Goal: Register for event/course

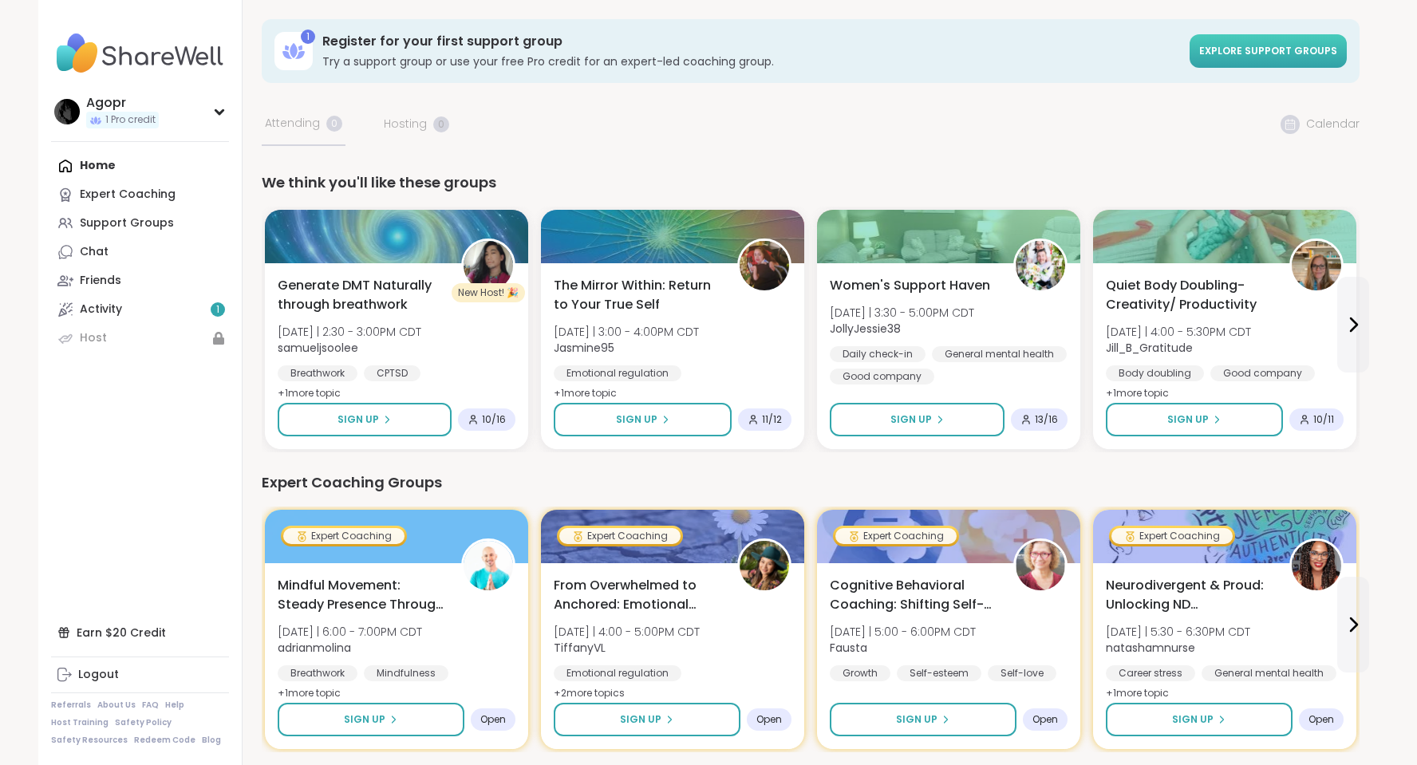
click at [1255, 45] on span "Explore support groups" at bounding box center [1268, 51] width 138 height 14
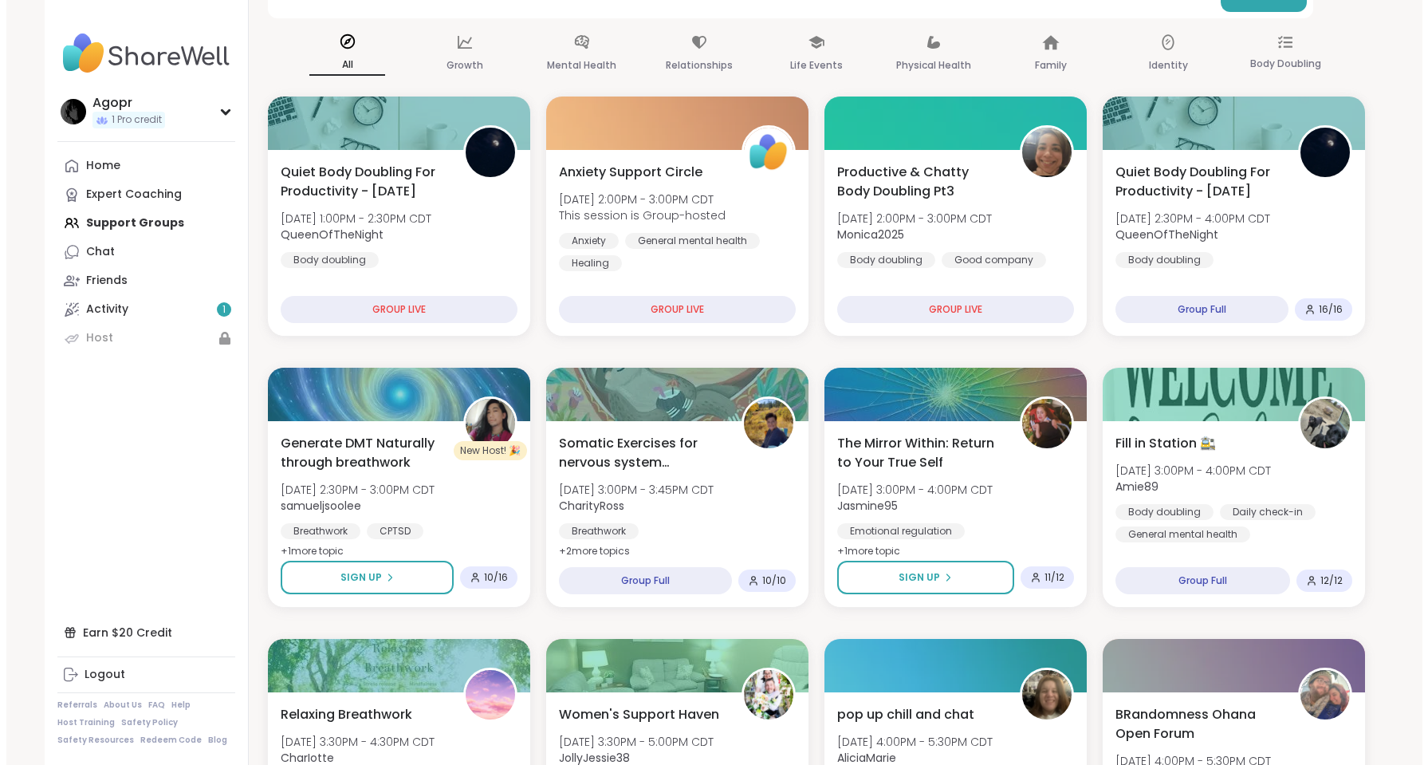
scroll to position [96, 0]
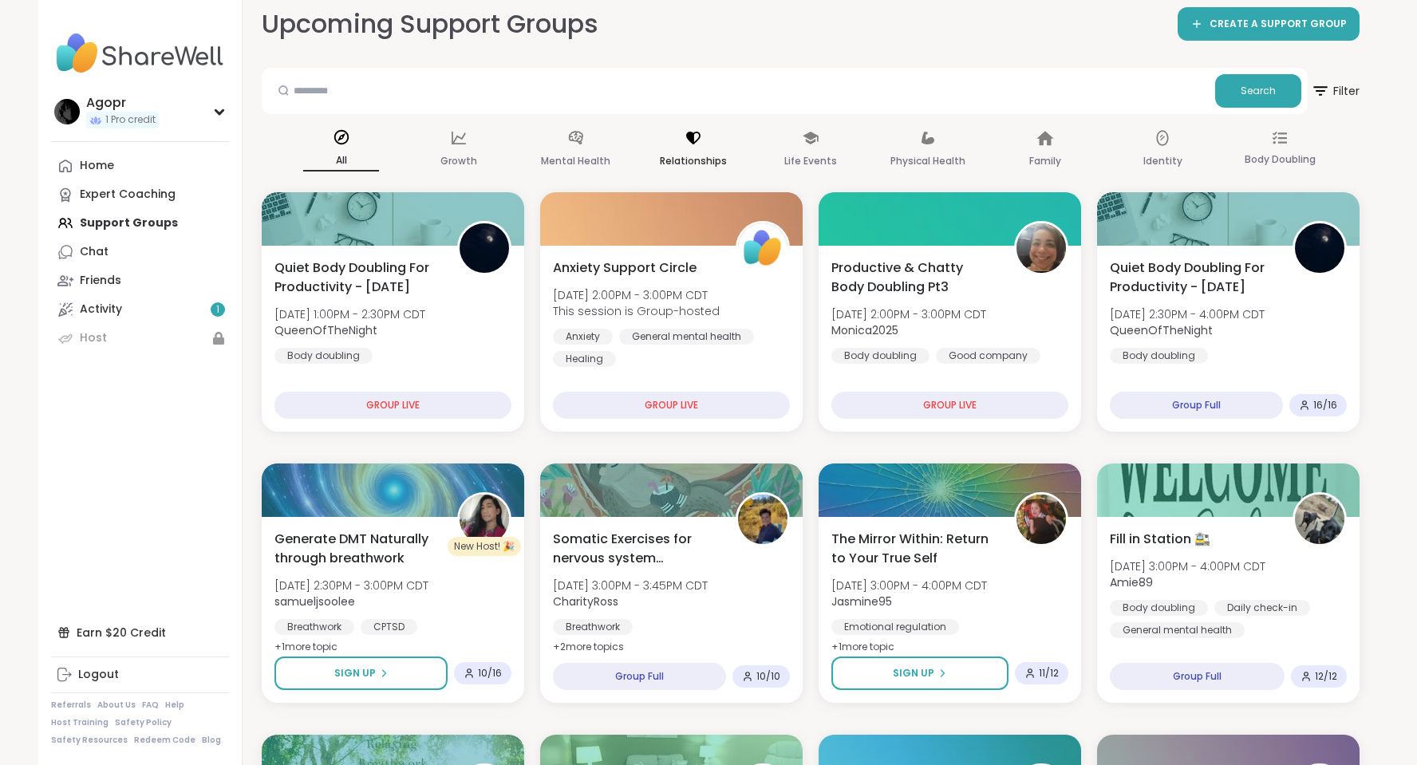
click at [715, 153] on p "Relationships" at bounding box center [693, 161] width 67 height 19
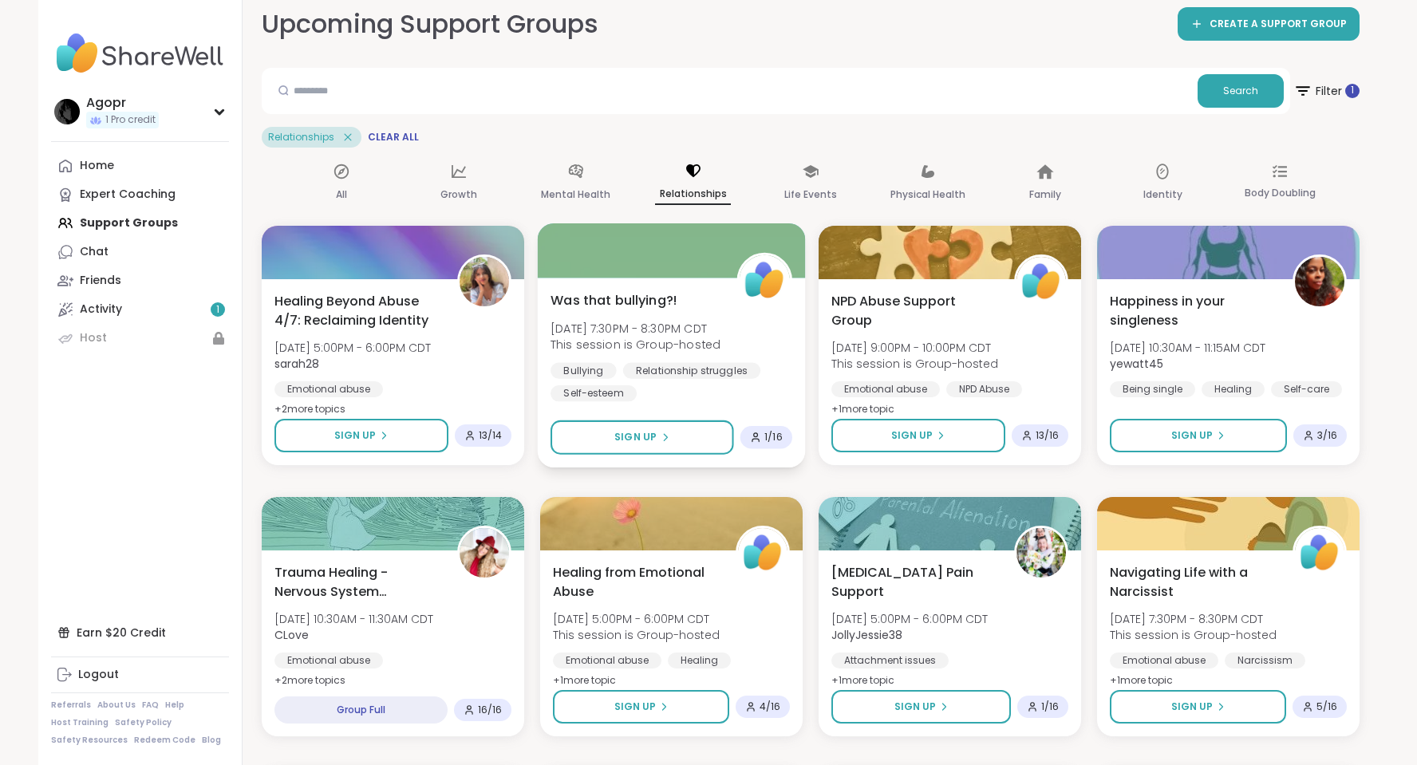
click at [714, 332] on span "[DATE] 7:30PM - 8:30PM CDT" at bounding box center [635, 328] width 170 height 16
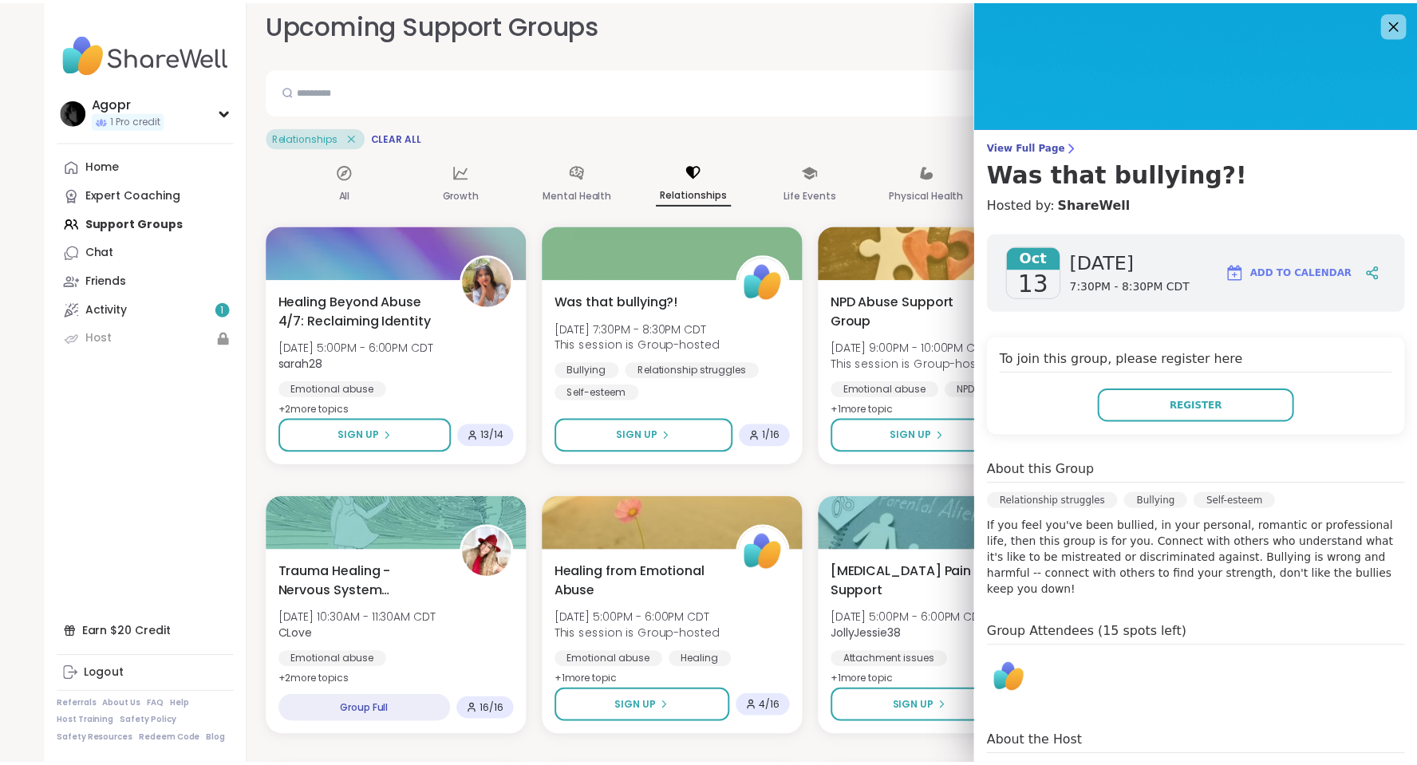
scroll to position [100, 0]
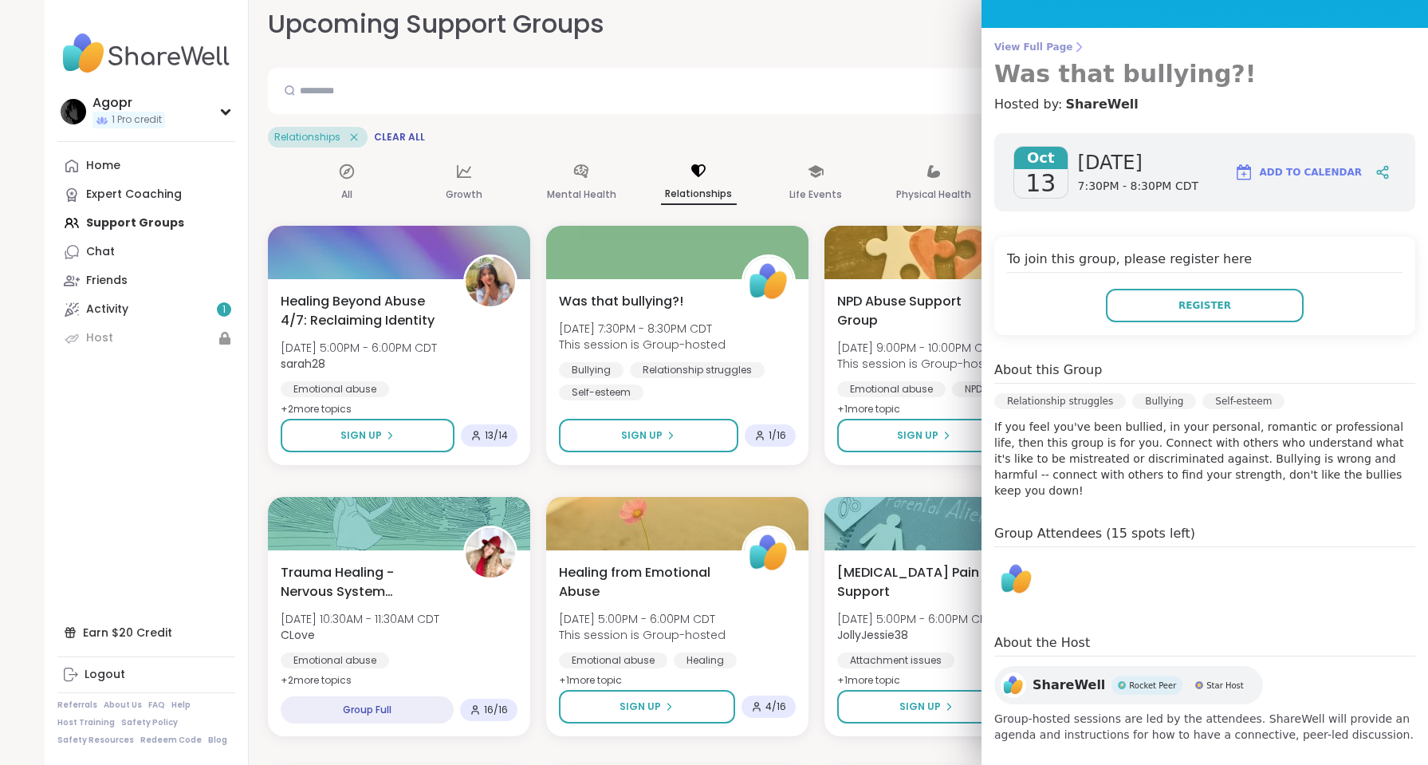
click at [1040, 43] on span "View Full Page" at bounding box center [1205, 47] width 421 height 13
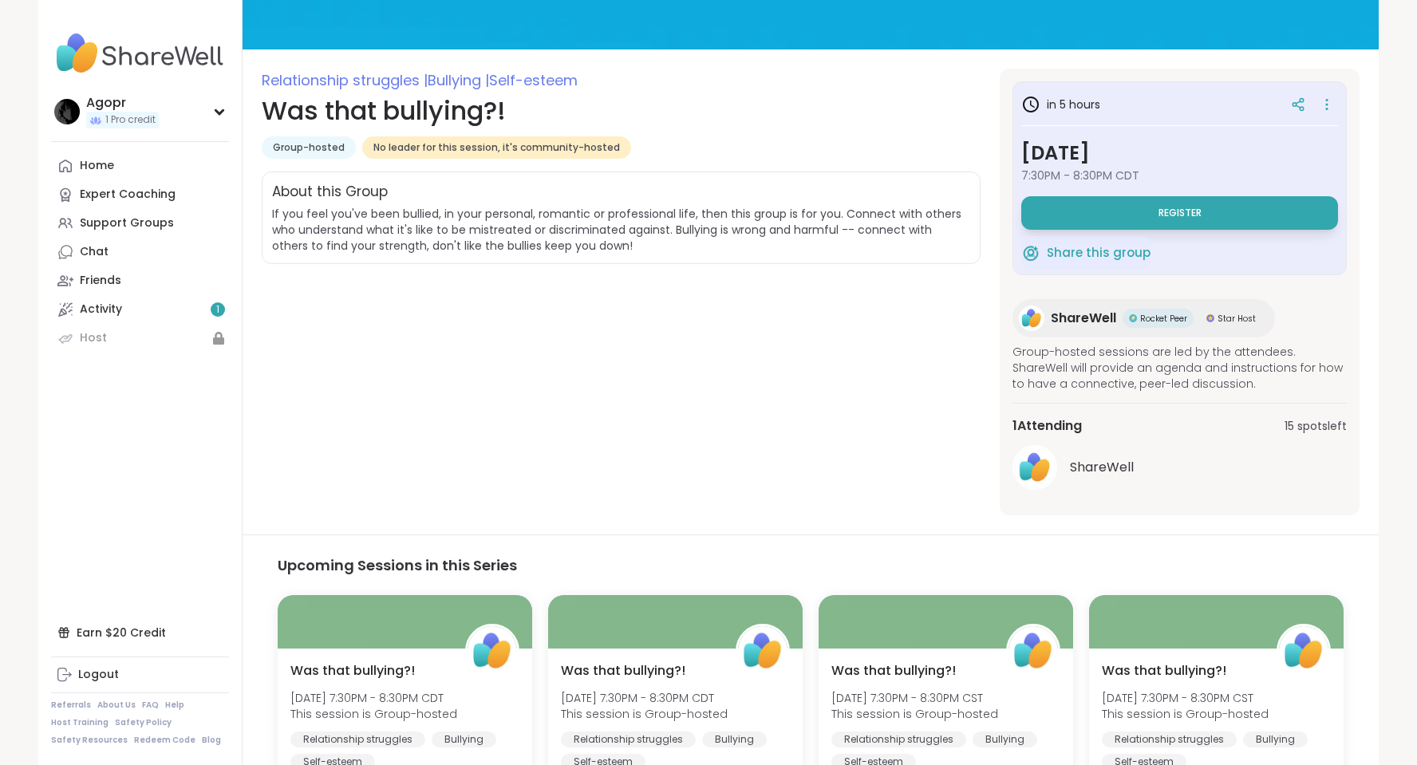
scroll to position [299, 0]
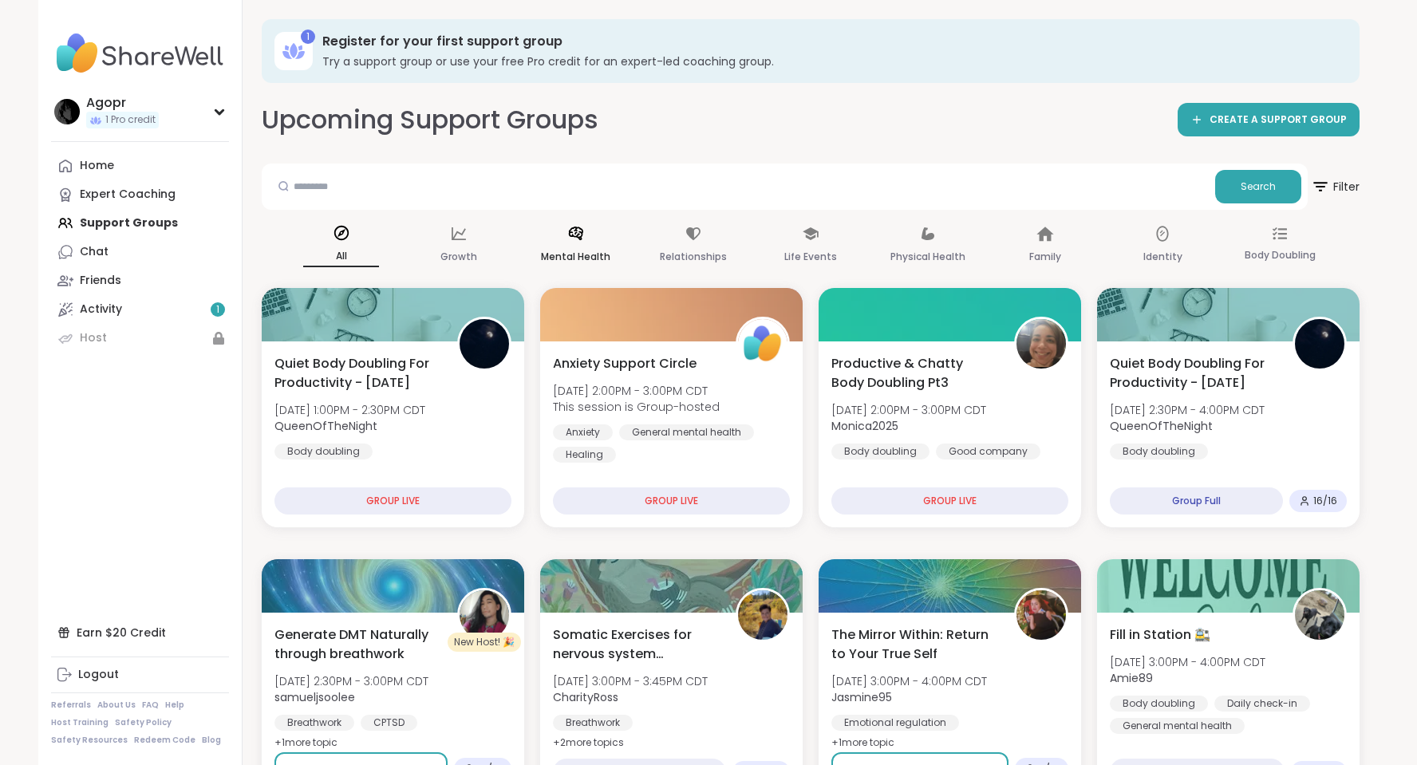
click at [569, 250] on p "Mental Health" at bounding box center [575, 256] width 69 height 19
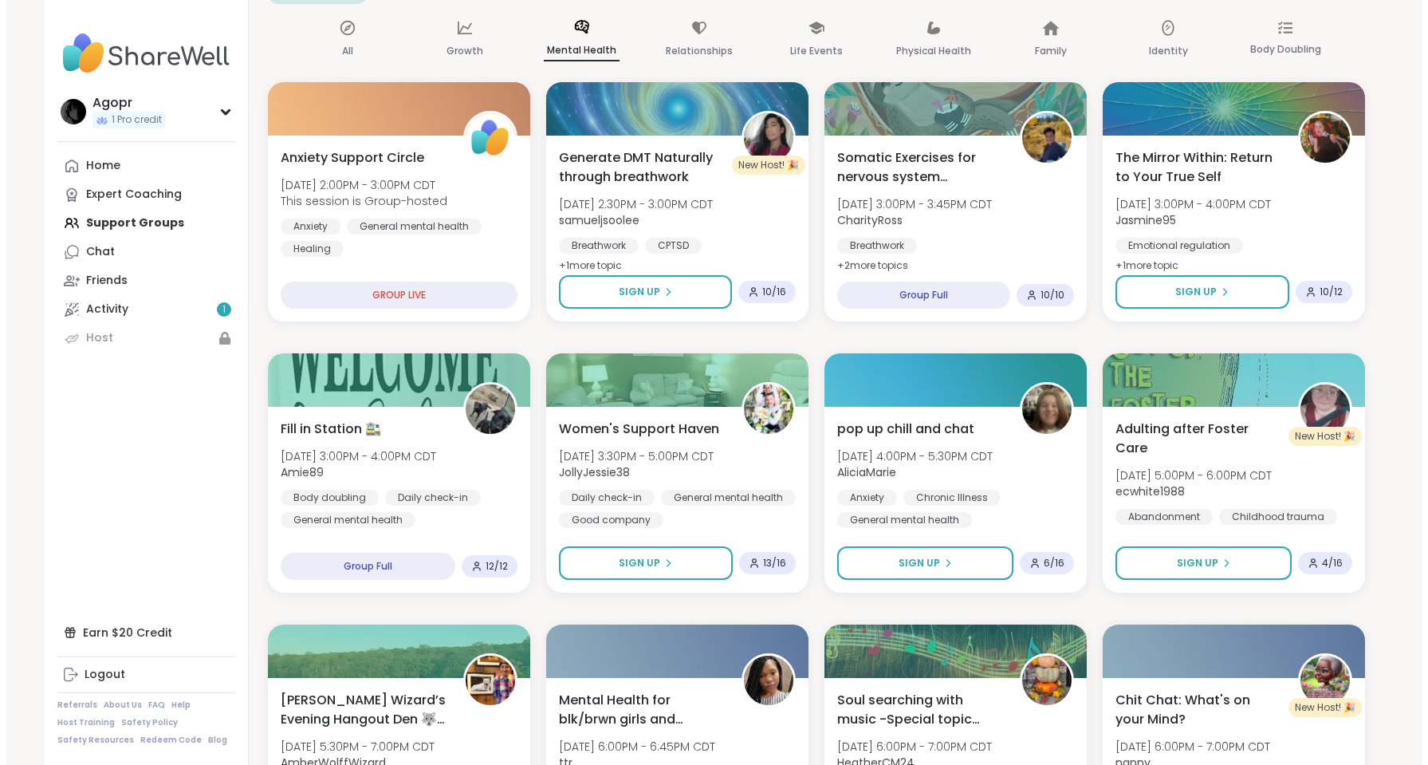
scroll to position [431, 0]
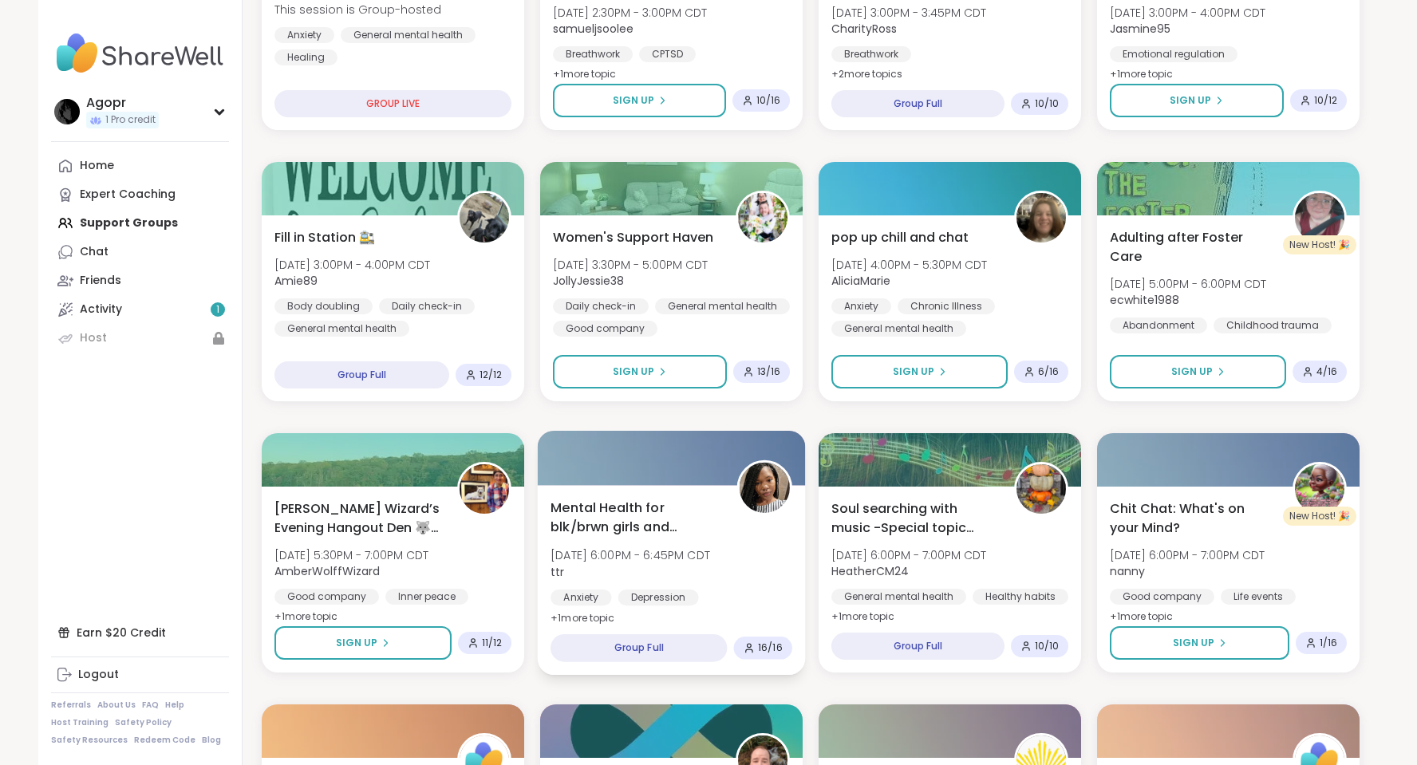
click at [625, 507] on span "Mental Health for blk/brwn girls and women" at bounding box center [634, 517] width 168 height 39
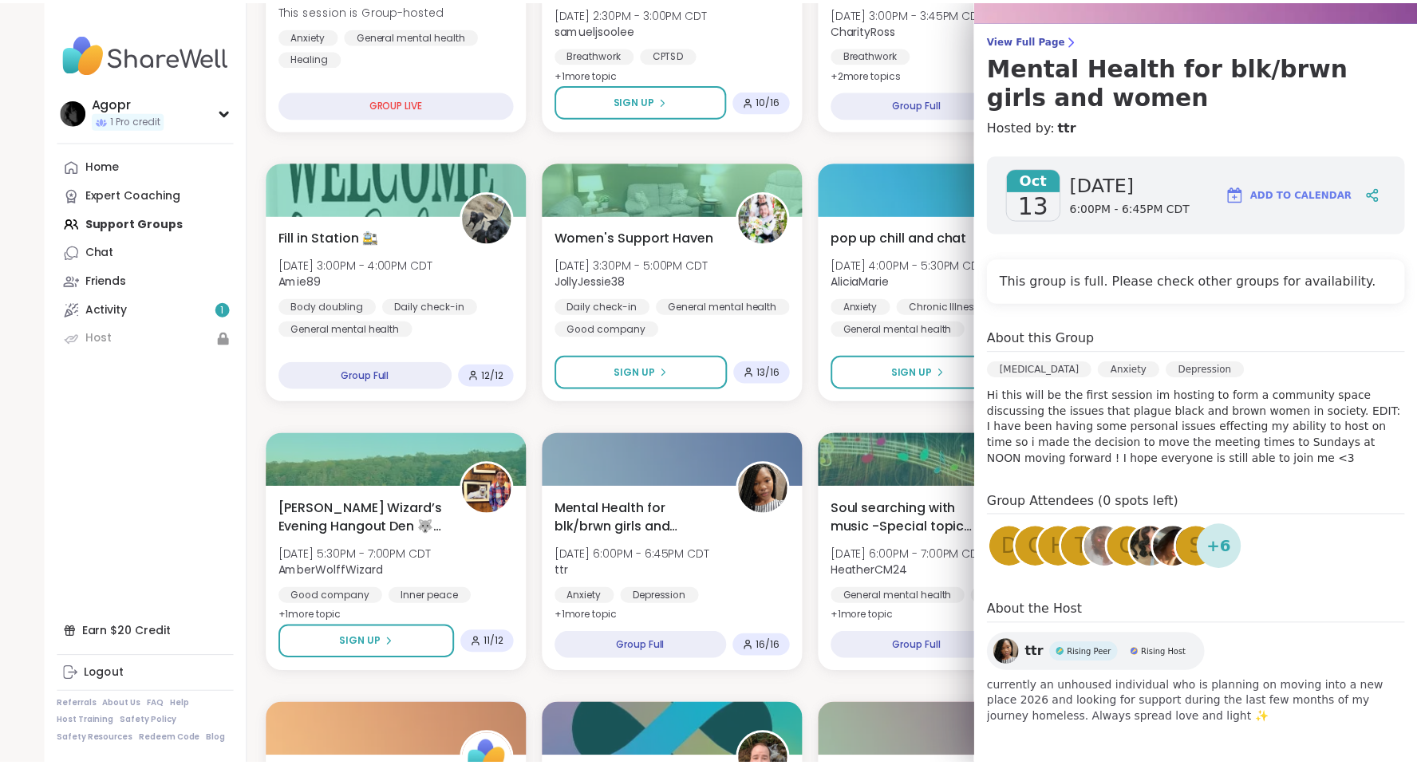
scroll to position [0, 0]
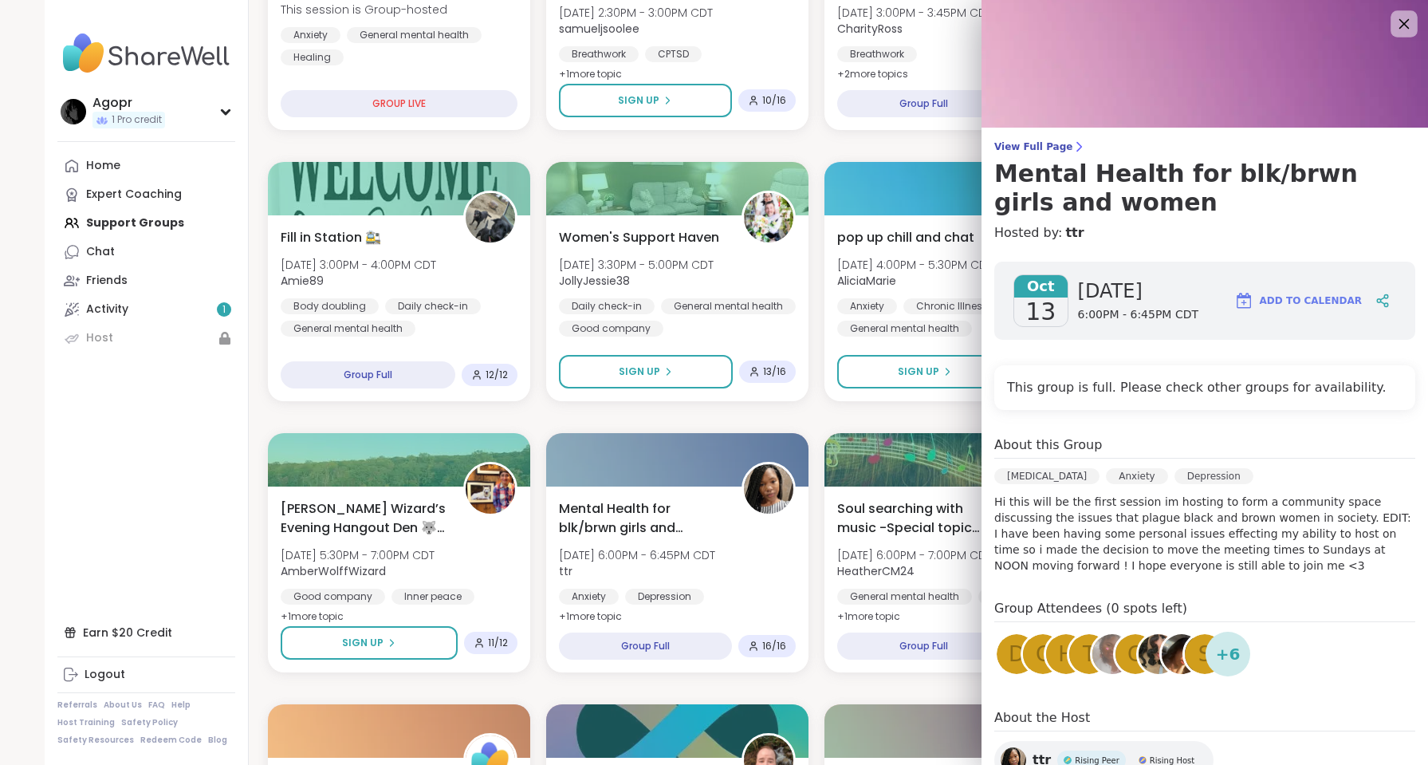
click at [1394, 26] on icon at bounding box center [1404, 24] width 20 height 20
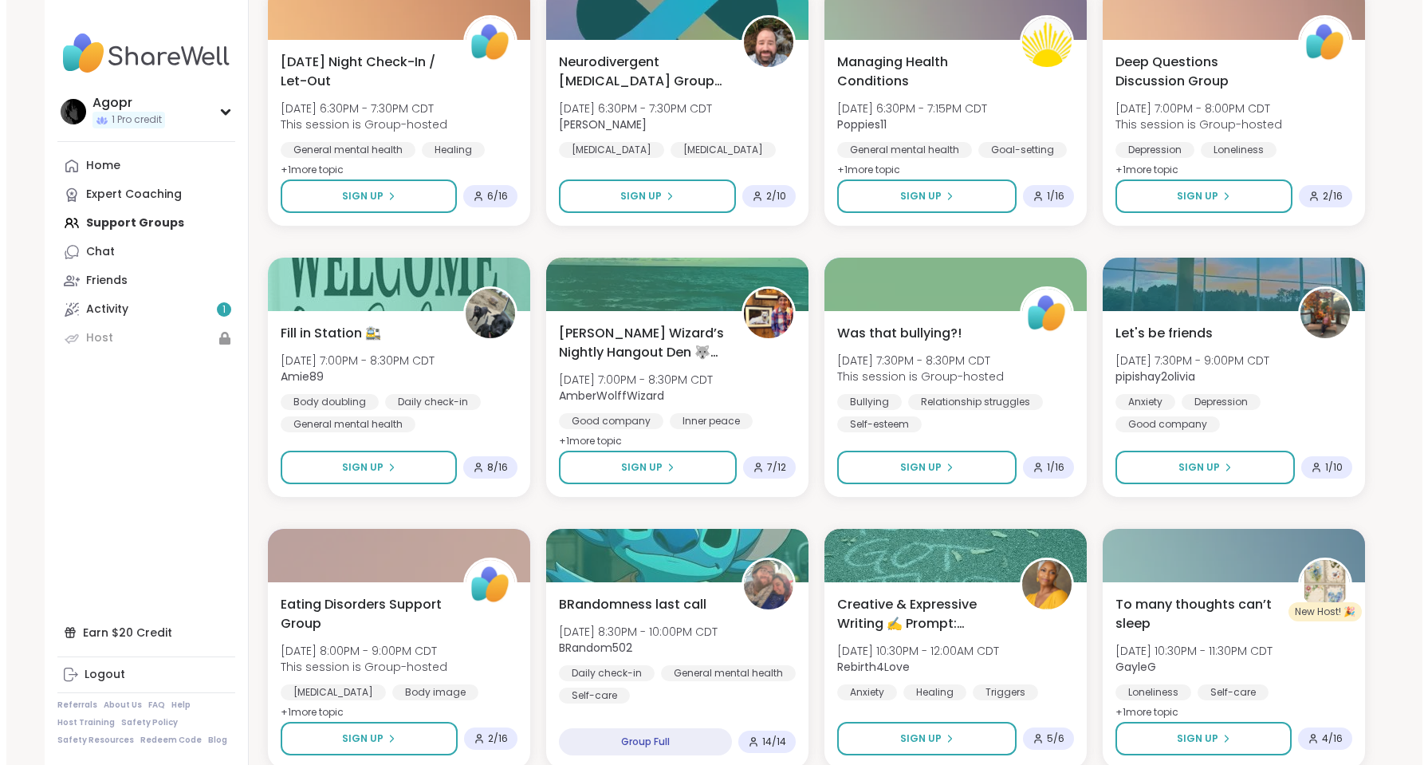
scroll to position [1228, 0]
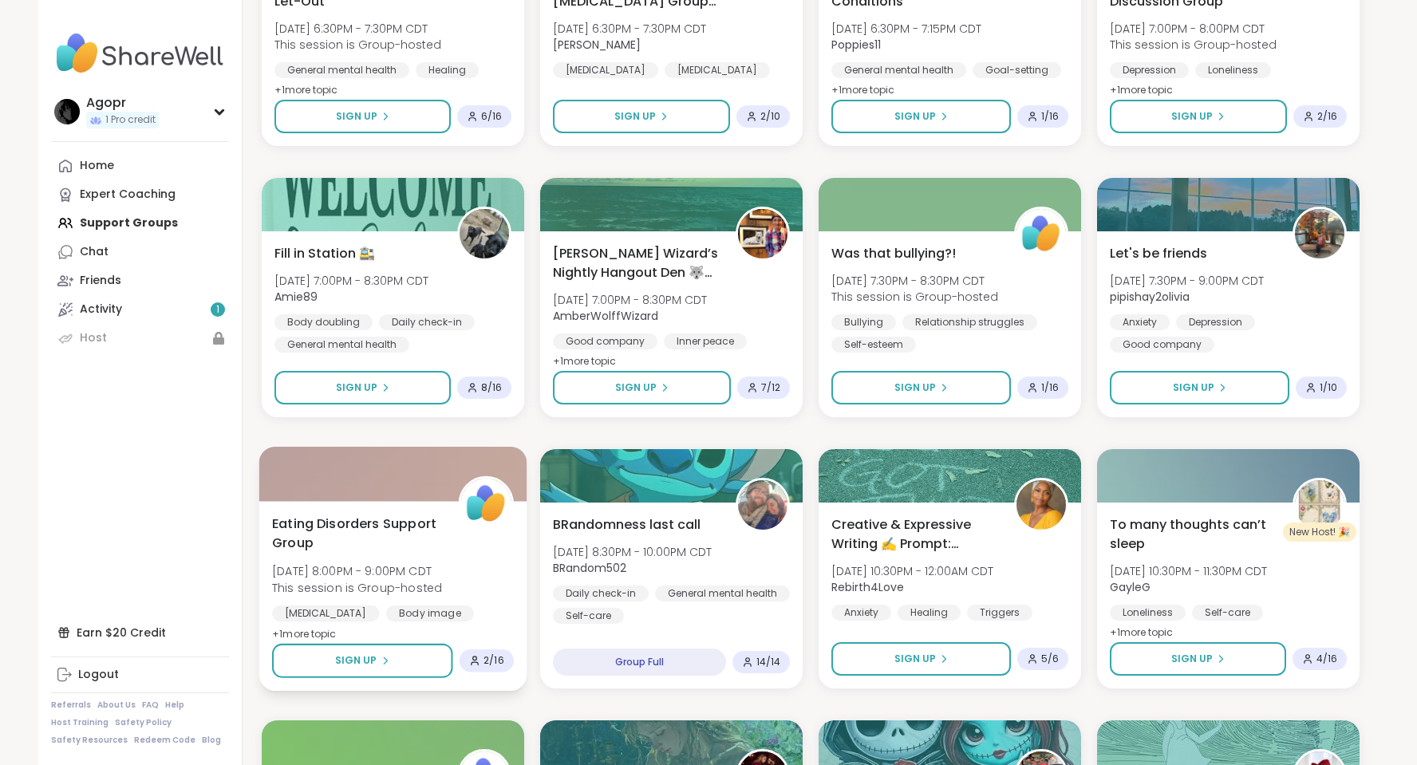
click at [324, 630] on span "+ 1 more topic" at bounding box center [304, 633] width 65 height 13
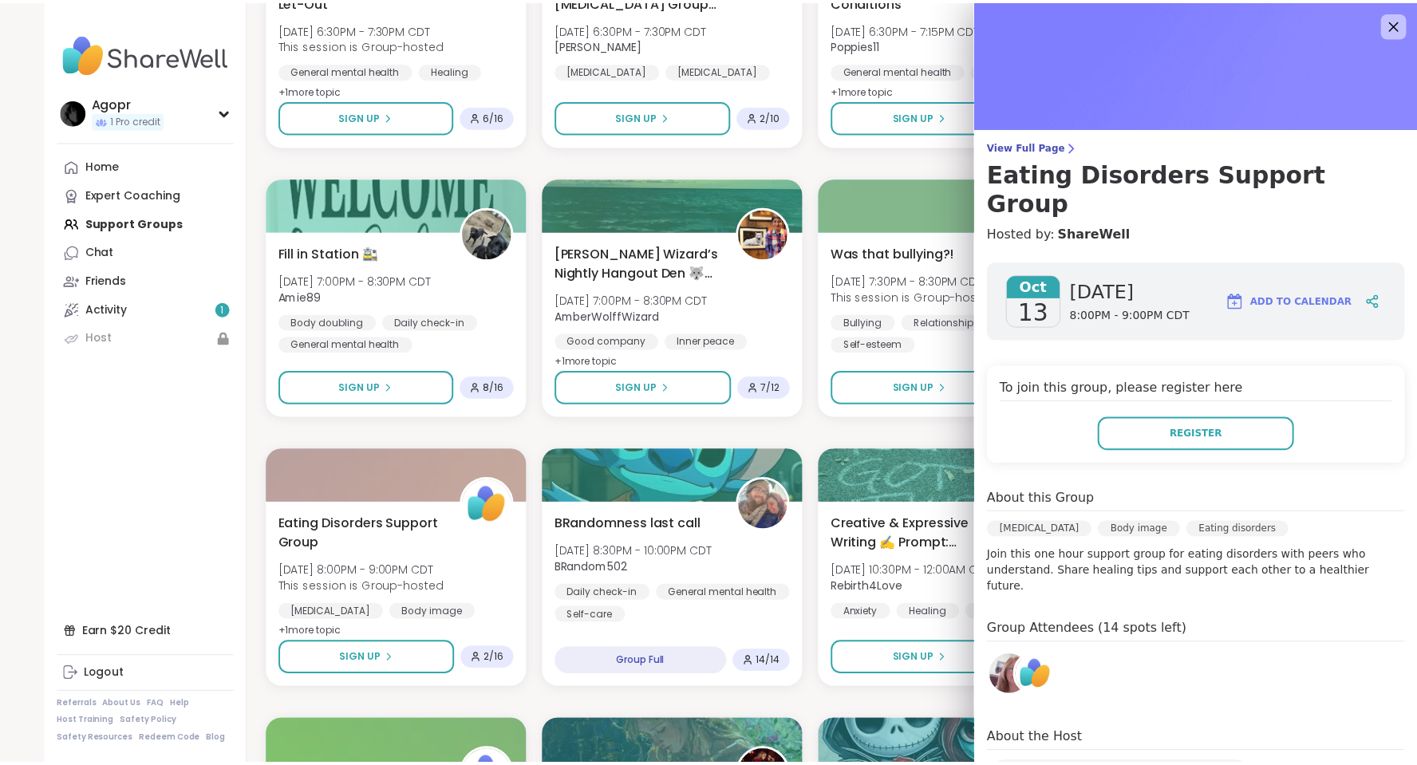
scroll to position [68, 0]
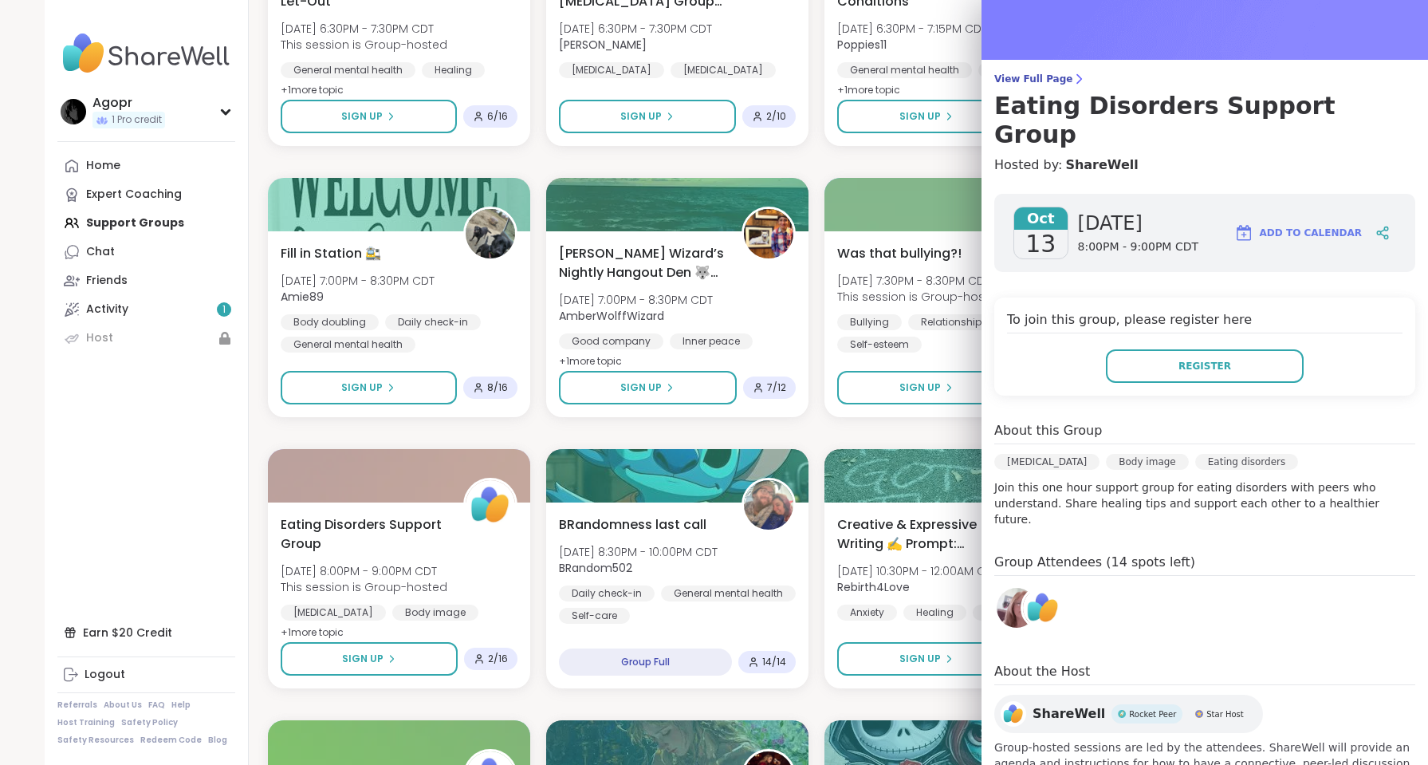
click at [826, 162] on div "Anxiety Support Circle [DATE] 2:00PM - 3:00PM CDT This session is Group-hosted …" at bounding box center [816, 297] width 1097 height 2409
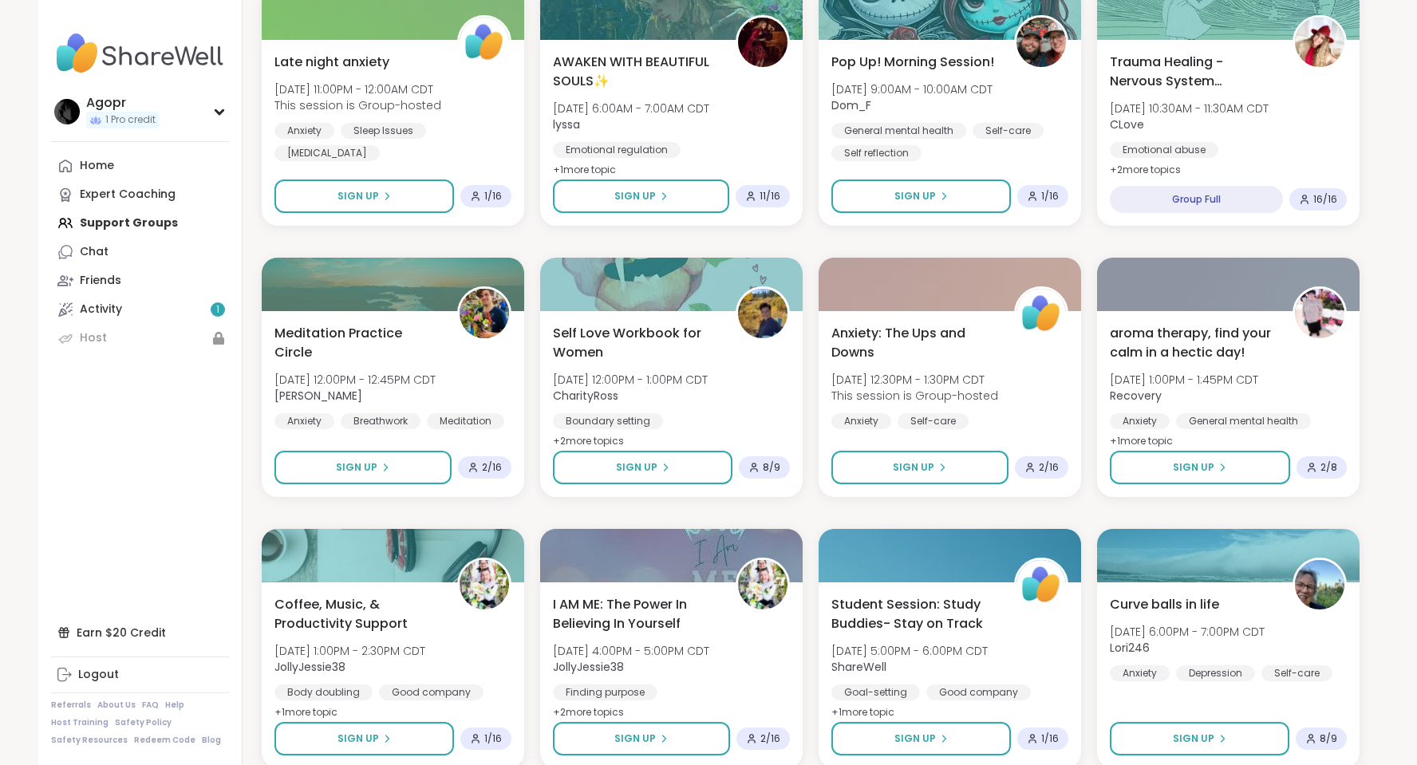
scroll to position [2031, 0]
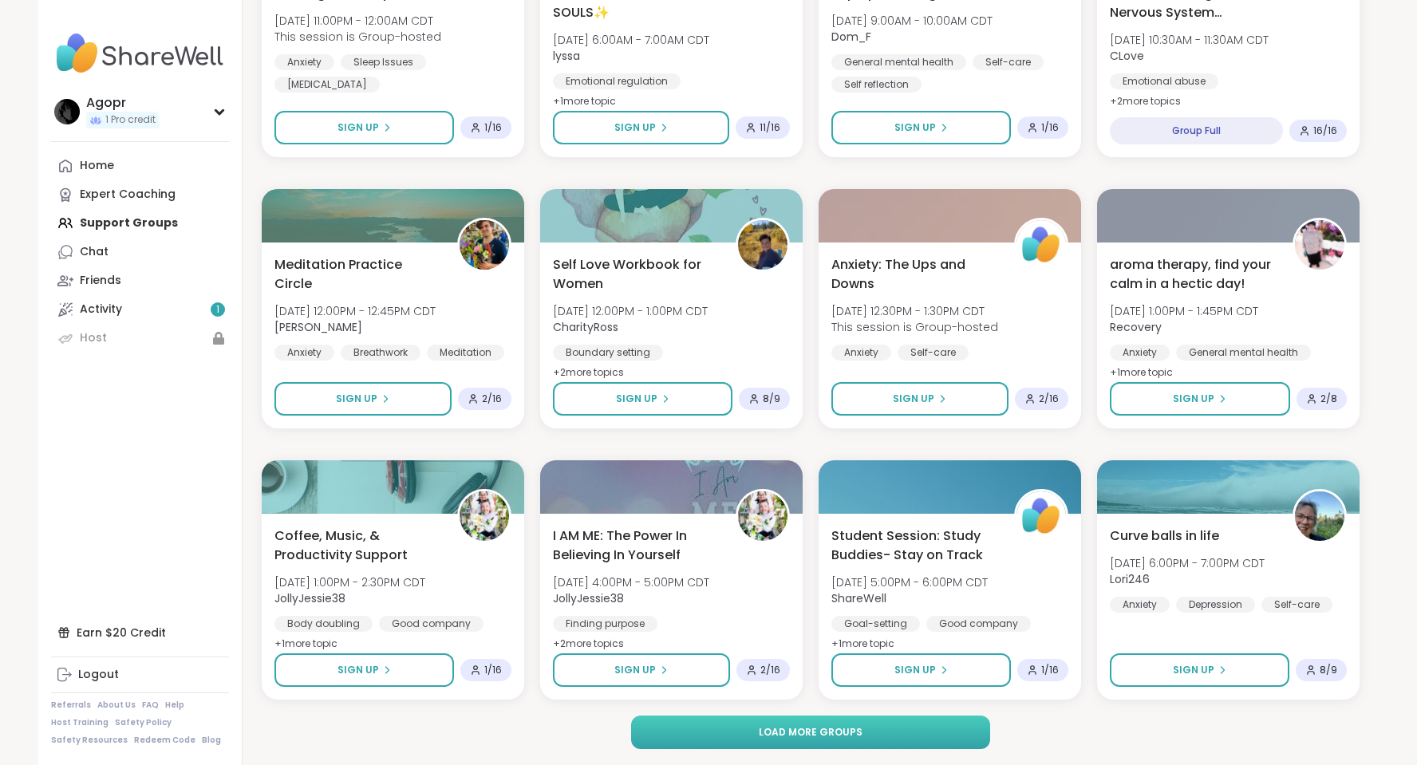
click at [878, 725] on button "Load more groups" at bounding box center [811, 731] width 360 height 33
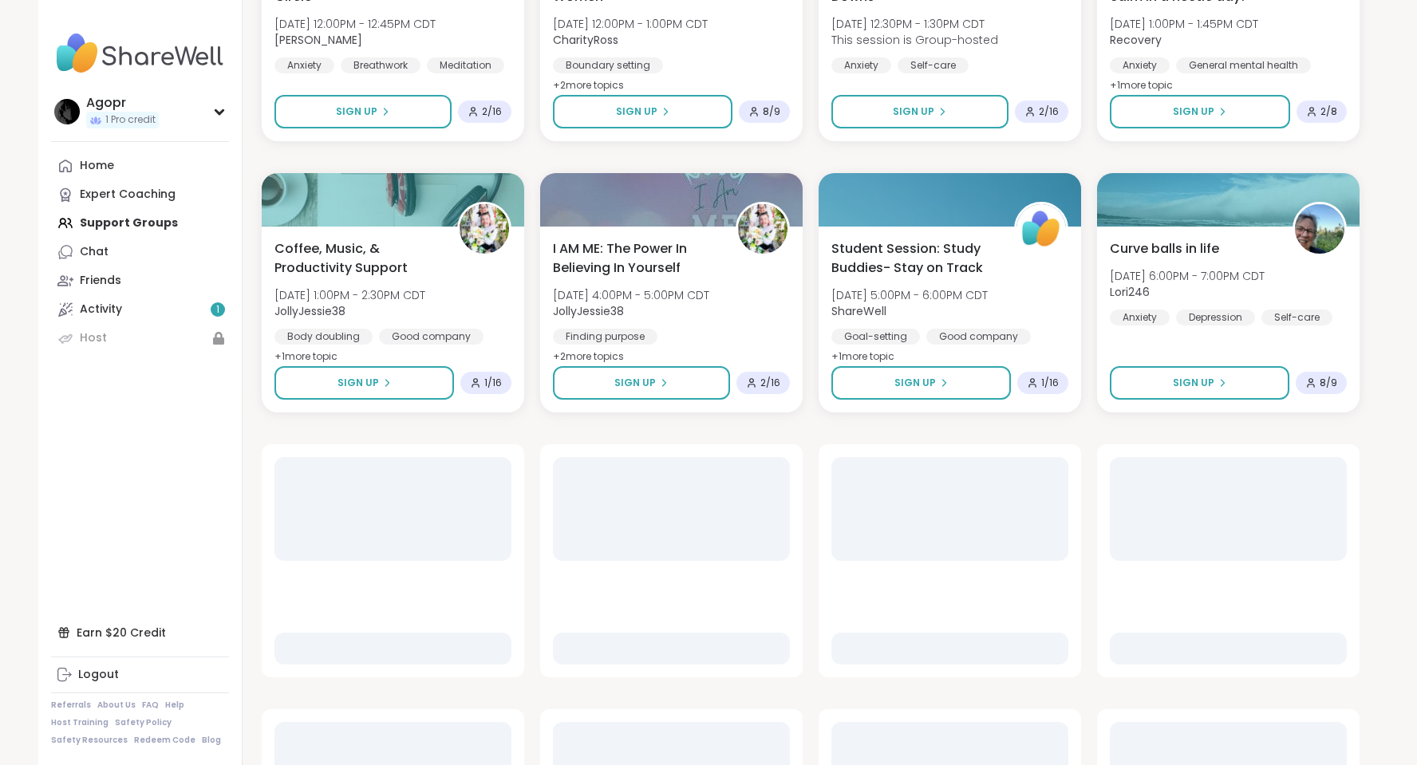
scroll to position [2509, 0]
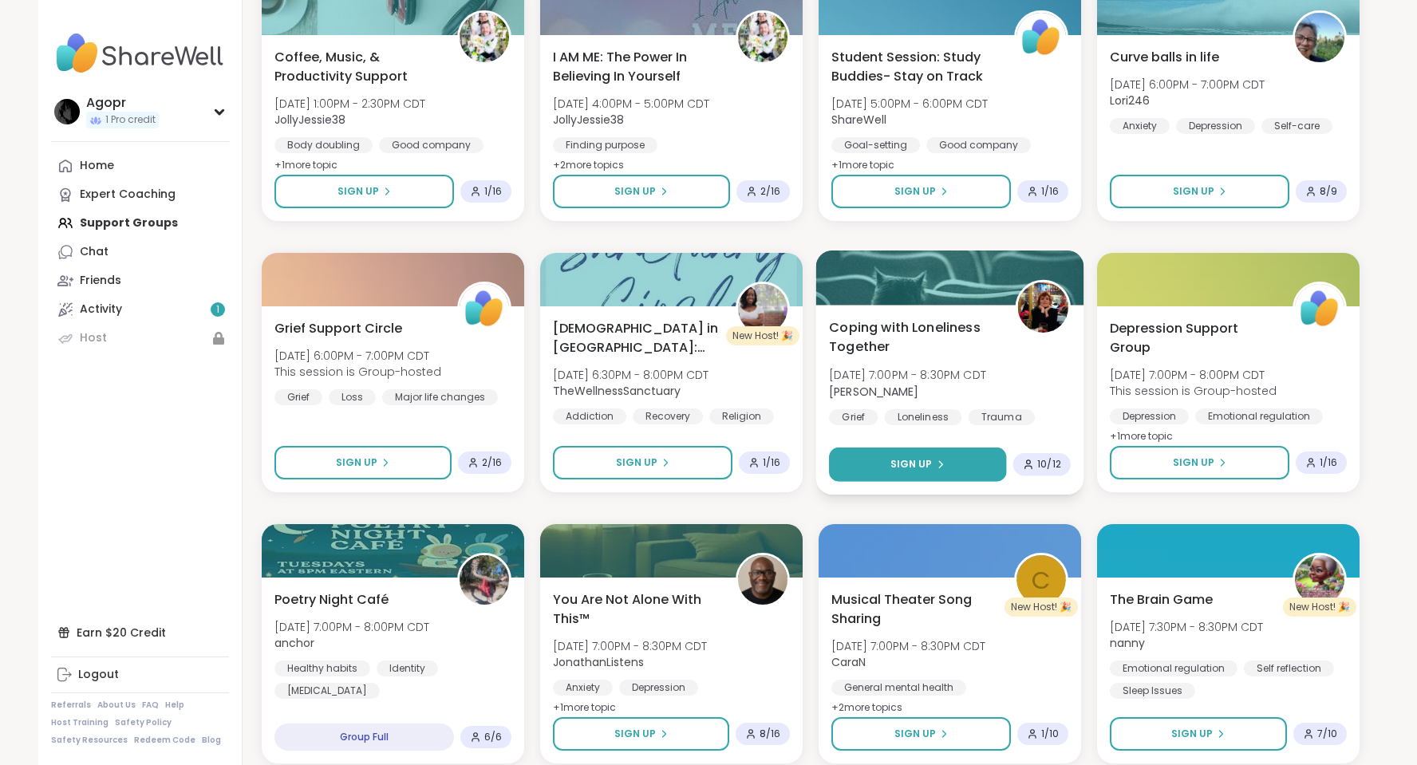
click at [953, 458] on button "Sign Up" at bounding box center [917, 464] width 177 height 34
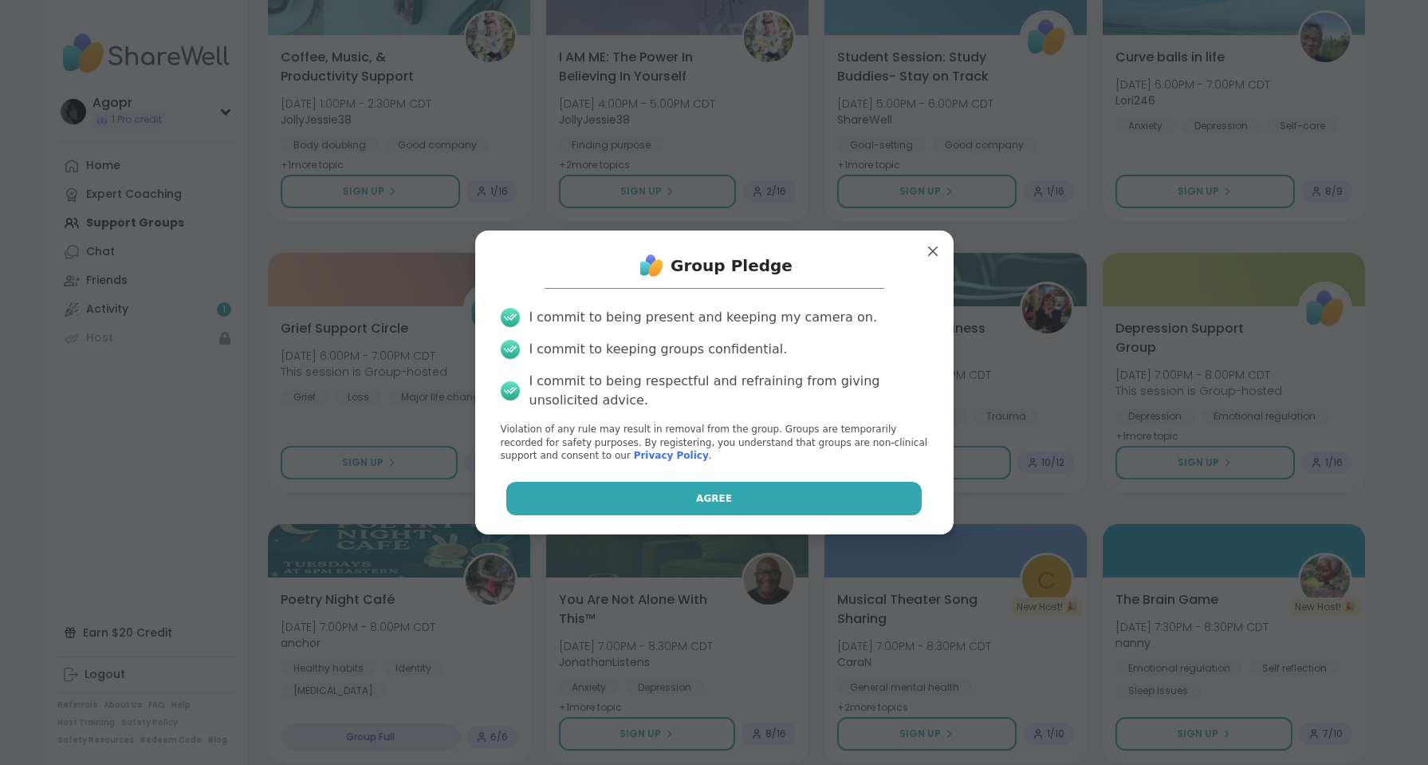
click at [713, 502] on span "Agree" at bounding box center [714, 498] width 36 height 14
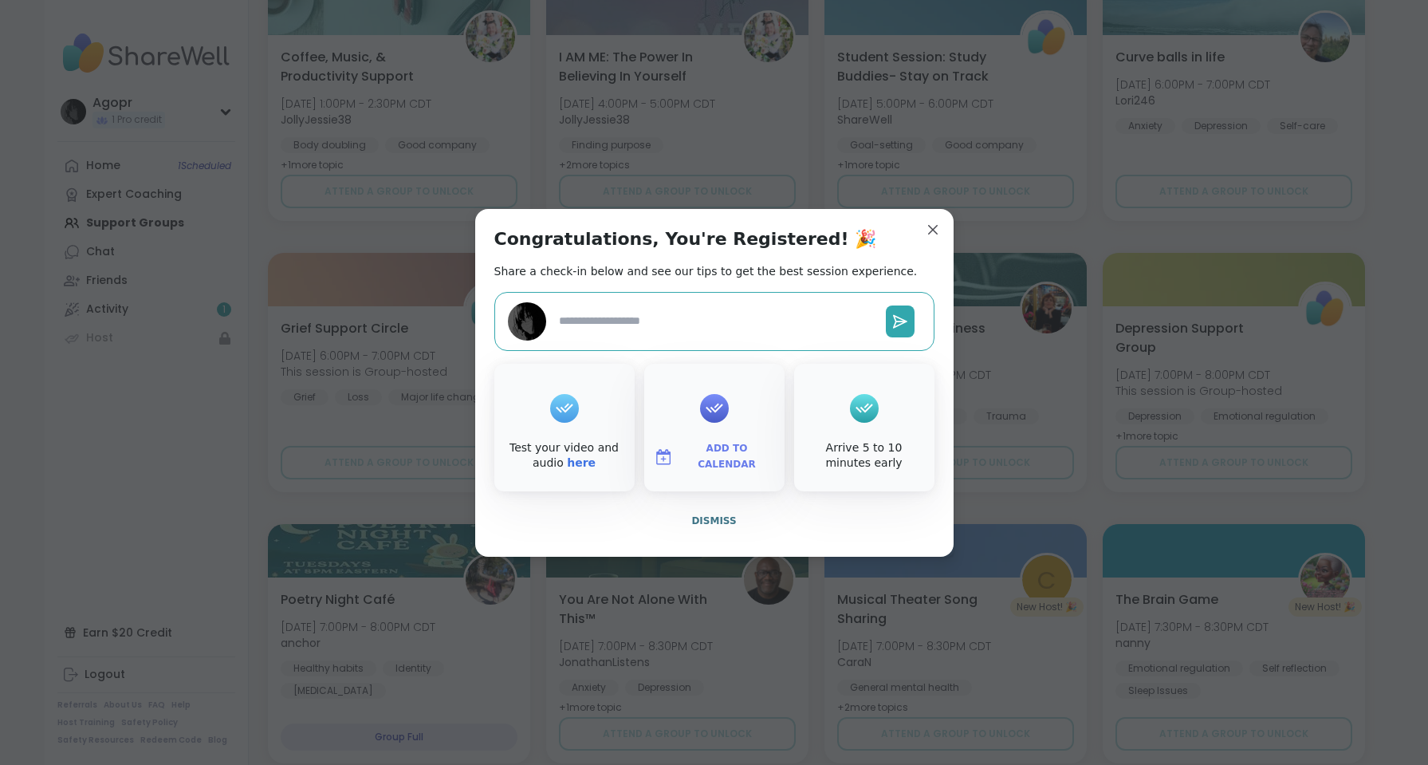
type textarea "*"
click at [713, 454] on span "Add to Calendar" at bounding box center [728, 456] width 96 height 31
click at [715, 343] on button "Outlook" at bounding box center [714, 346] width 121 height 35
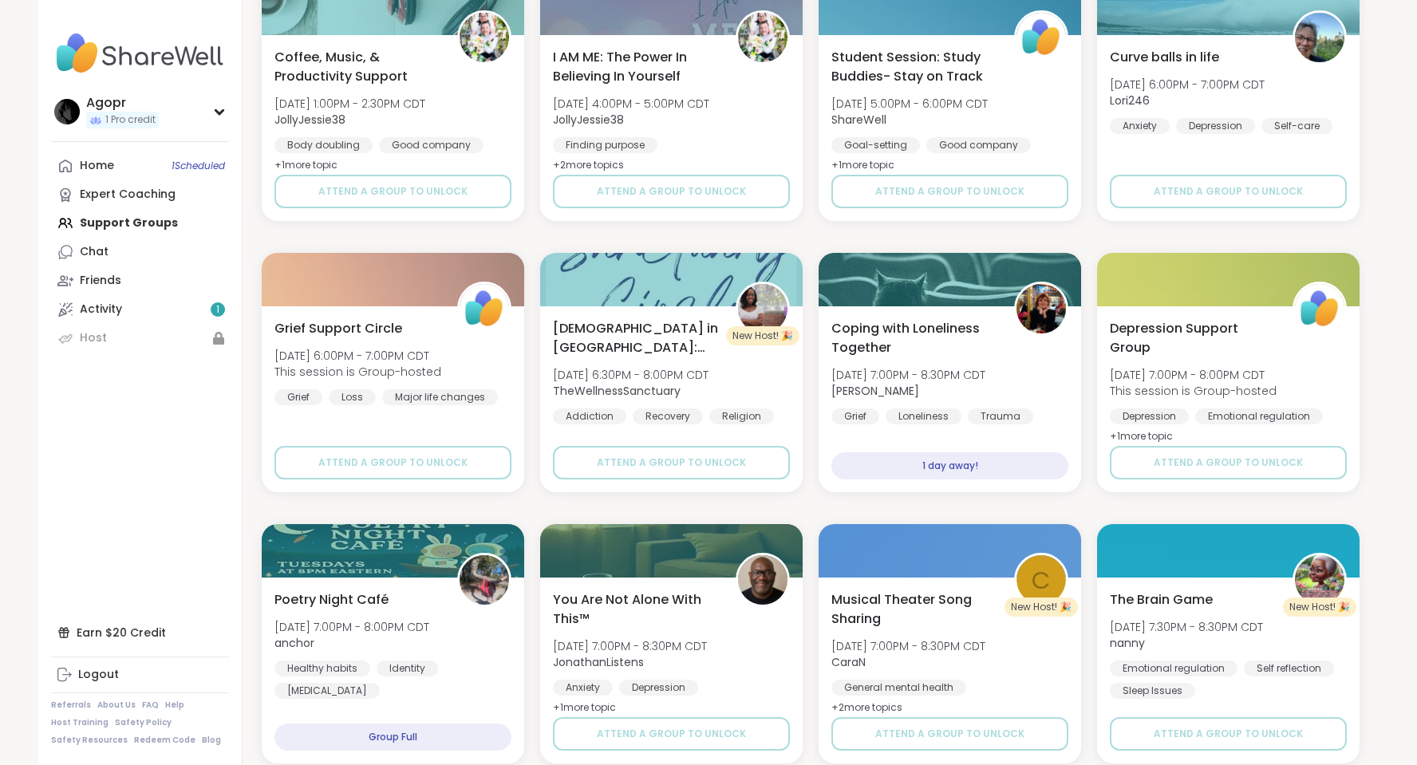
scroll to position [0, 0]
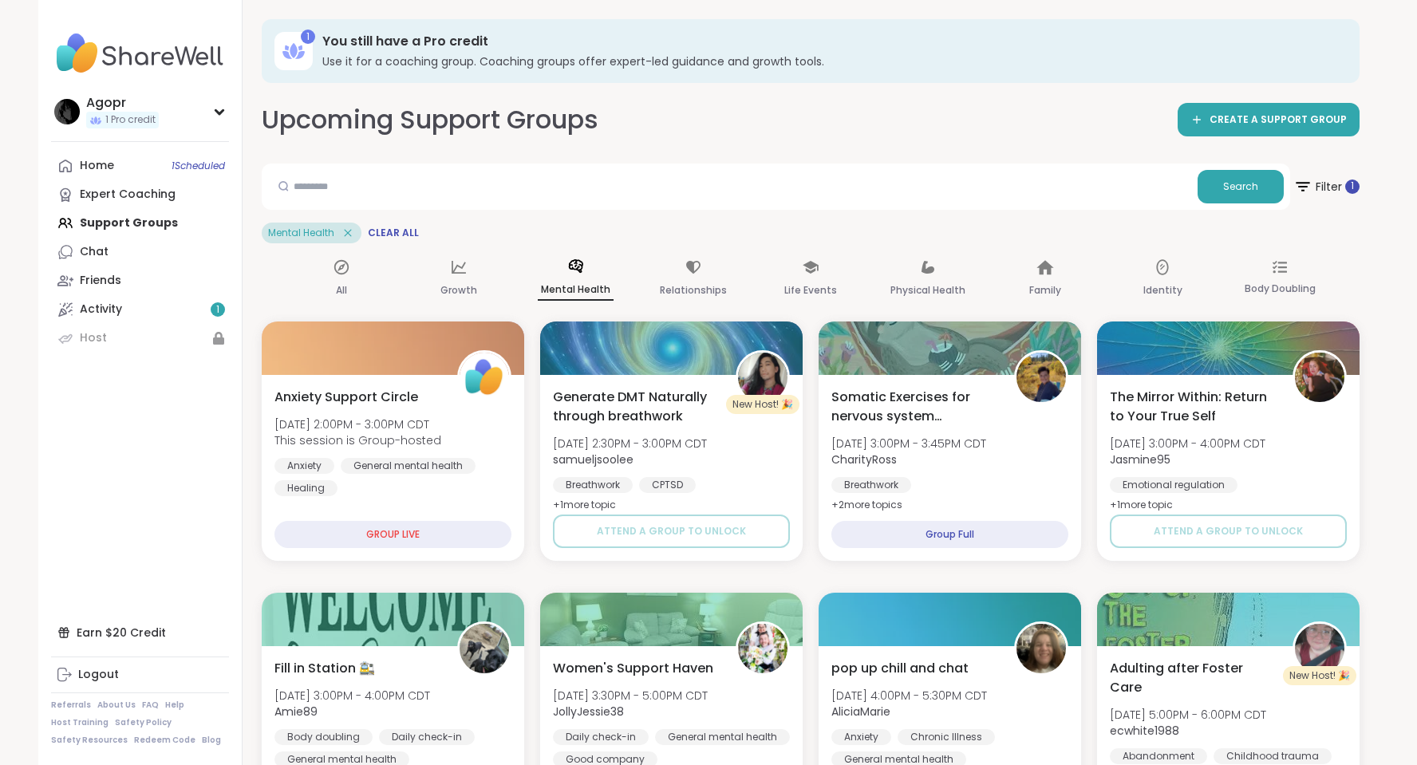
click at [869, 220] on div "Search Filter 1 Mental Health Clear All" at bounding box center [810, 204] width 1097 height 80
click at [325, 282] on div "All" at bounding box center [341, 279] width 76 height 59
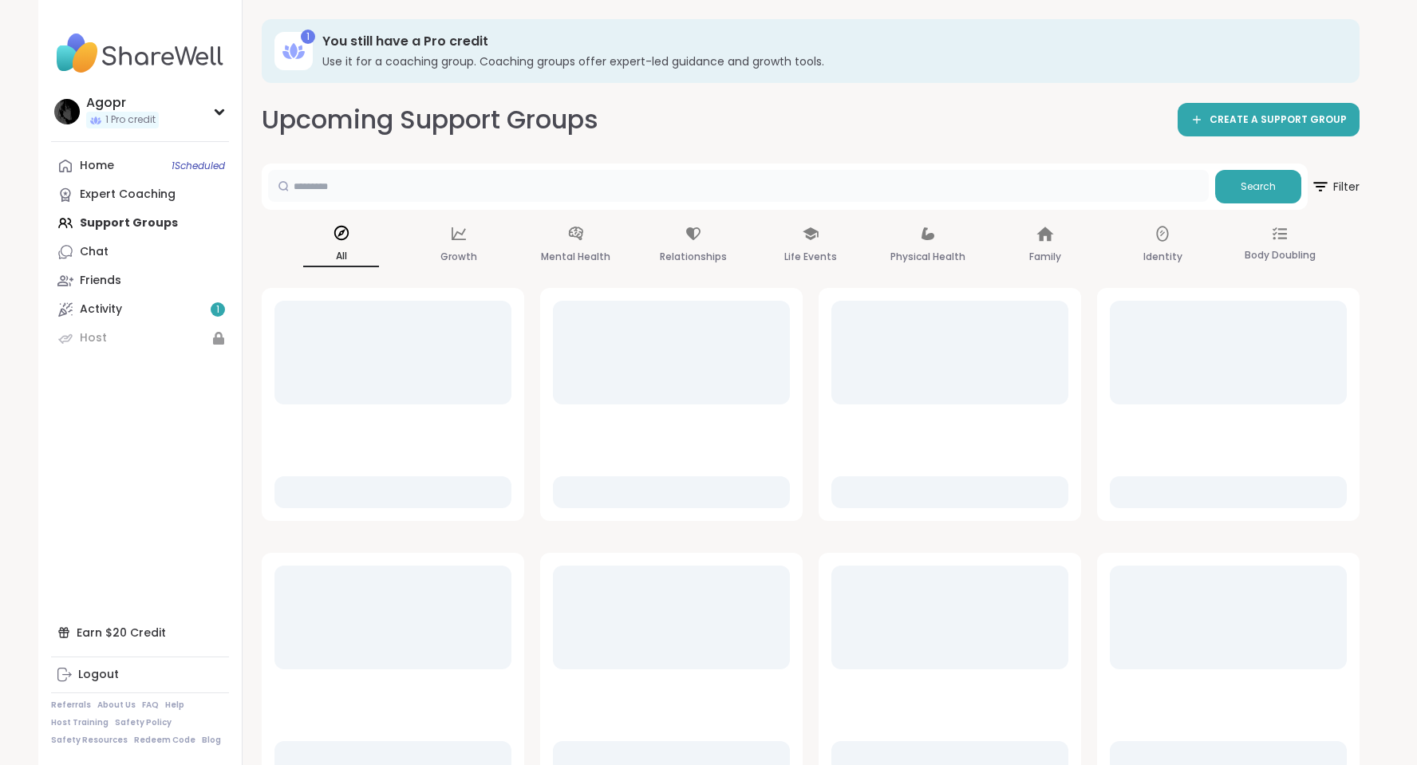
click at [492, 187] on input "text" at bounding box center [738, 186] width 940 height 32
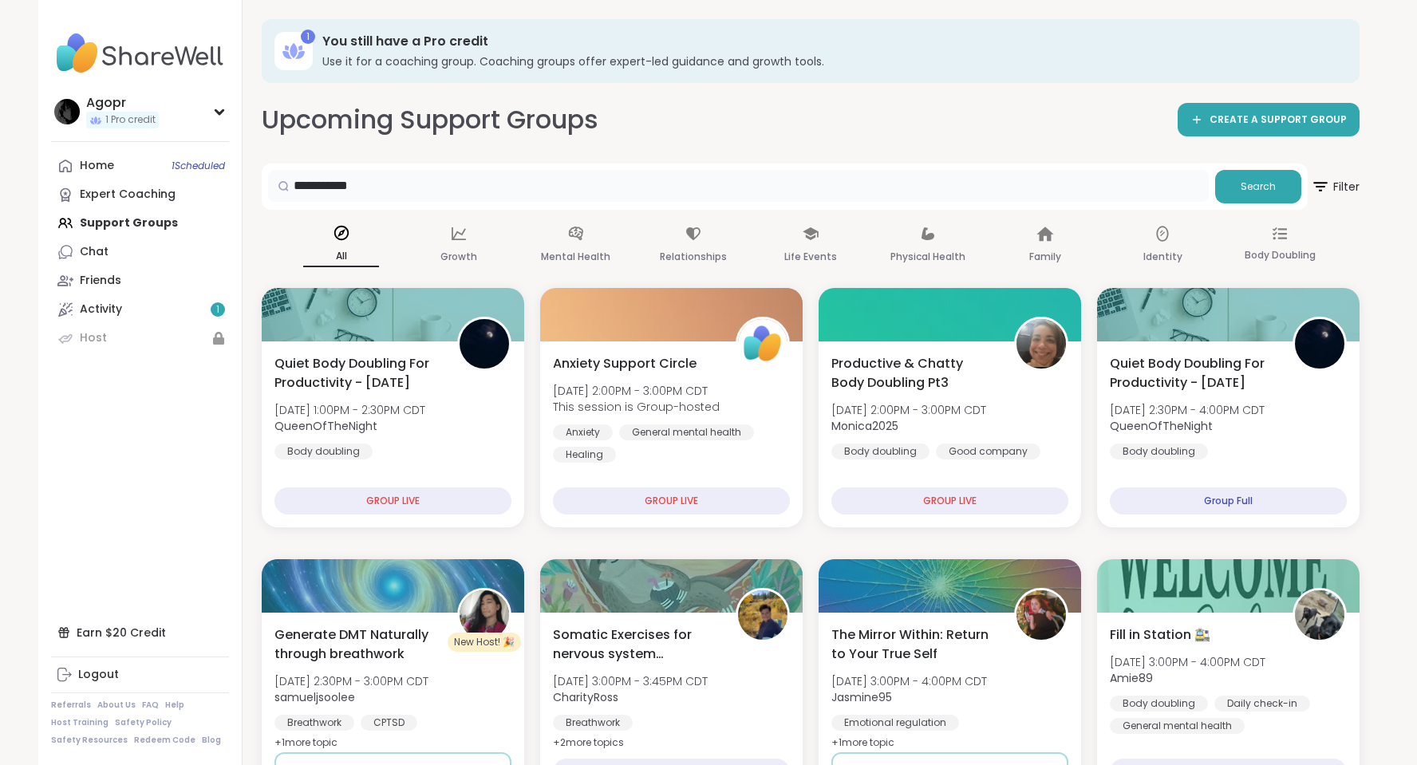
type input "**********"
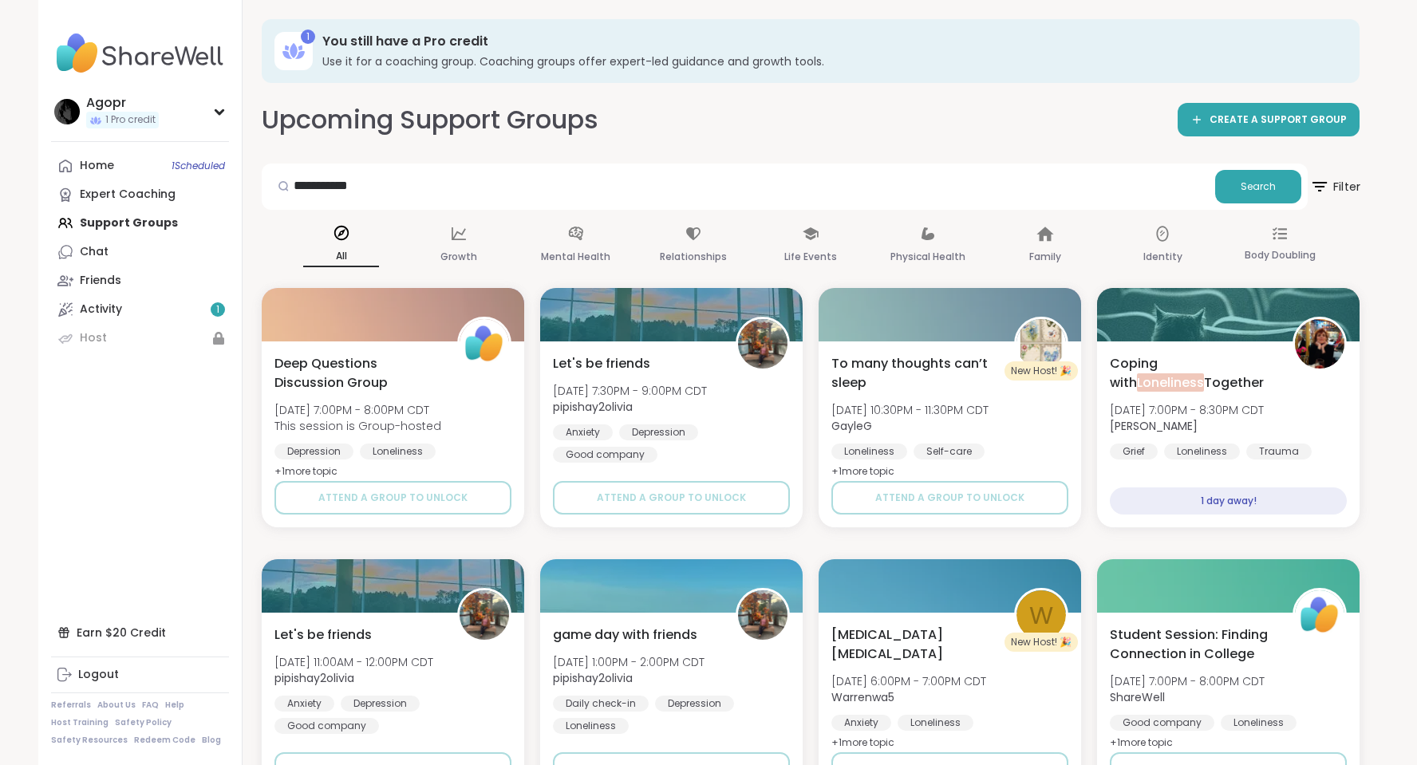
click at [1342, 192] on span "Filter" at bounding box center [1334, 187] width 51 height 40
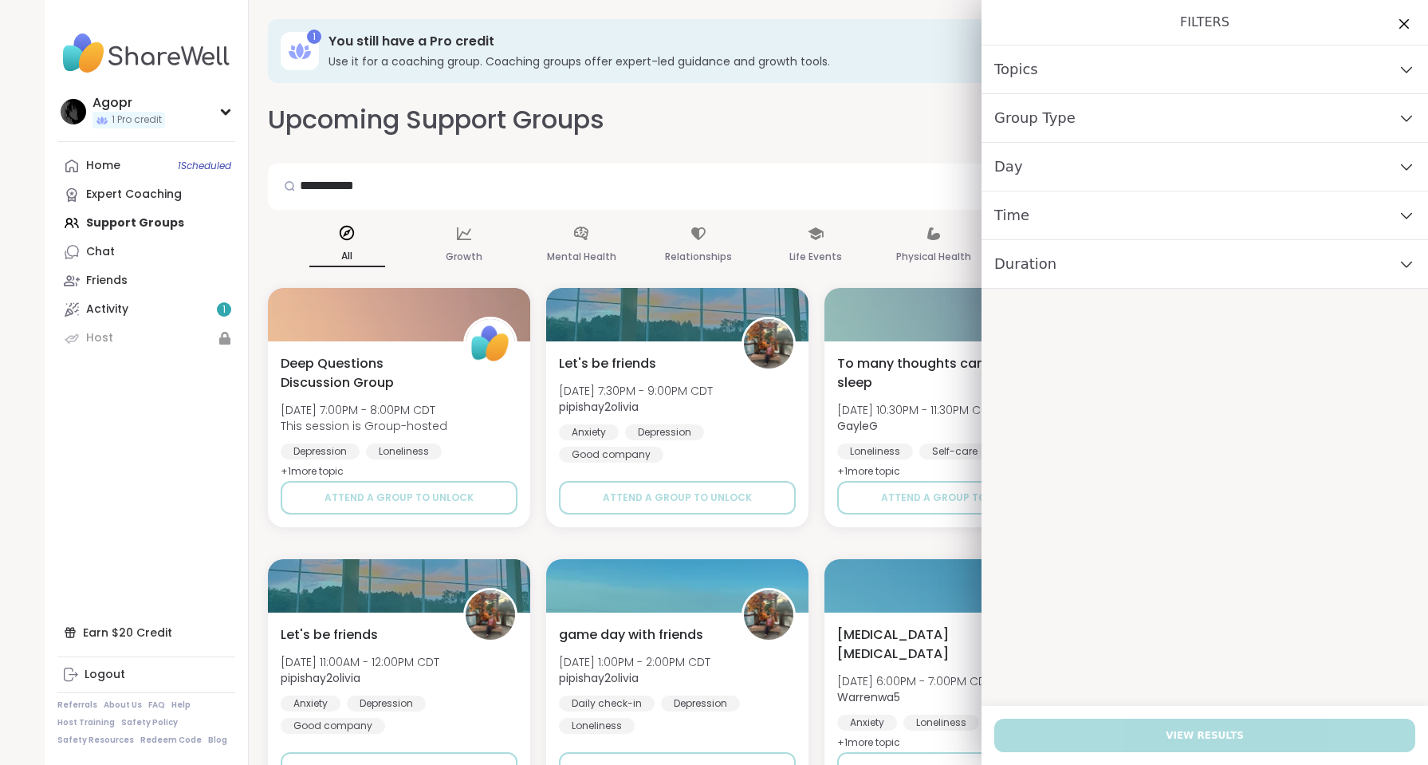
click at [1279, 109] on div "Group Type" at bounding box center [1205, 118] width 447 height 49
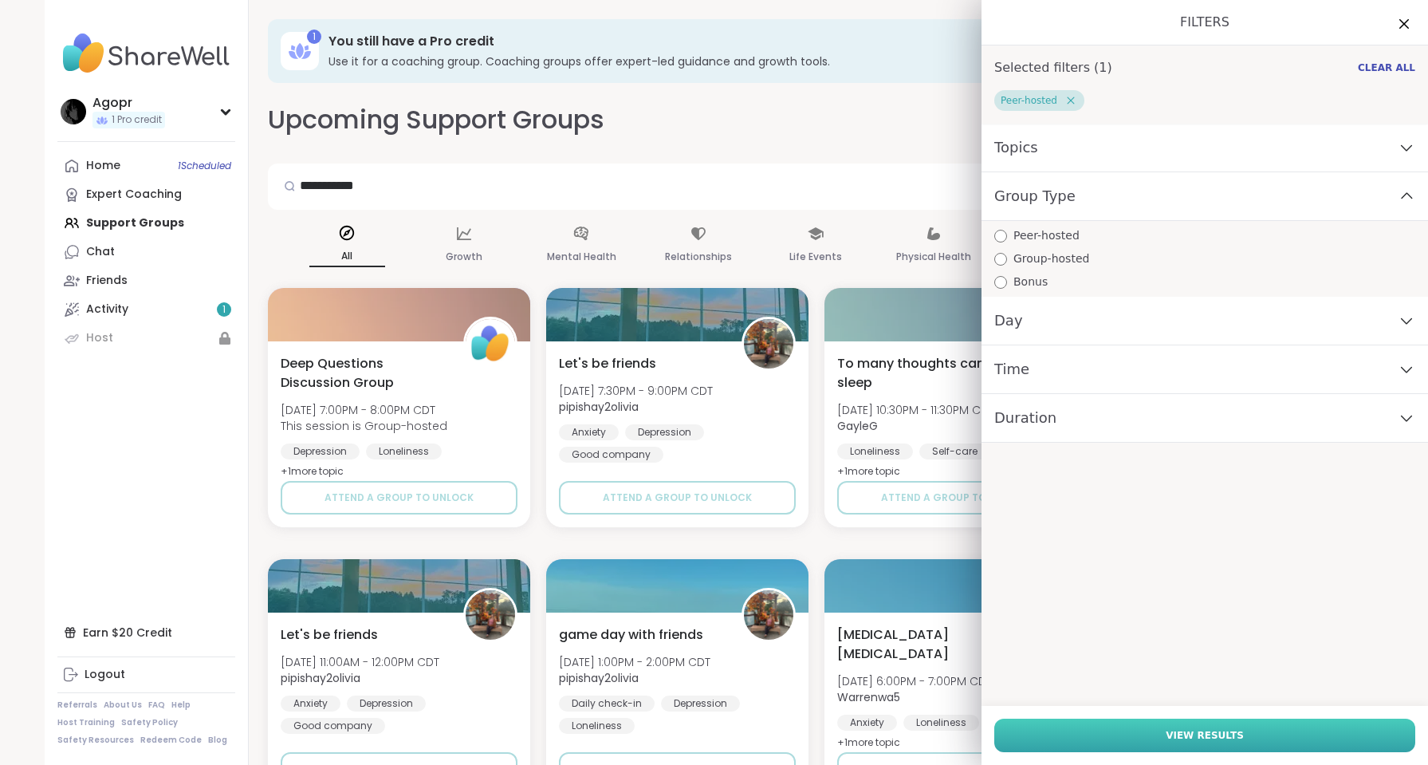
click at [1200, 741] on span "View Results" at bounding box center [1205, 735] width 78 height 14
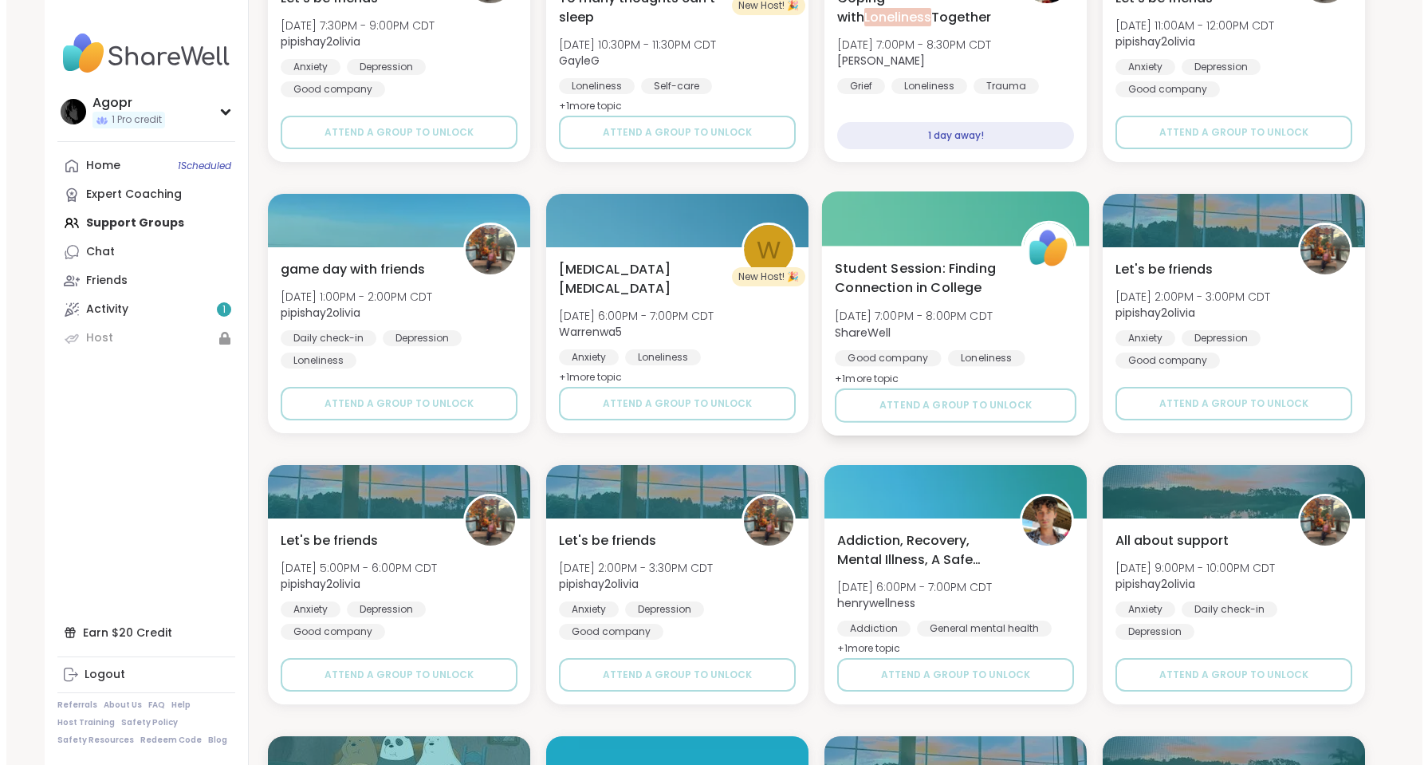
scroll to position [160, 0]
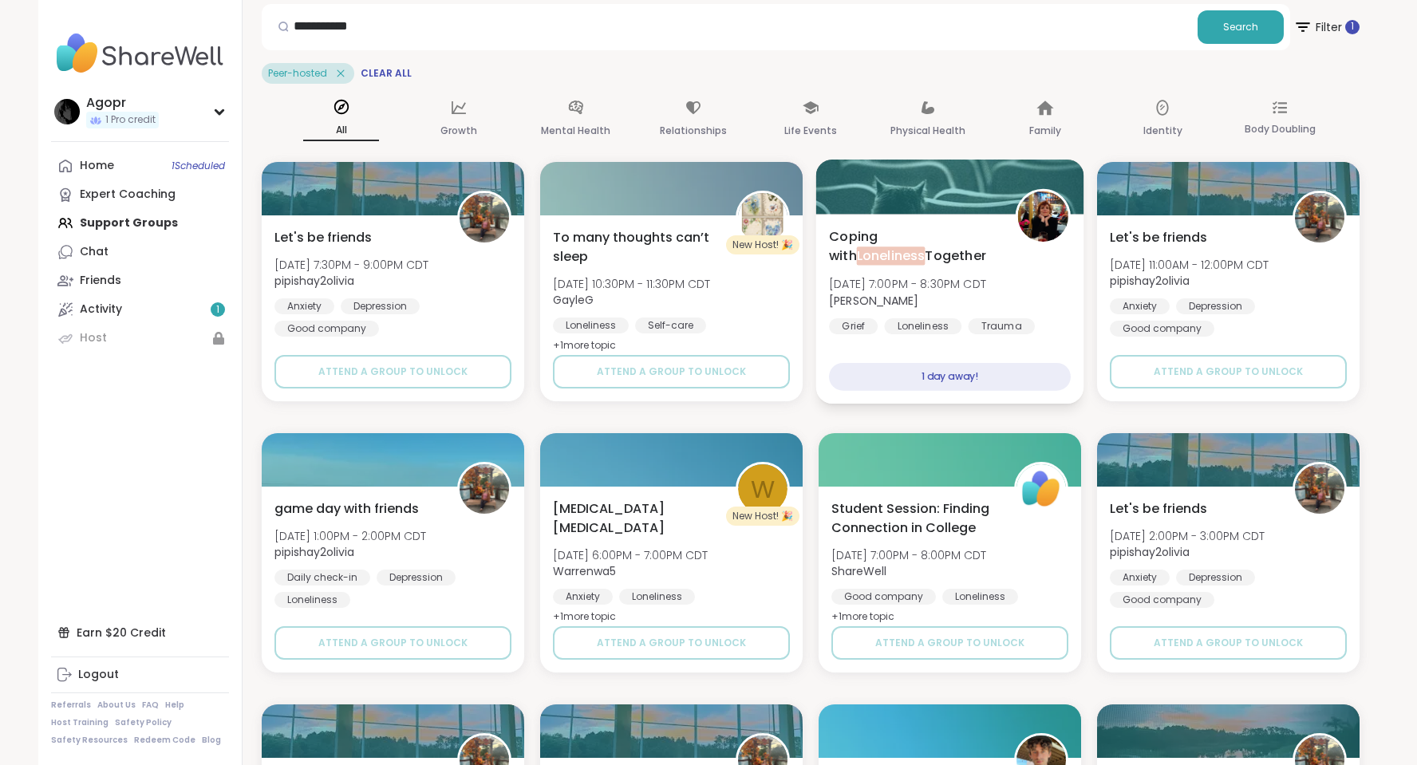
click at [925, 246] on span "Loneliness" at bounding box center [891, 255] width 69 height 18
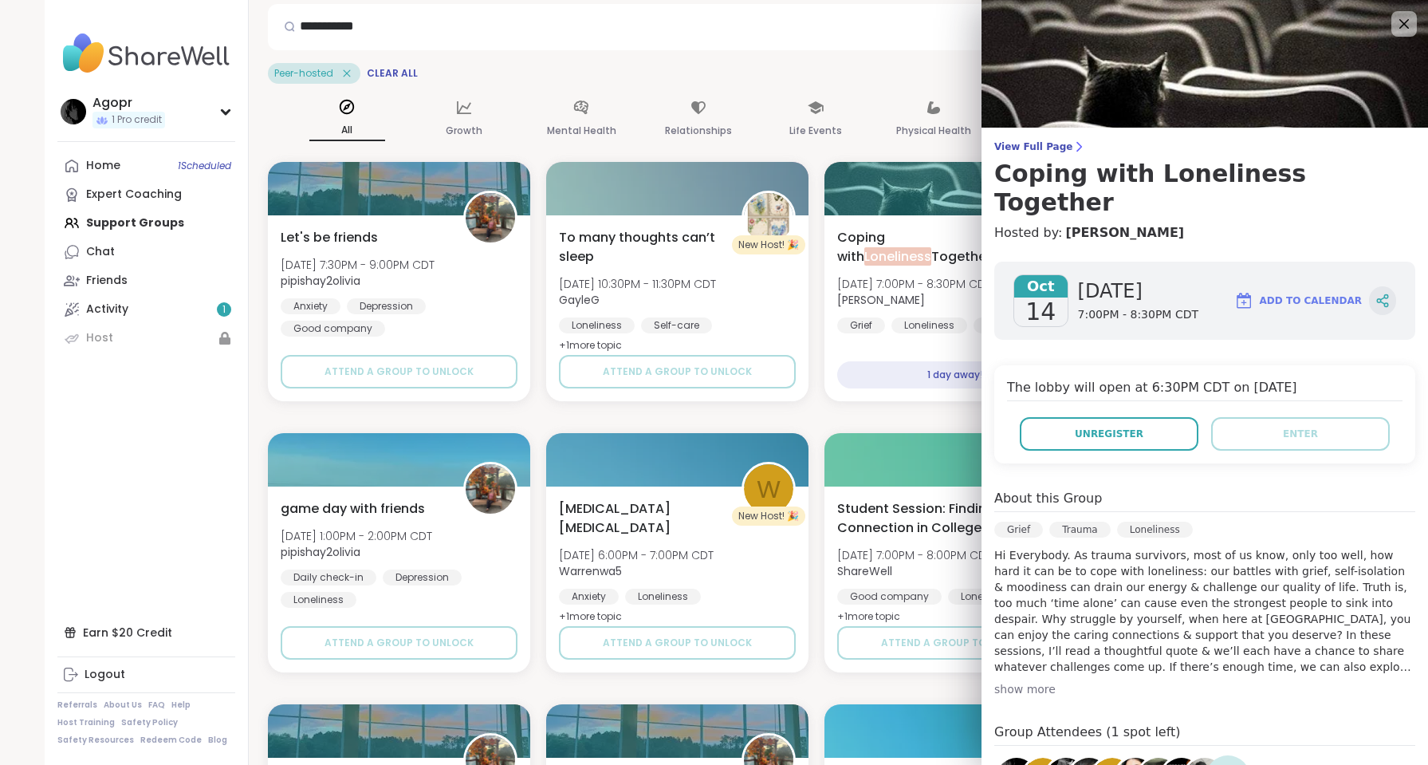
scroll to position [80, 0]
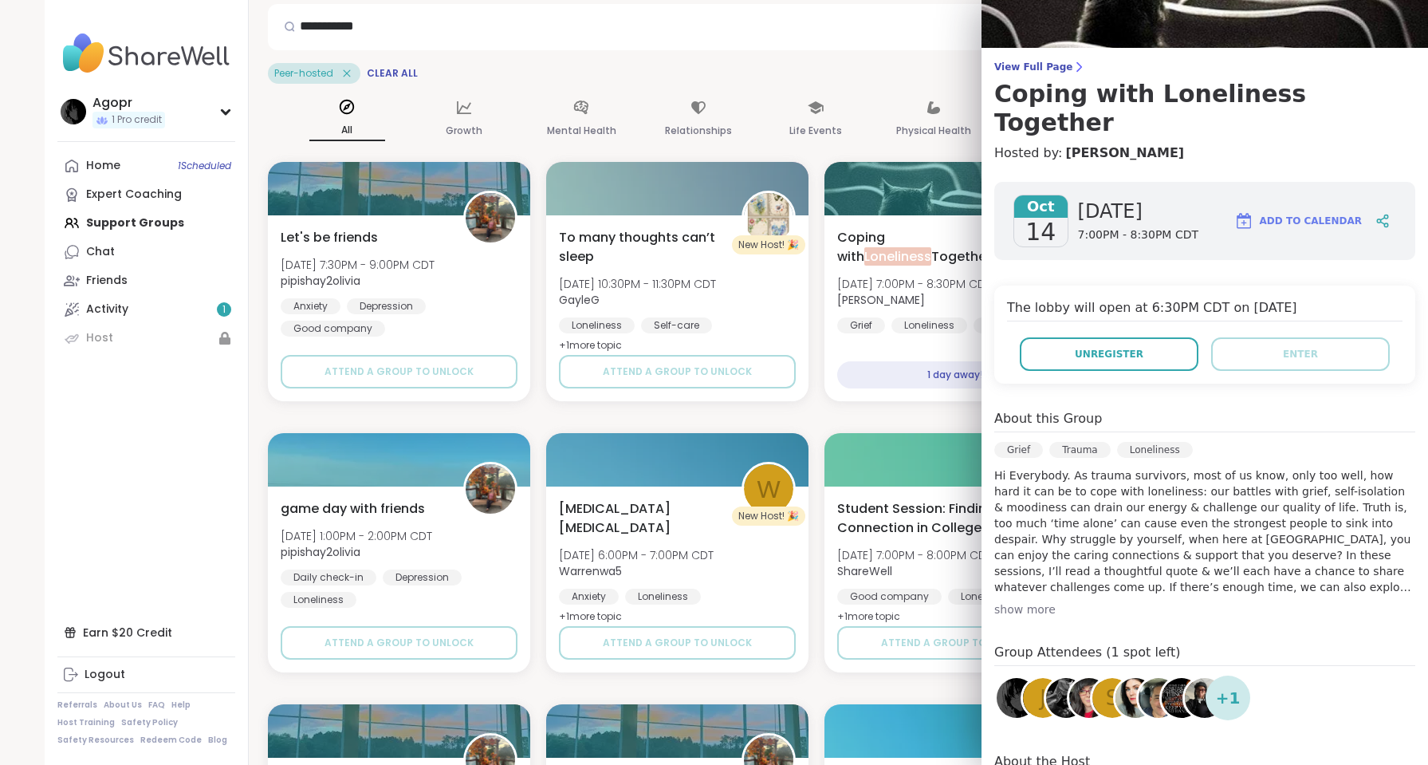
click at [1295, 202] on button "Add to Calendar" at bounding box center [1298, 221] width 142 height 38
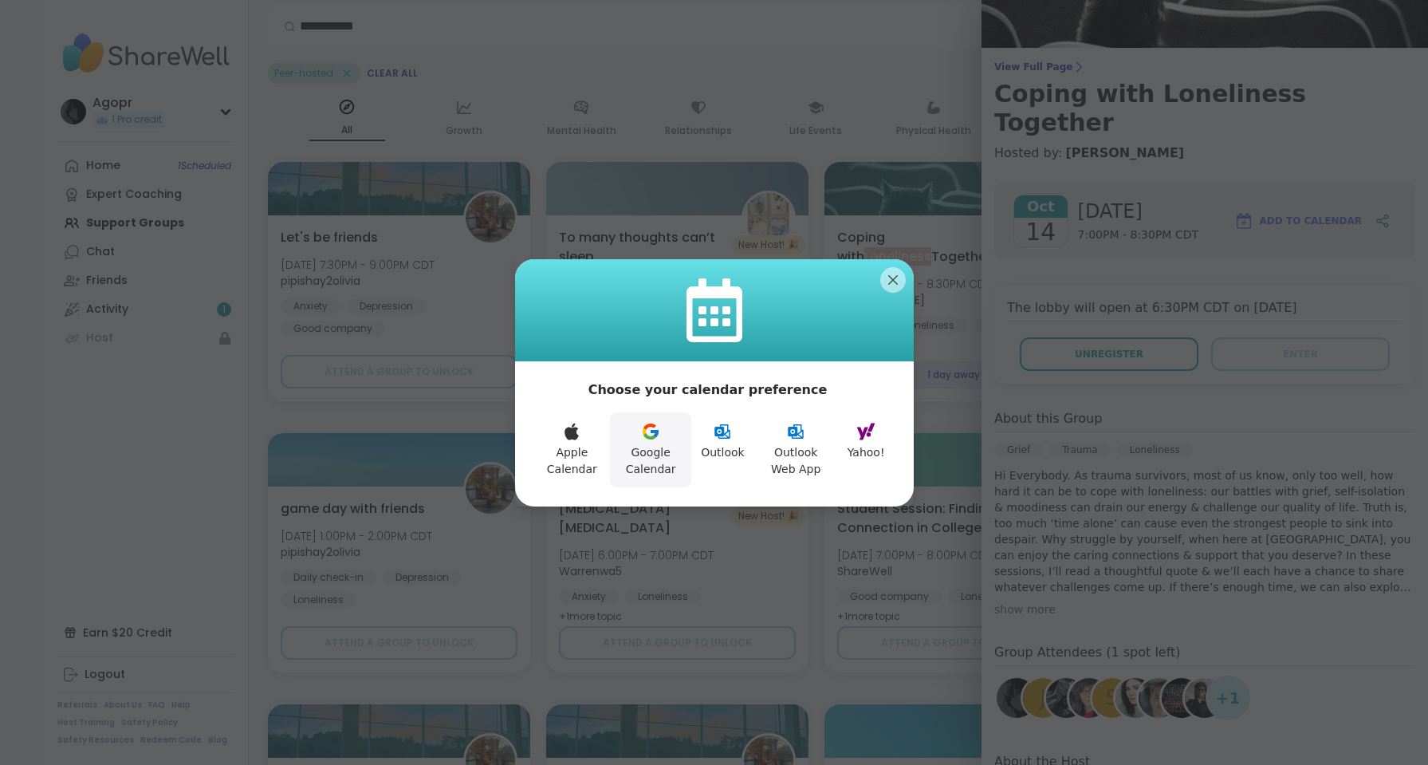
click at [644, 457] on button "Google Calendar" at bounding box center [650, 449] width 81 height 75
click at [719, 439] on icon at bounding box center [722, 431] width 19 height 19
click at [735, 432] on button "Outlook" at bounding box center [723, 449] width 63 height 75
click at [806, 454] on button "Outlook Web App" at bounding box center [797, 449] width 84 height 75
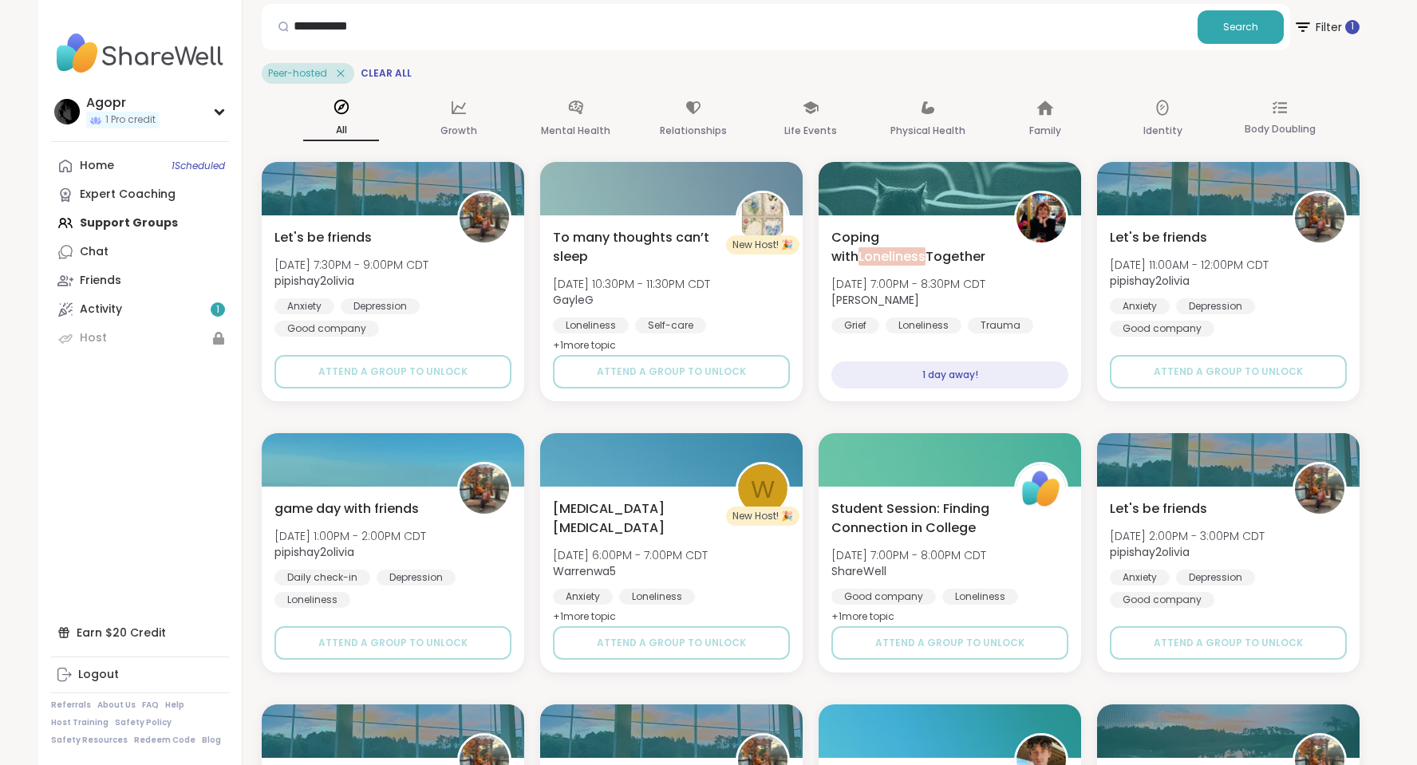
click at [908, 49] on div "**********" at bounding box center [776, 27] width 1028 height 46
click at [900, 242] on span "Coping with Loneliness Together" at bounding box center [913, 246] width 168 height 39
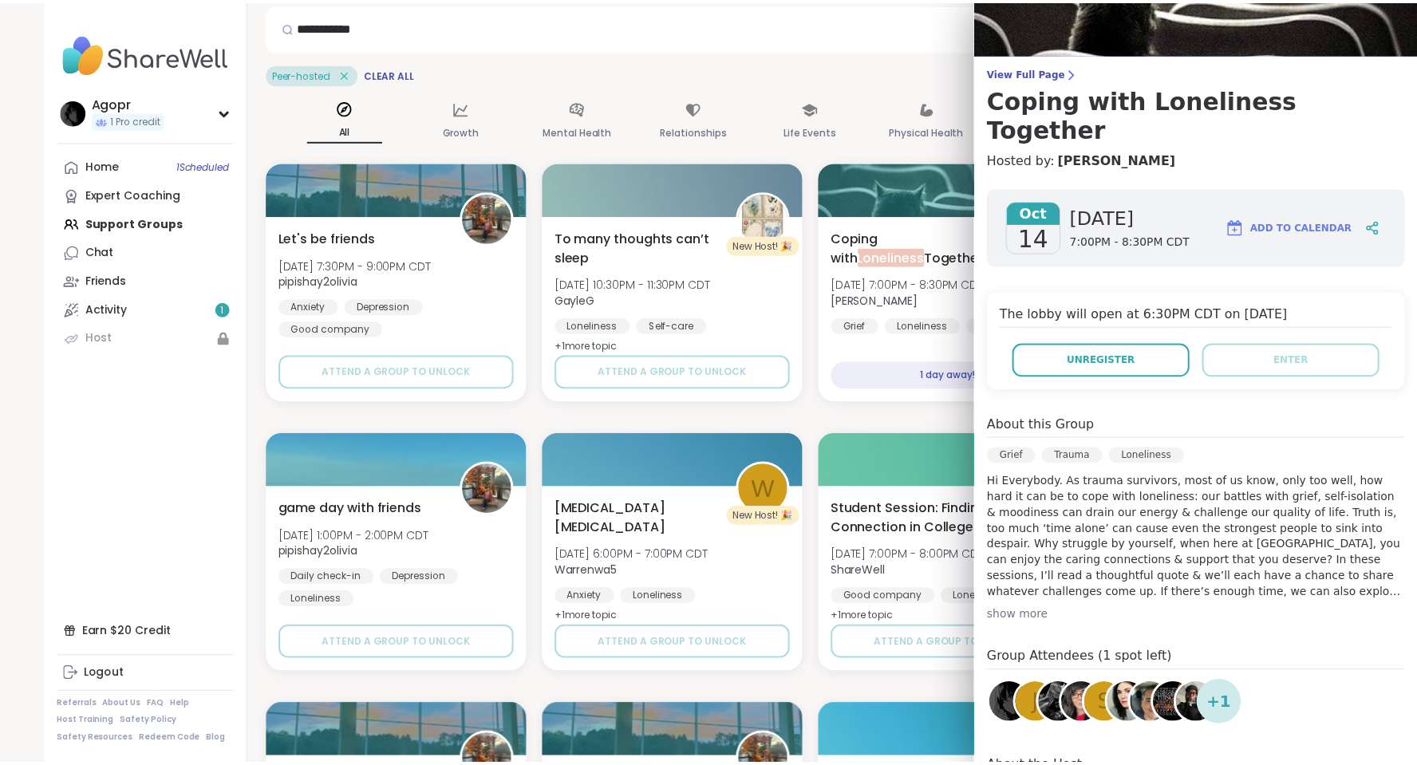
scroll to position [0, 0]
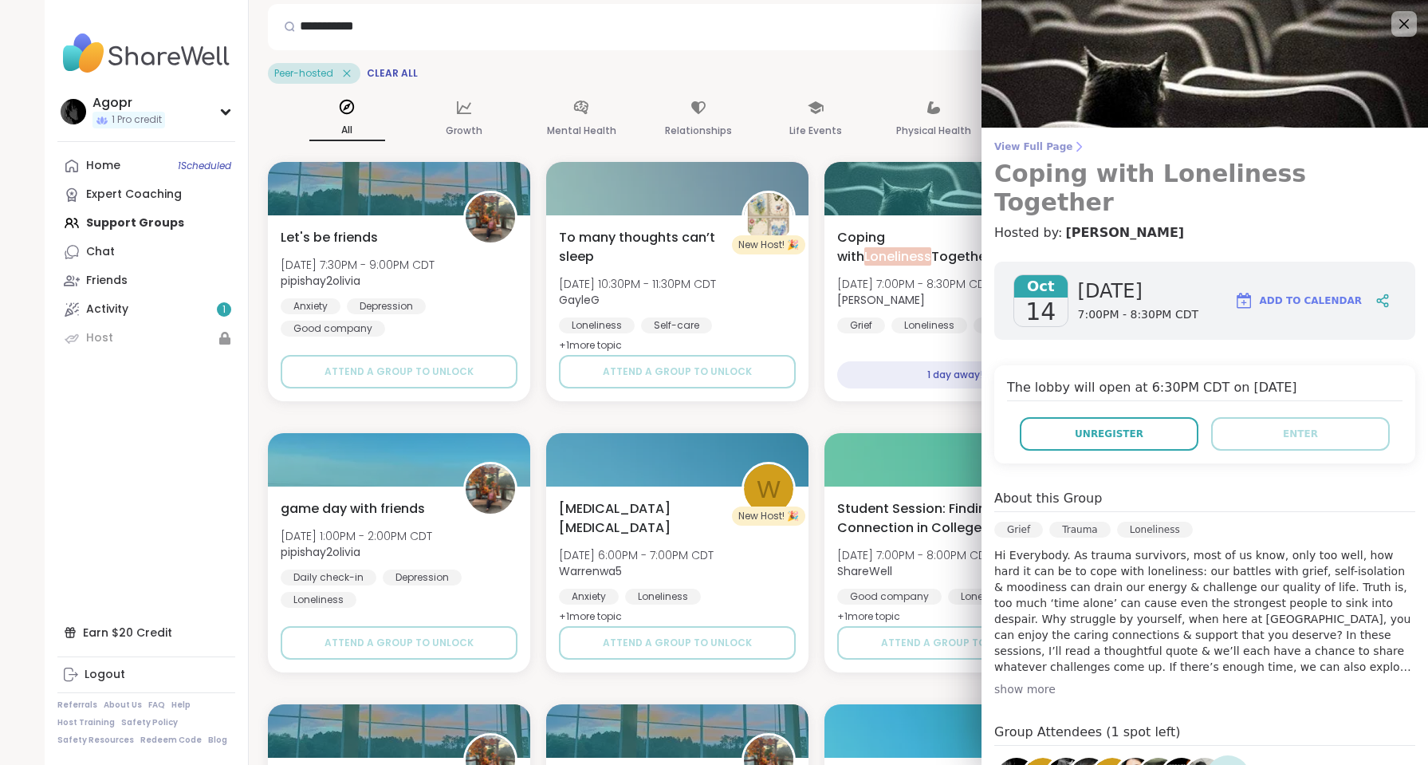
click at [1035, 152] on span "View Full Page" at bounding box center [1205, 146] width 421 height 13
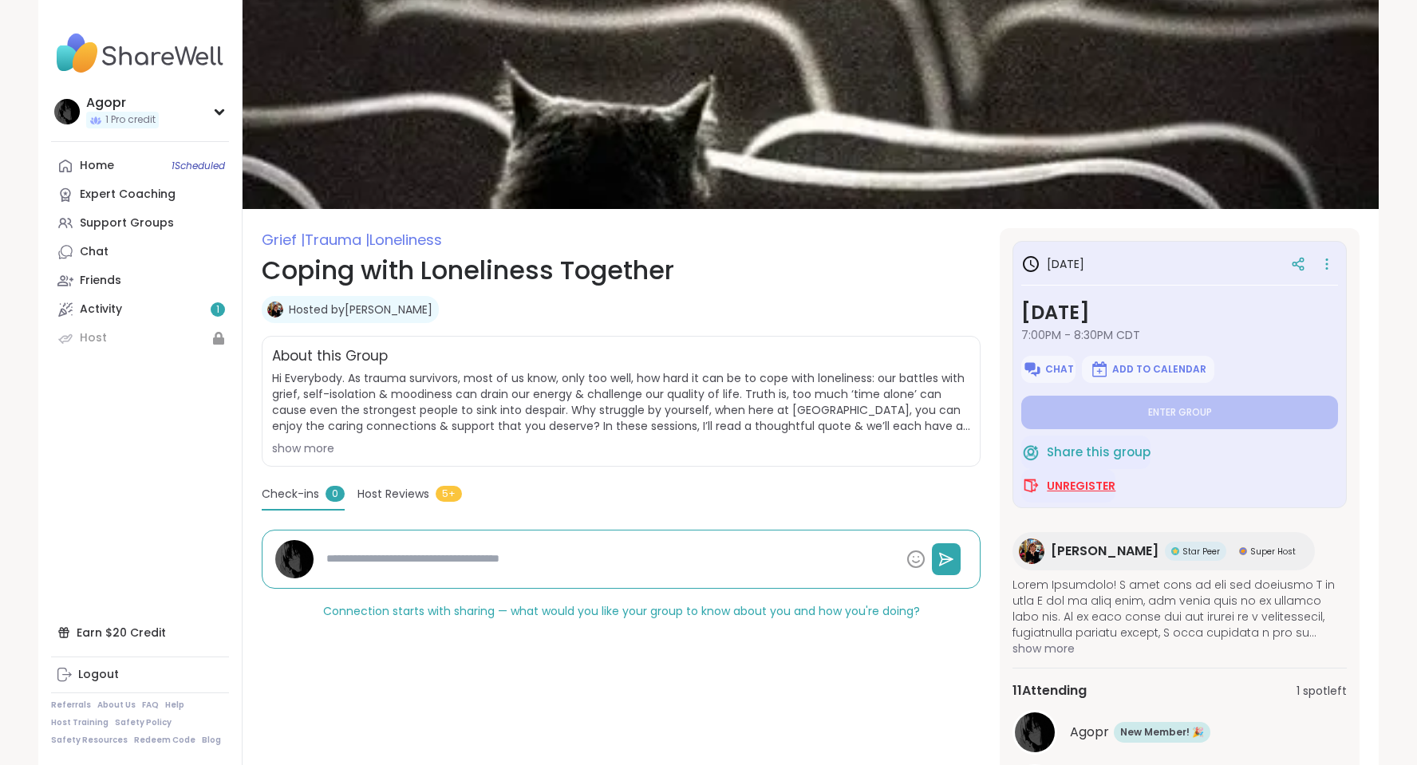
click at [1086, 485] on span "Unregister" at bounding box center [1080, 486] width 69 height 16
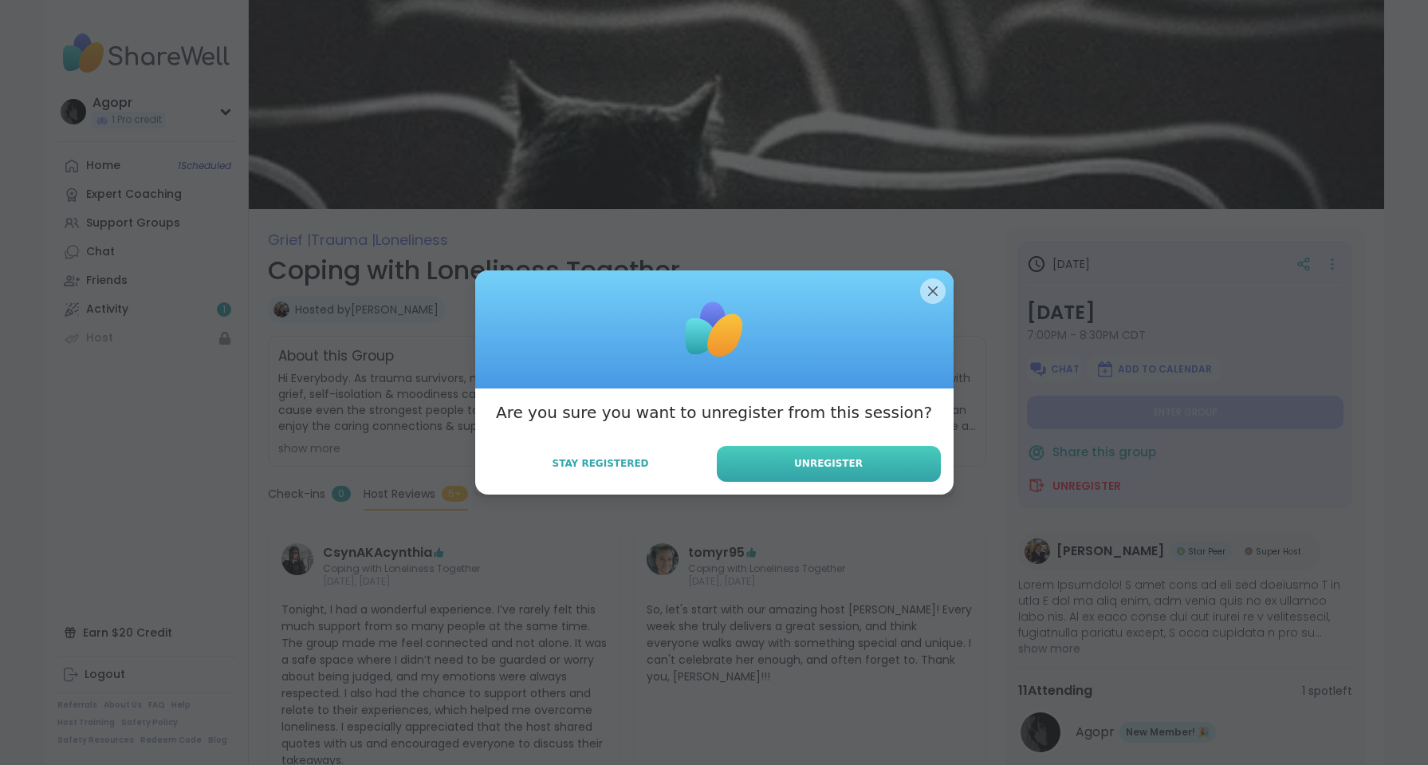
click at [845, 473] on button "Unregister" at bounding box center [829, 464] width 224 height 36
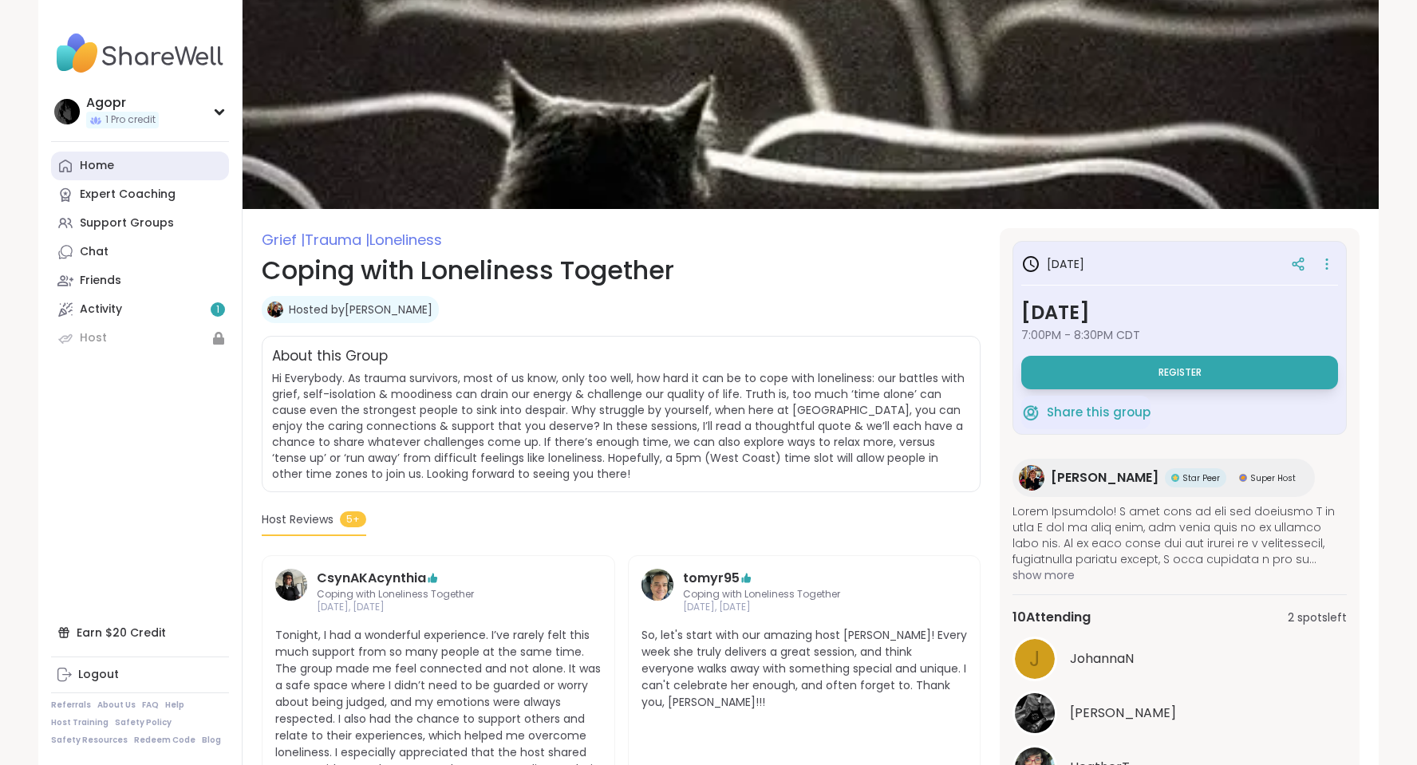
click at [108, 167] on div "Home" at bounding box center [97, 166] width 34 height 16
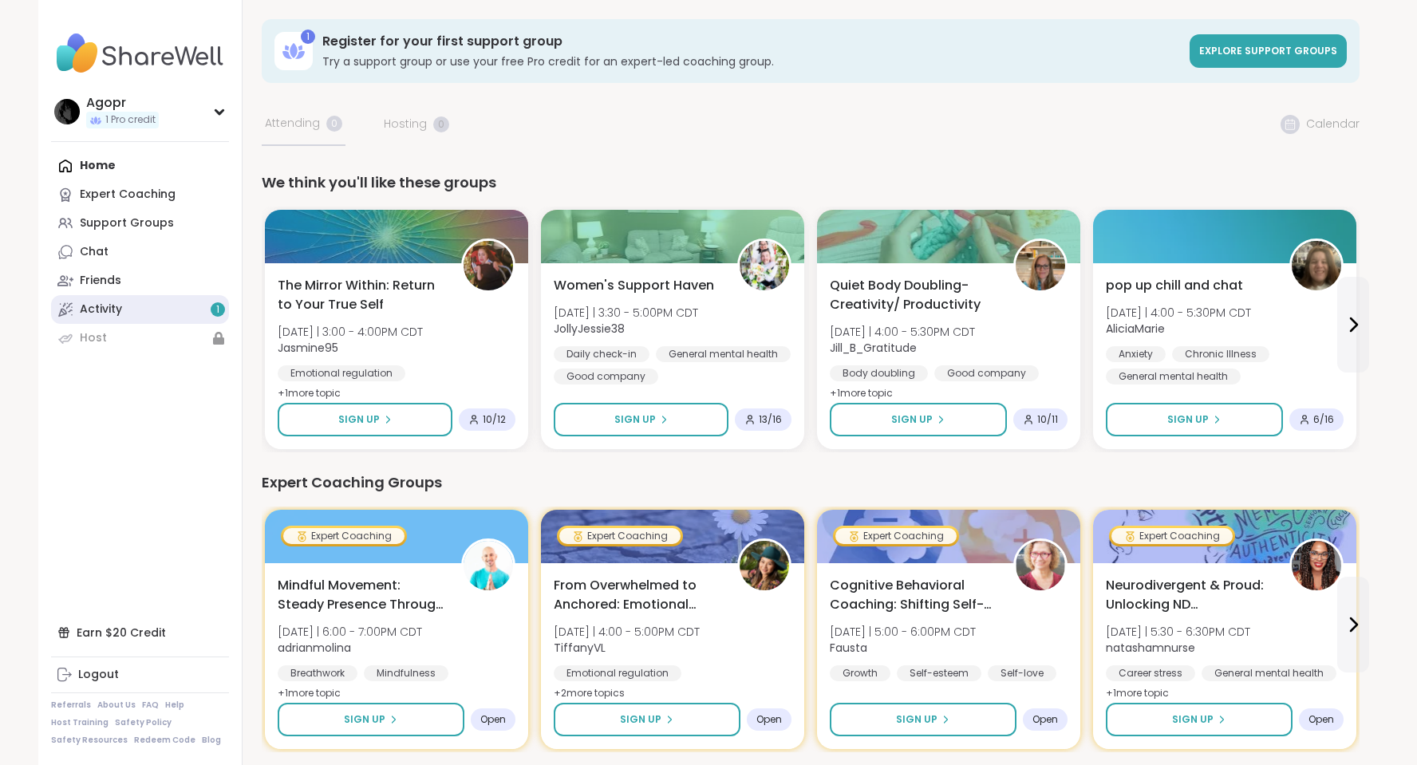
click at [133, 307] on link "Activity 1" at bounding box center [140, 309] width 178 height 29
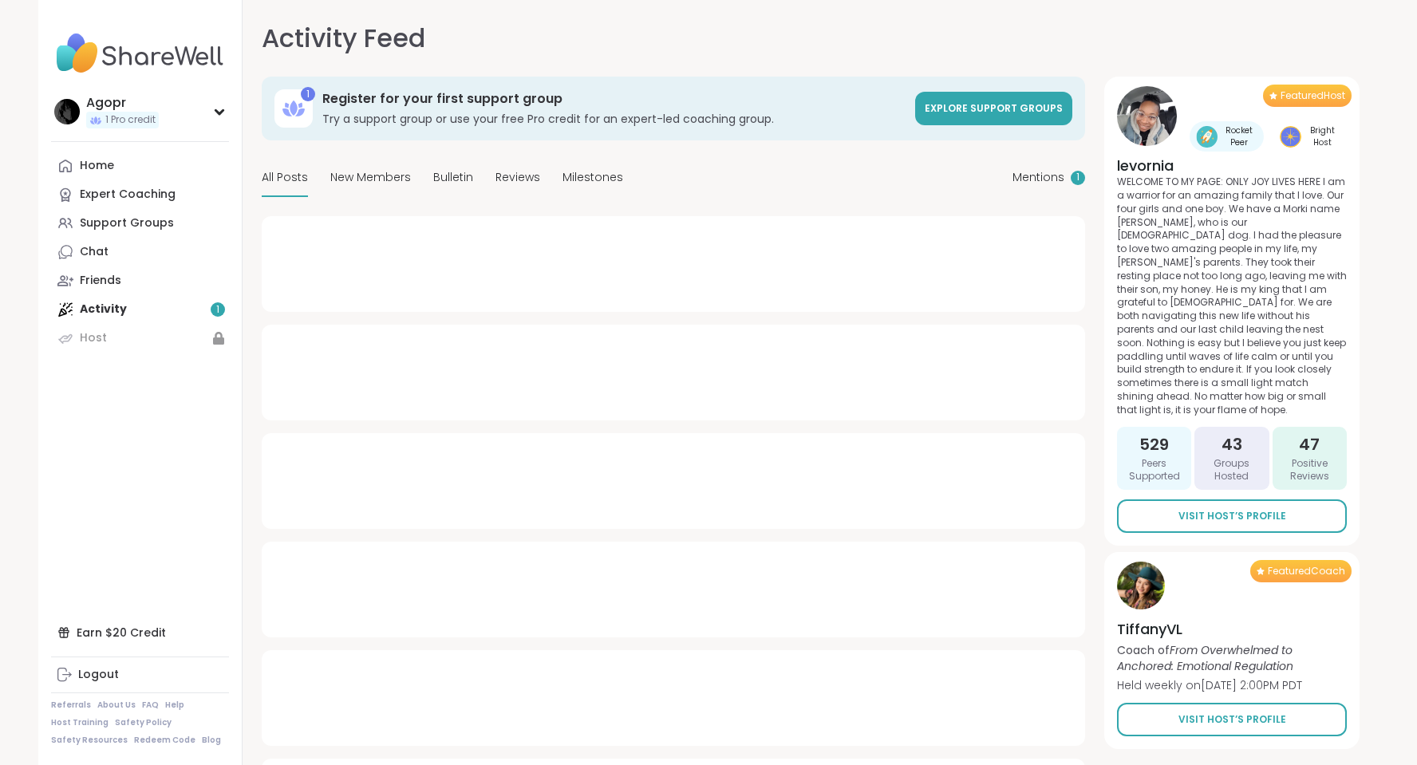
type textarea "*"
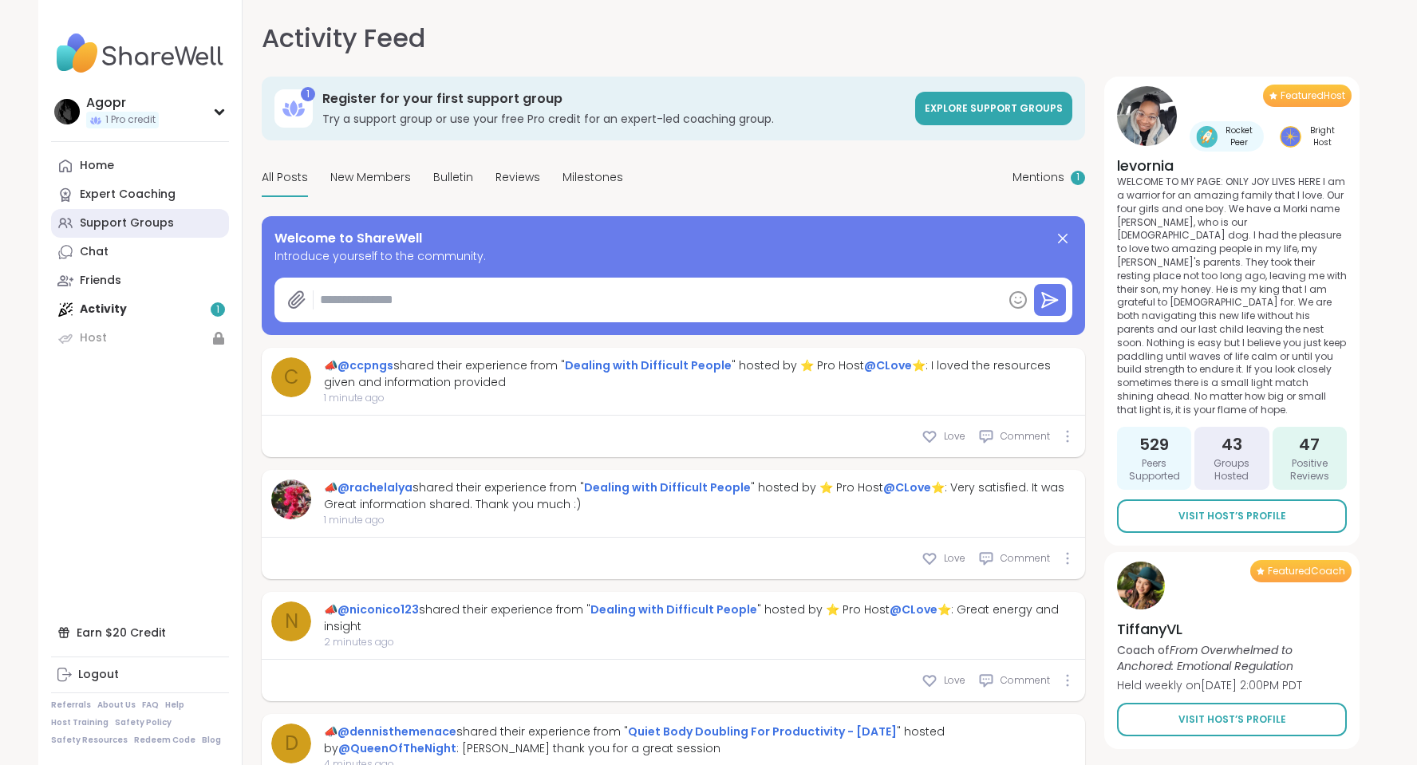
click at [137, 223] on div "Support Groups" at bounding box center [127, 223] width 94 height 16
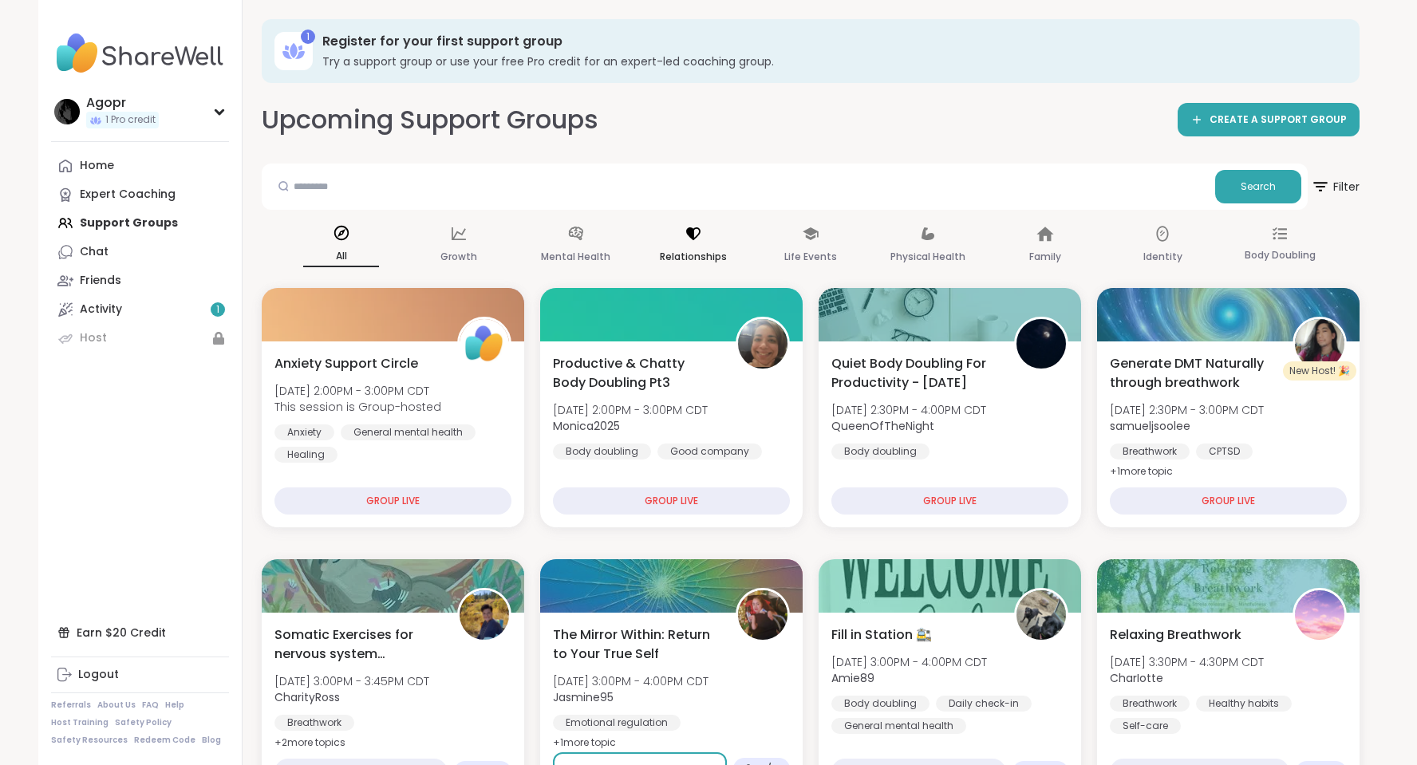
click at [699, 250] on p "Relationships" at bounding box center [693, 256] width 67 height 19
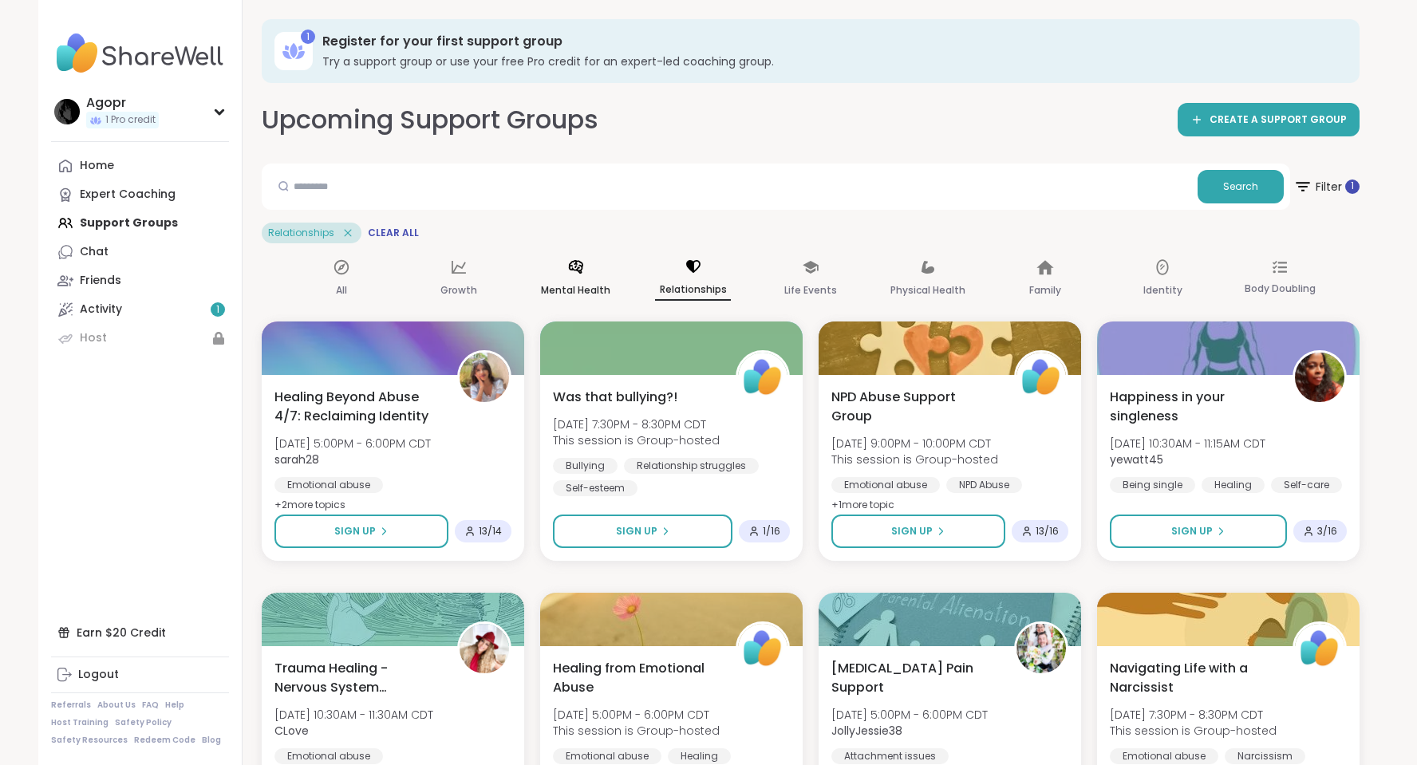
click at [593, 286] on p "Mental Health" at bounding box center [575, 290] width 69 height 19
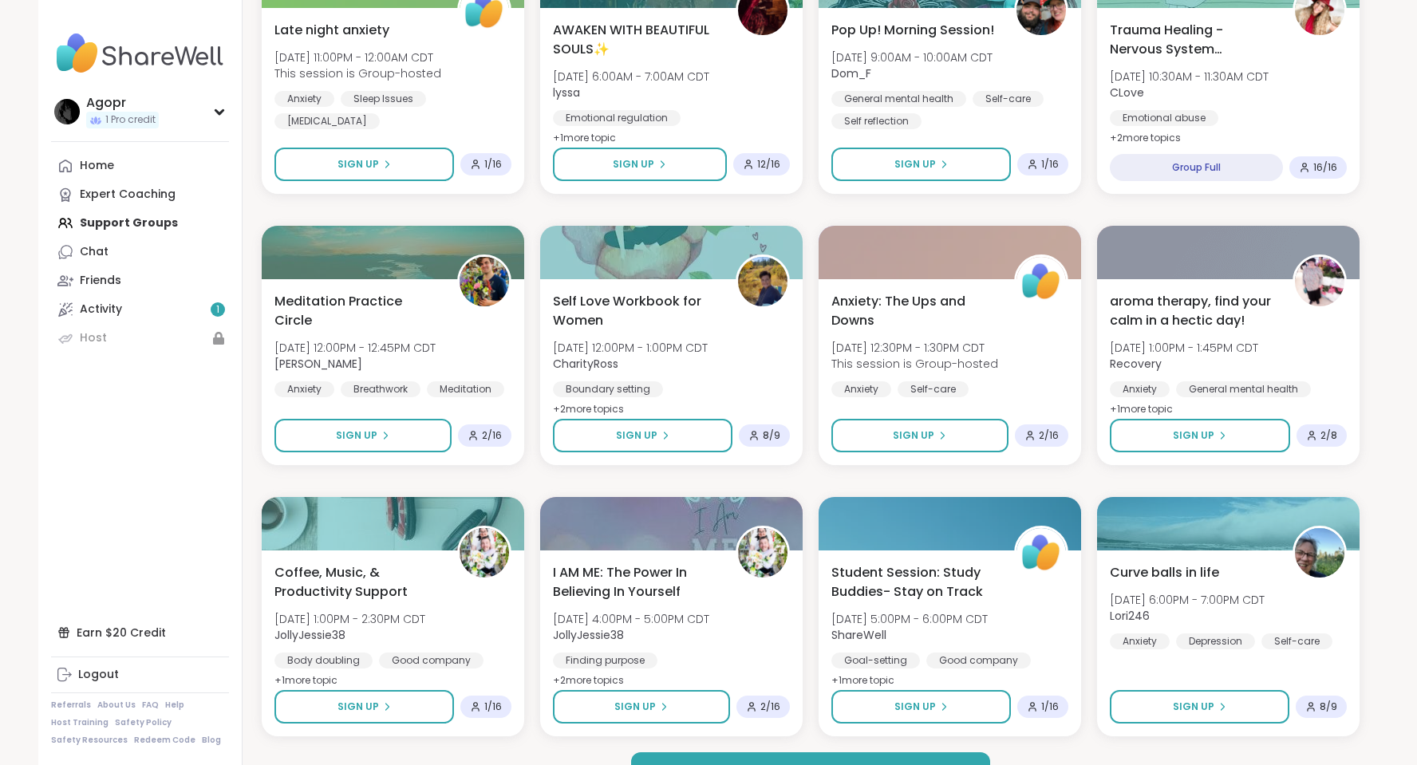
scroll to position [2031, 0]
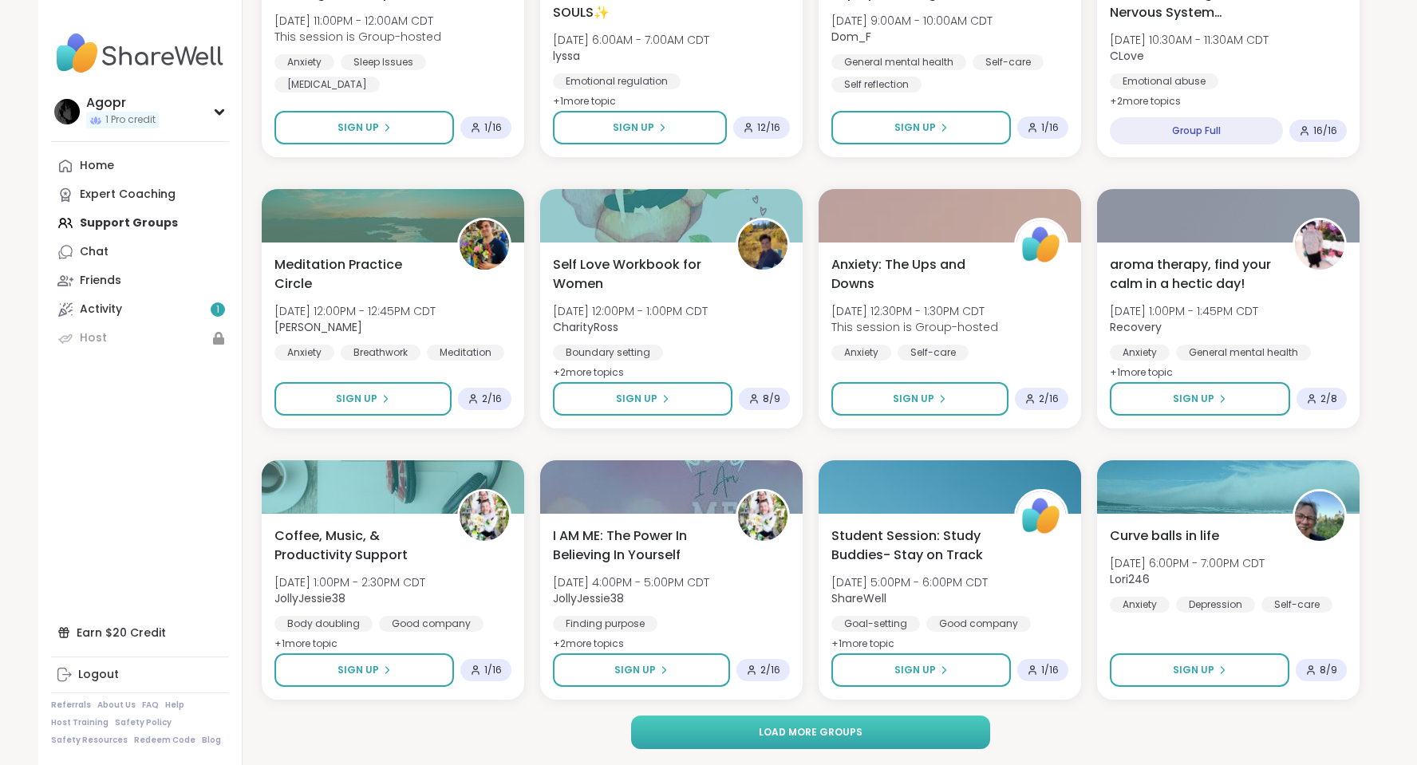
click at [892, 728] on button "Load more groups" at bounding box center [811, 731] width 360 height 33
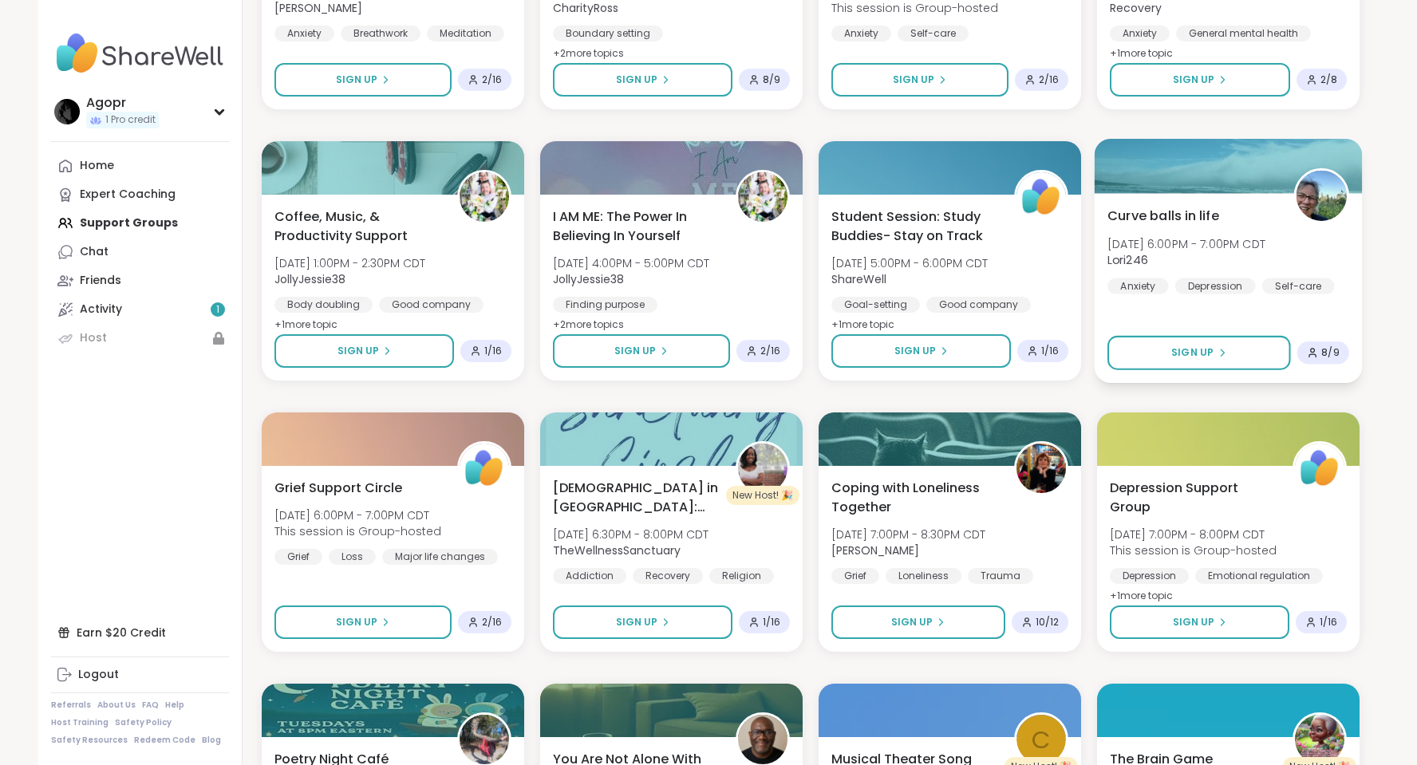
scroll to position [2589, 0]
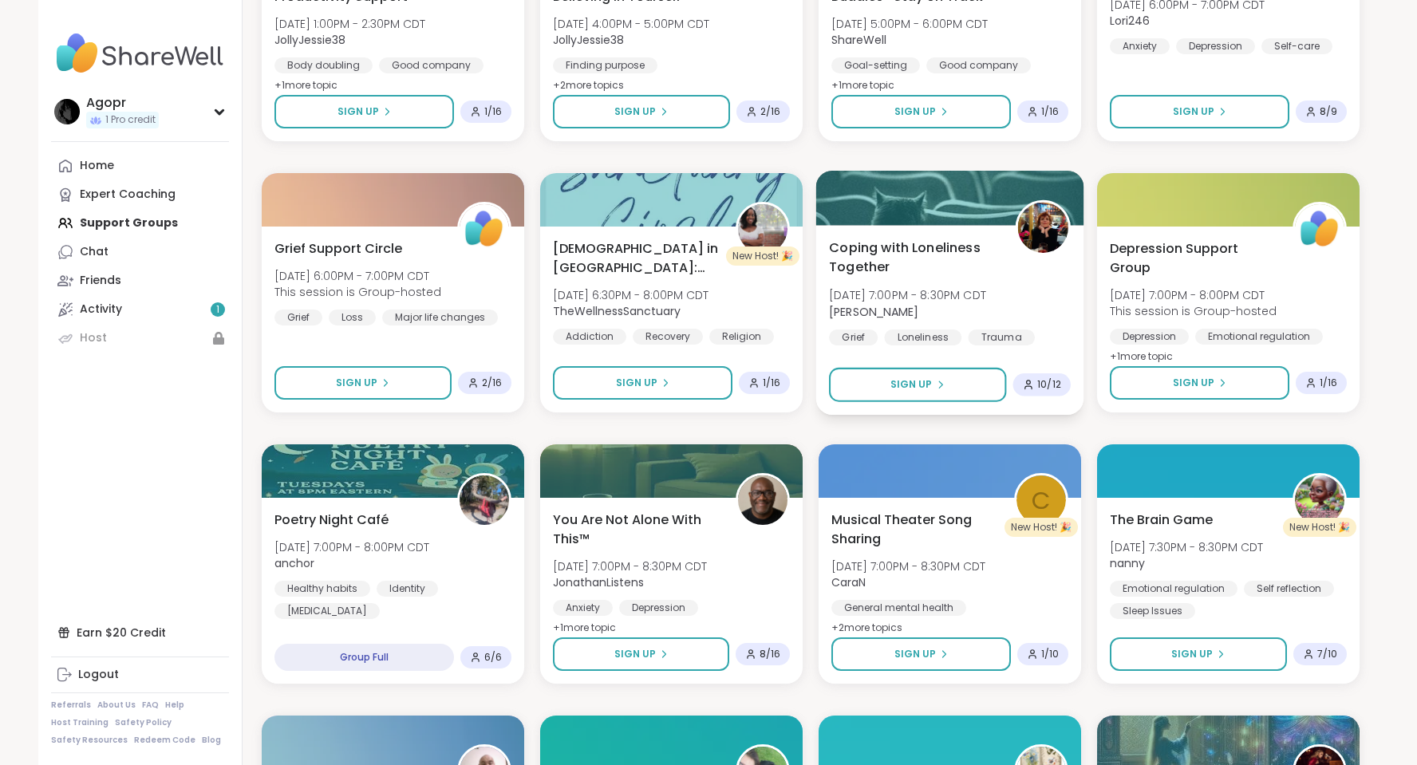
click at [924, 246] on span "Coping with Loneliness Together" at bounding box center [913, 257] width 168 height 39
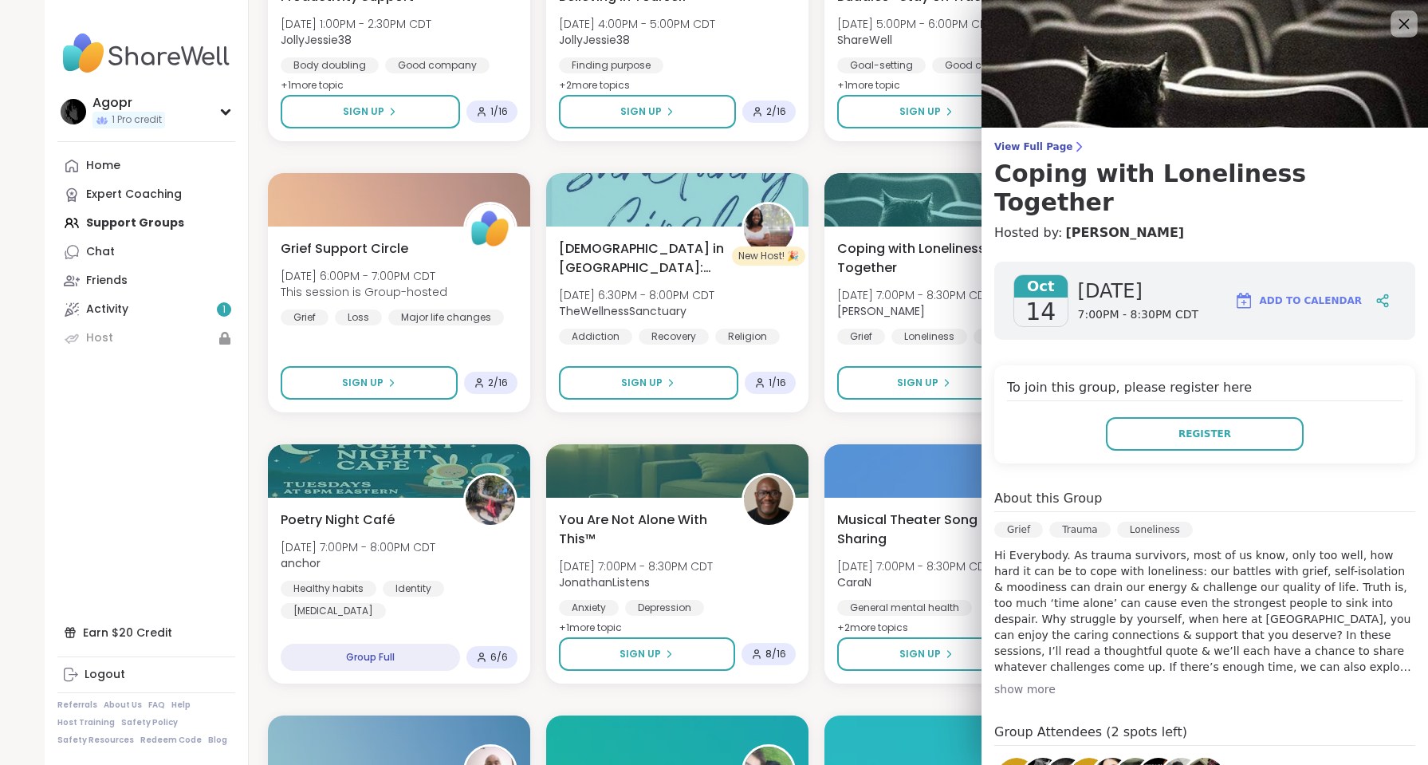
click at [1400, 23] on icon at bounding box center [1405, 24] width 10 height 10
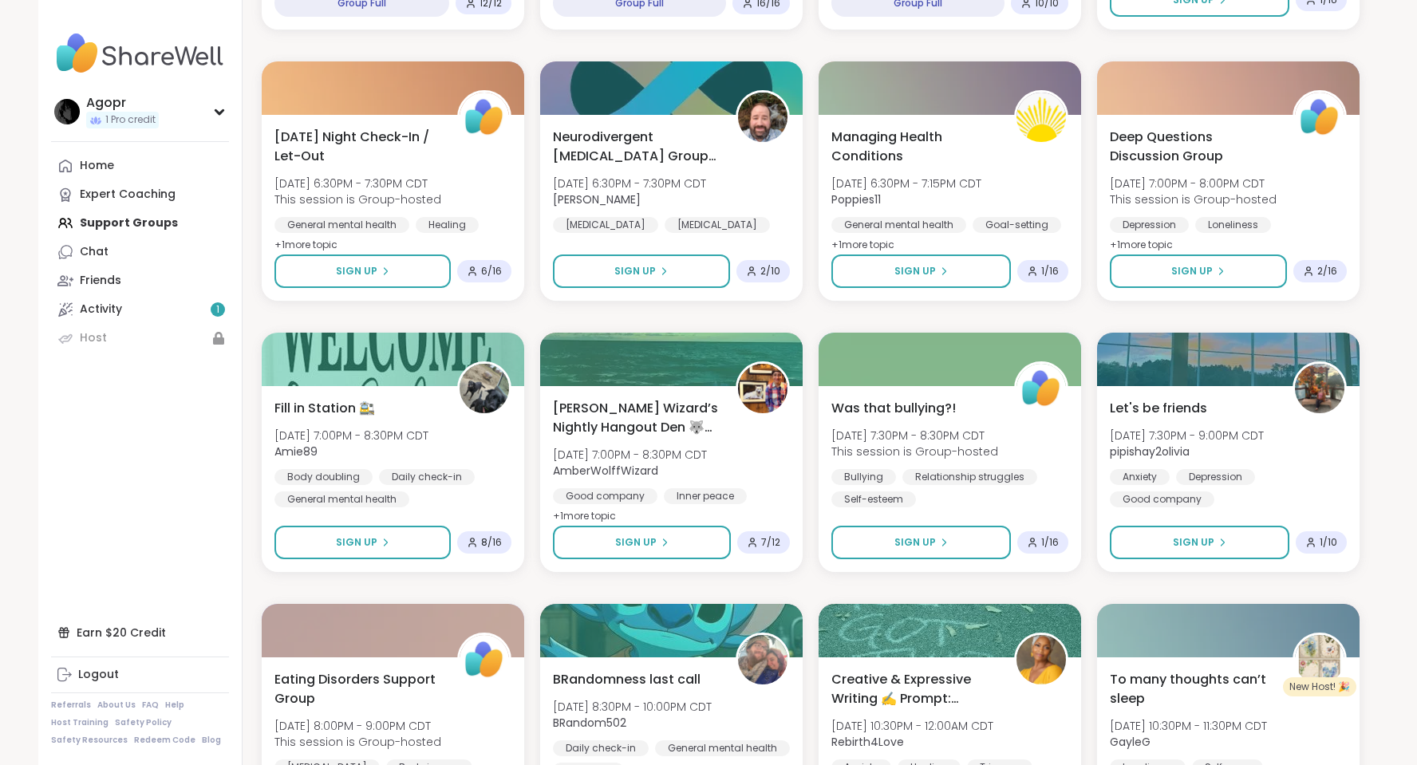
scroll to position [994, 0]
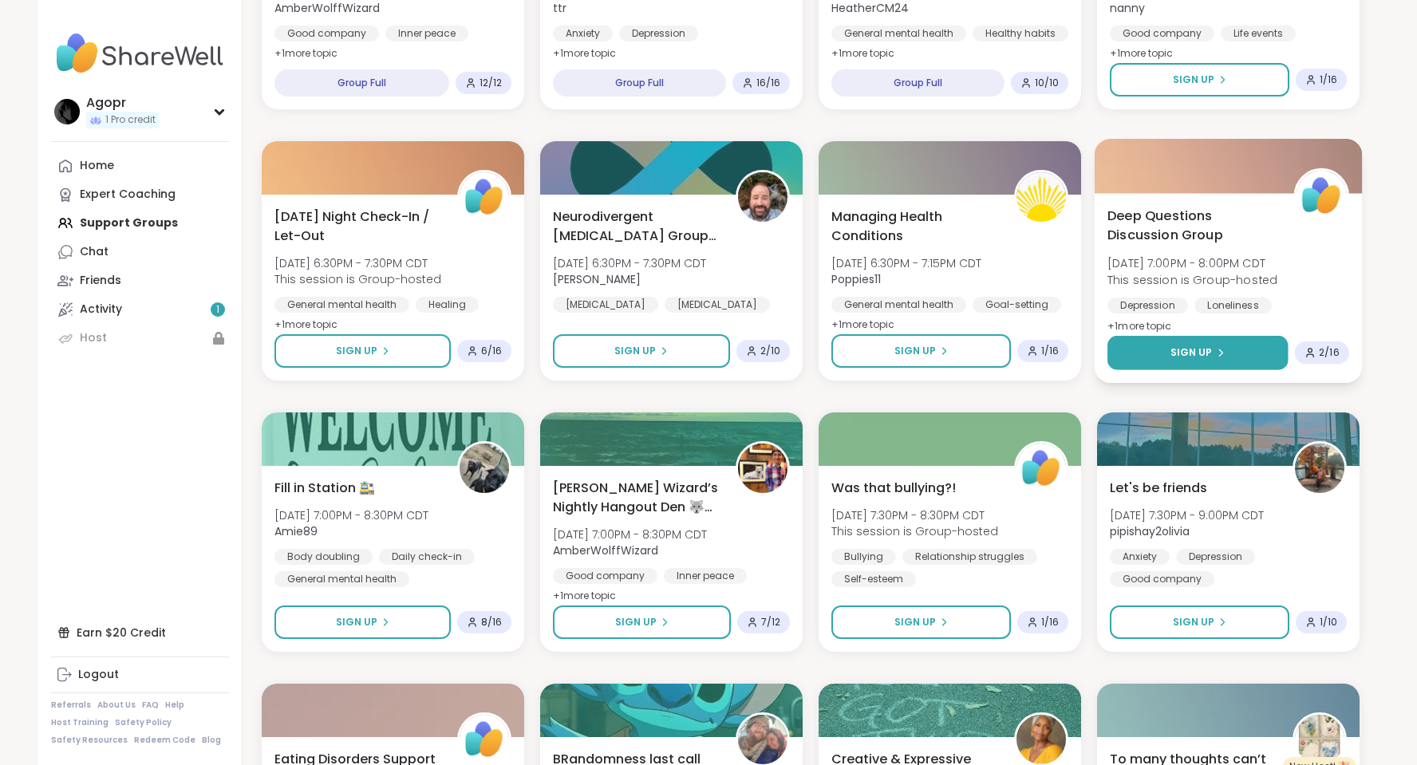
click at [1231, 351] on button "Sign Up" at bounding box center [1197, 353] width 180 height 34
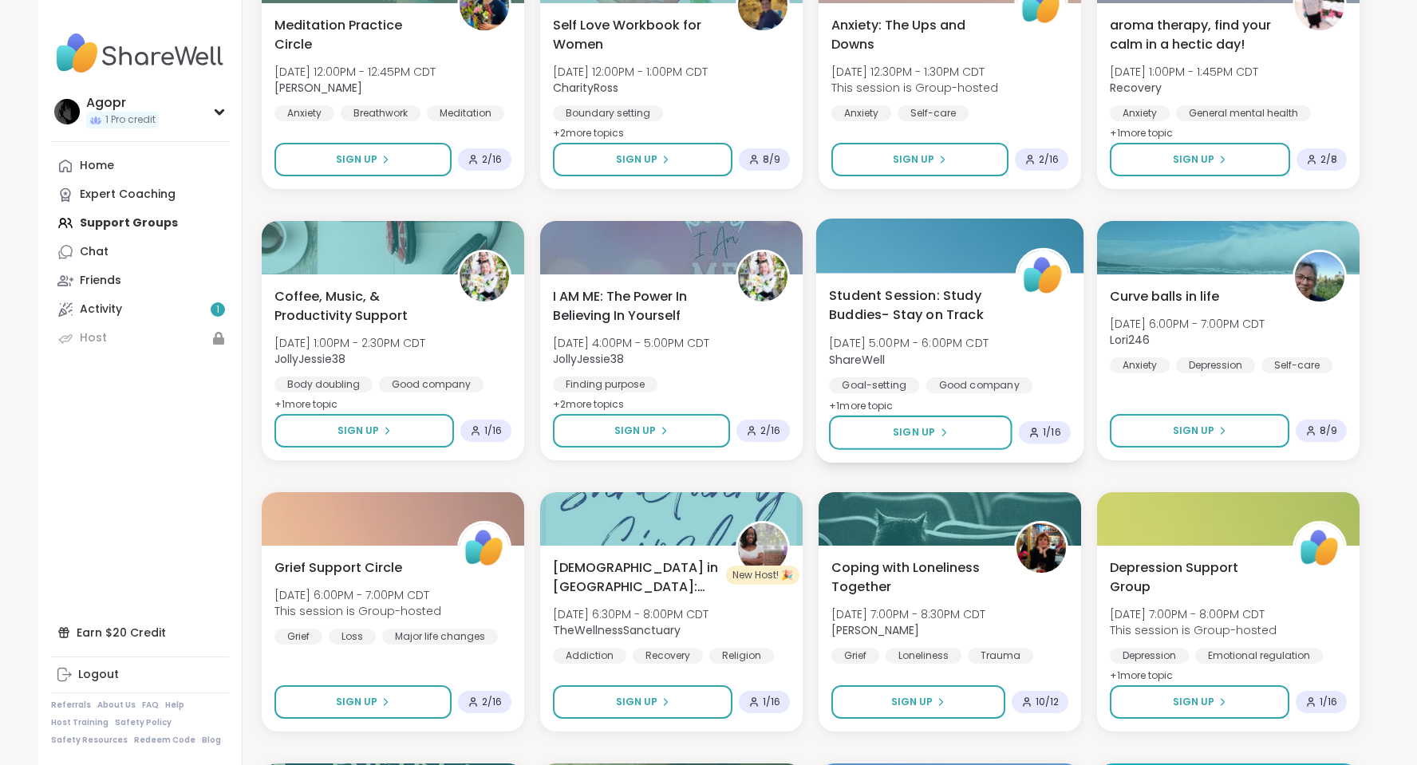
scroll to position [2350, 0]
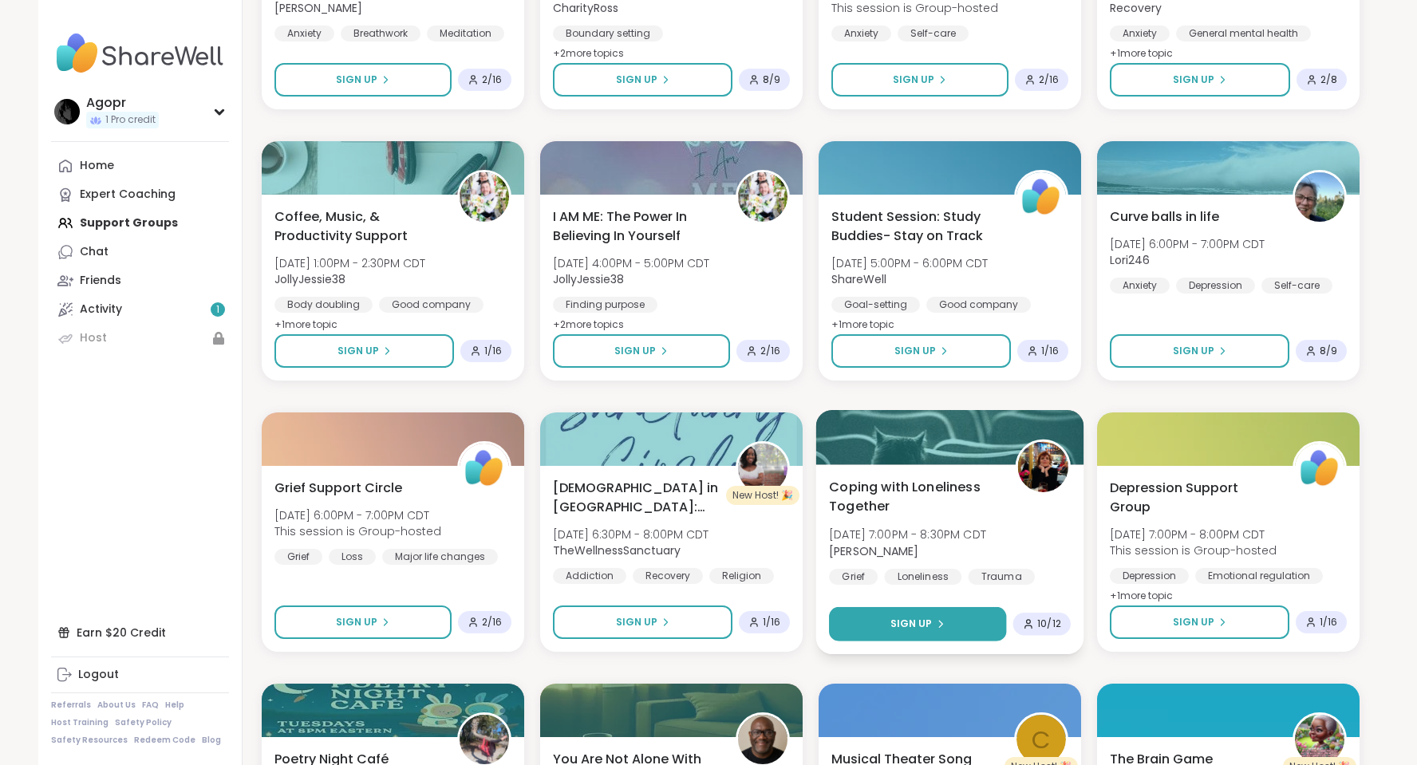
click at [967, 621] on button "Sign Up" at bounding box center [917, 624] width 177 height 34
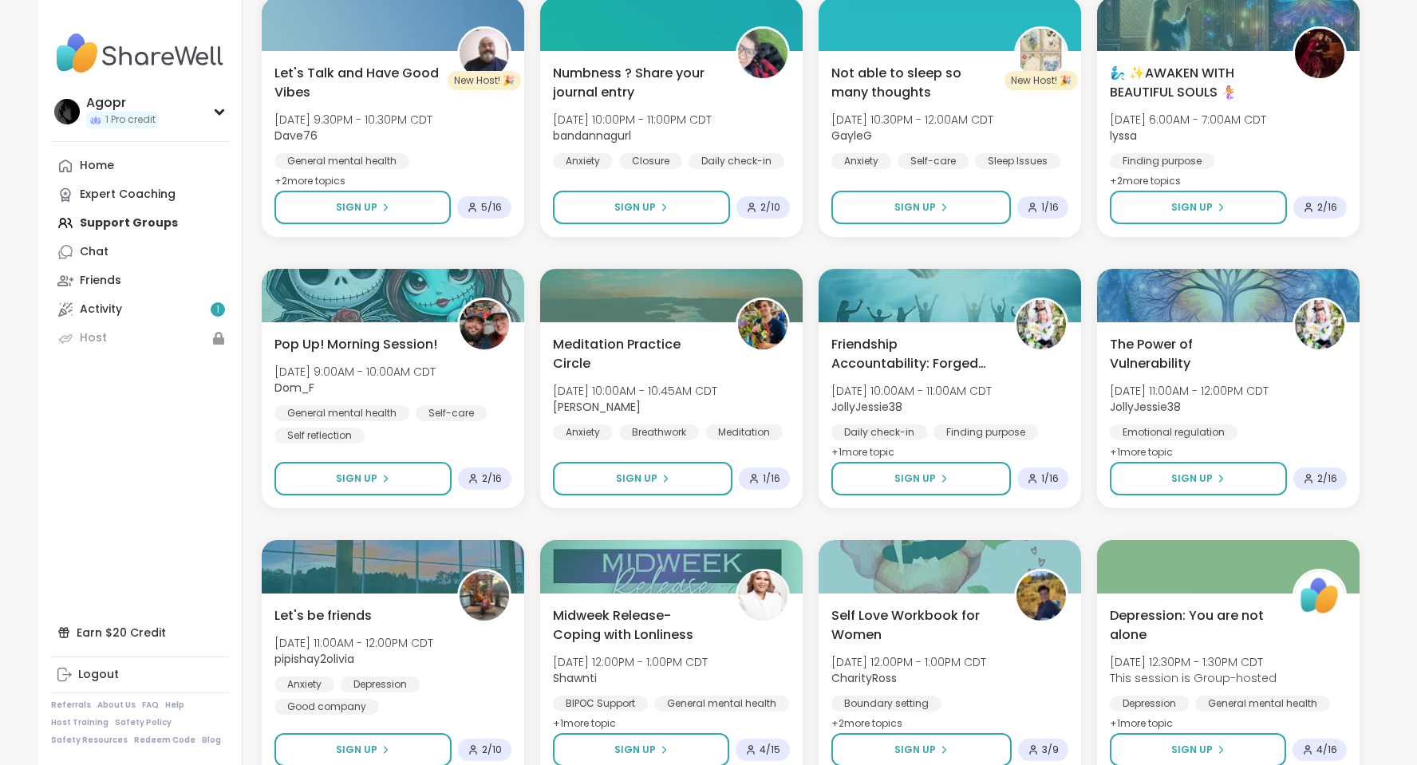
scroll to position [3387, 0]
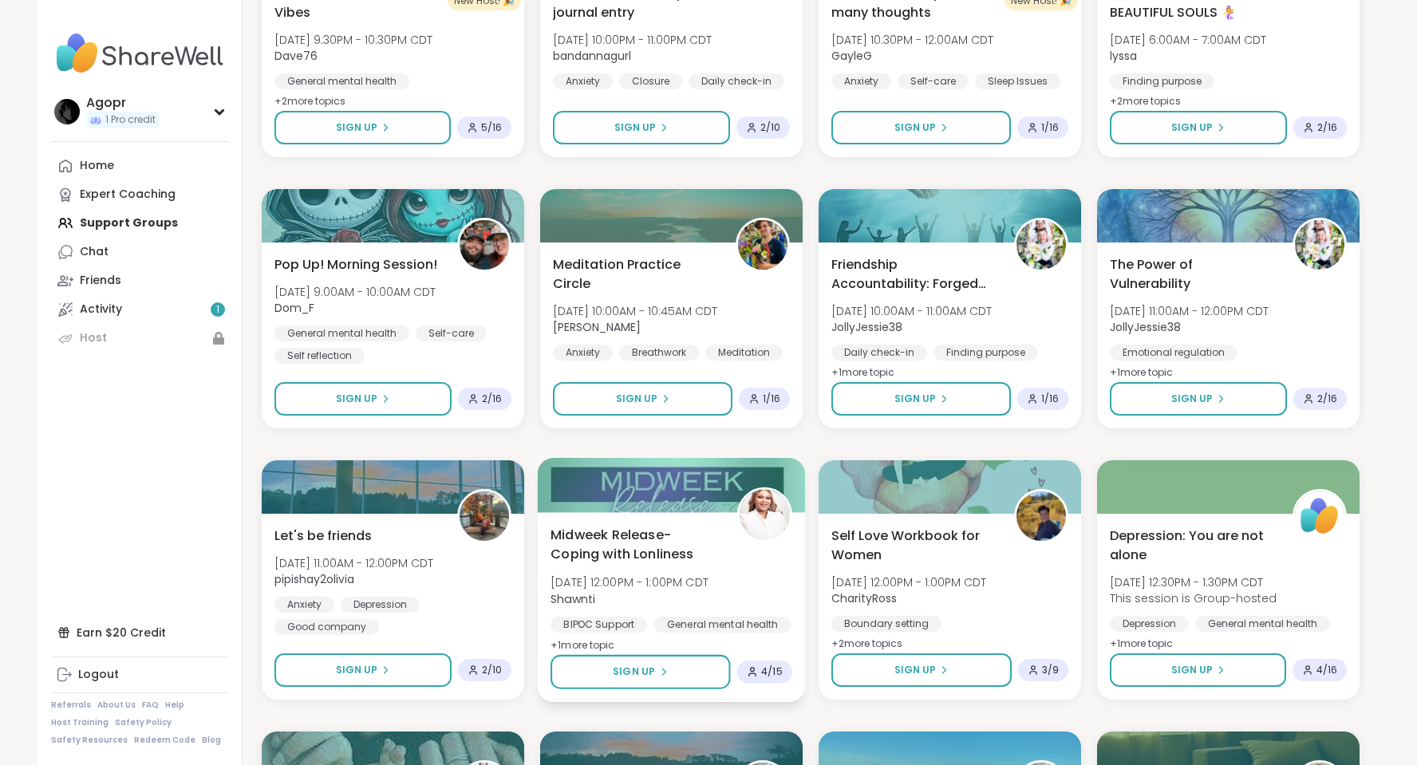
click at [664, 530] on span "Midweek Release-Coping with Lonliness" at bounding box center [634, 544] width 168 height 39
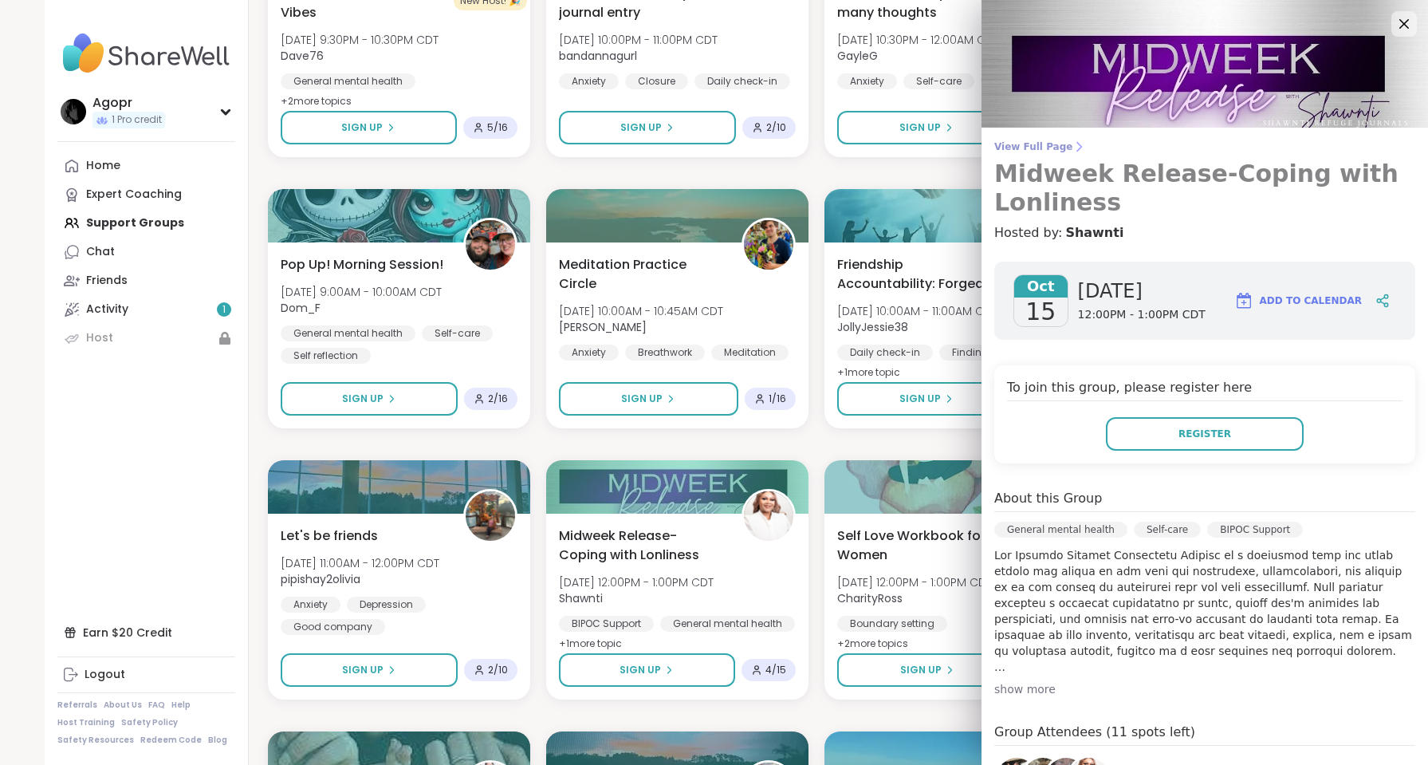
click at [1020, 144] on span "View Full Page" at bounding box center [1205, 146] width 421 height 13
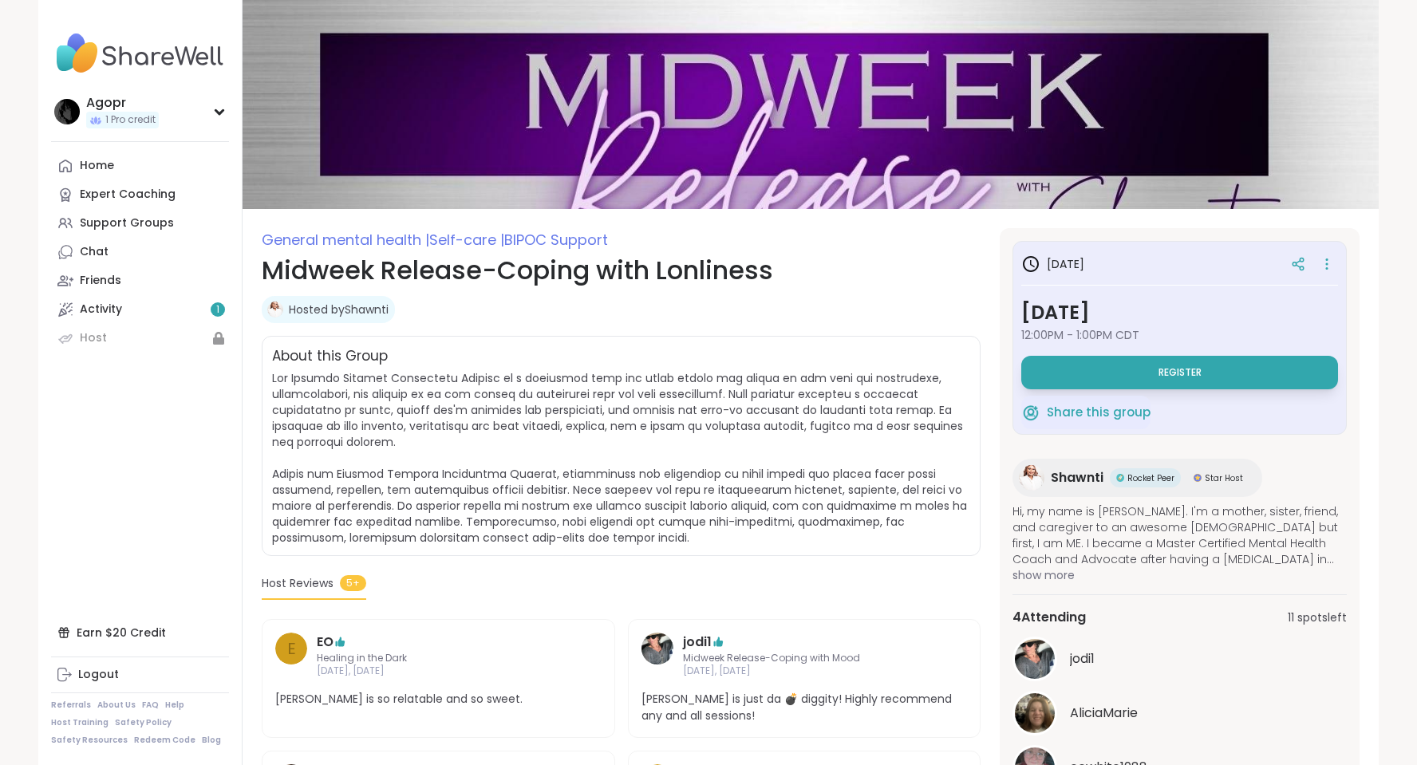
scroll to position [332, 0]
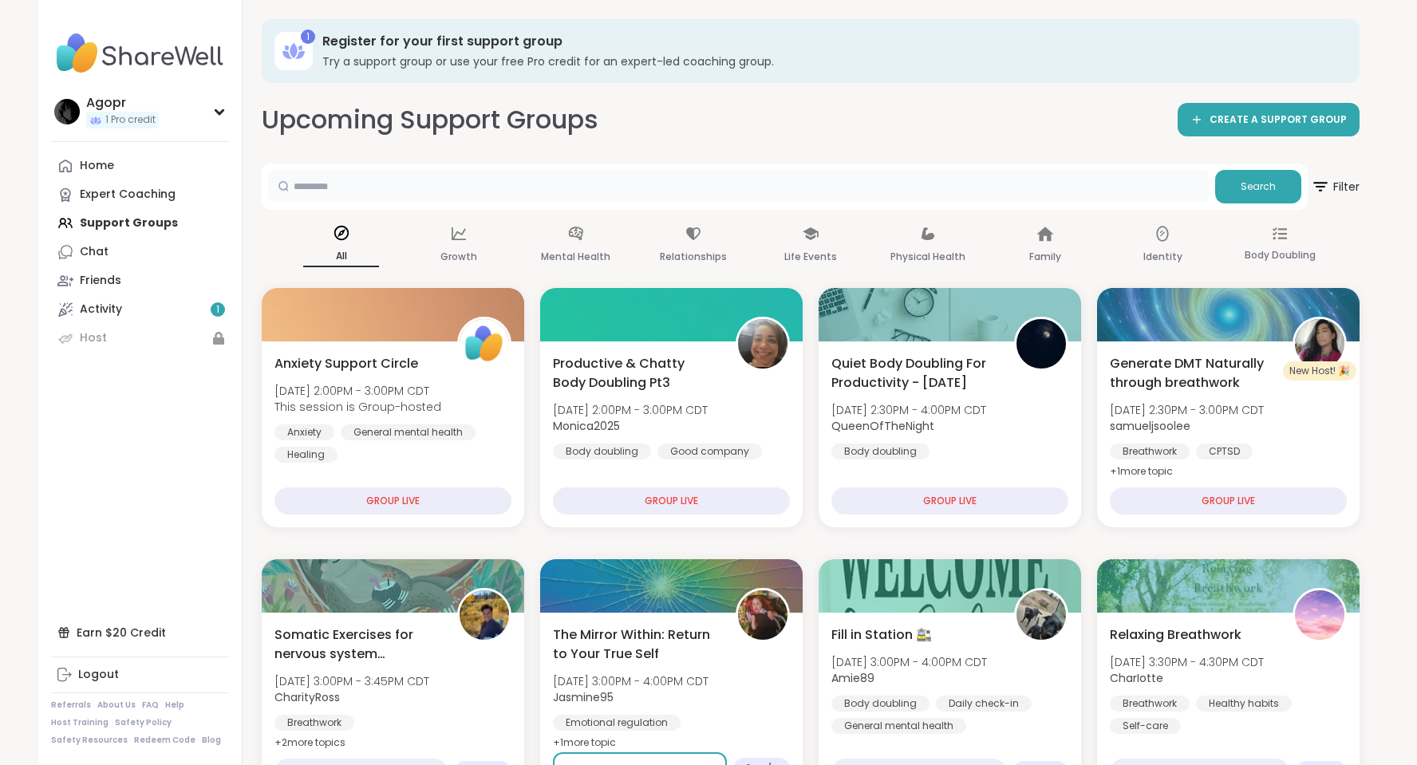
click at [707, 179] on input "text" at bounding box center [738, 186] width 940 height 32
type input "**********"
click at [1248, 185] on span "Search" at bounding box center [1257, 186] width 35 height 14
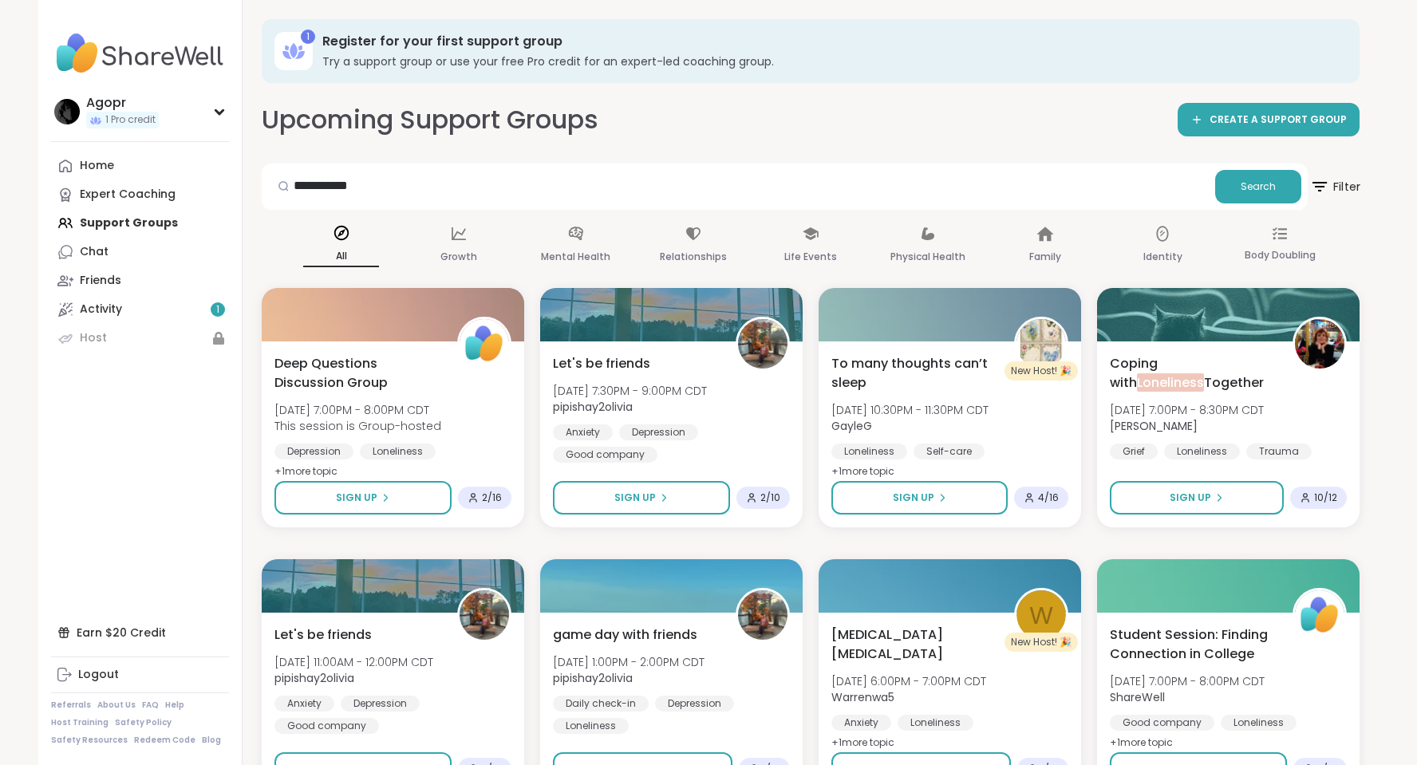
click at [1342, 178] on span "Filter" at bounding box center [1334, 187] width 51 height 40
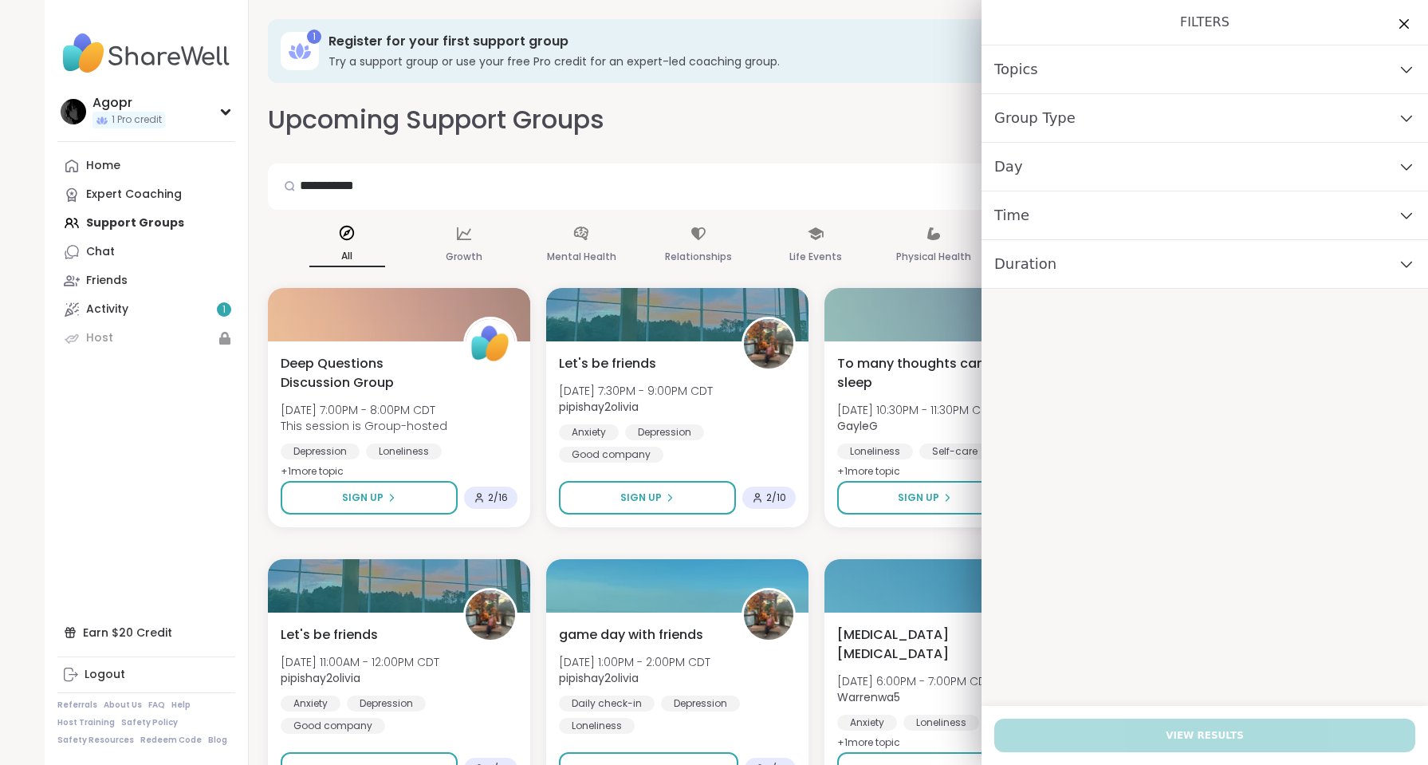
click at [1046, 164] on div "Day" at bounding box center [1205, 167] width 447 height 49
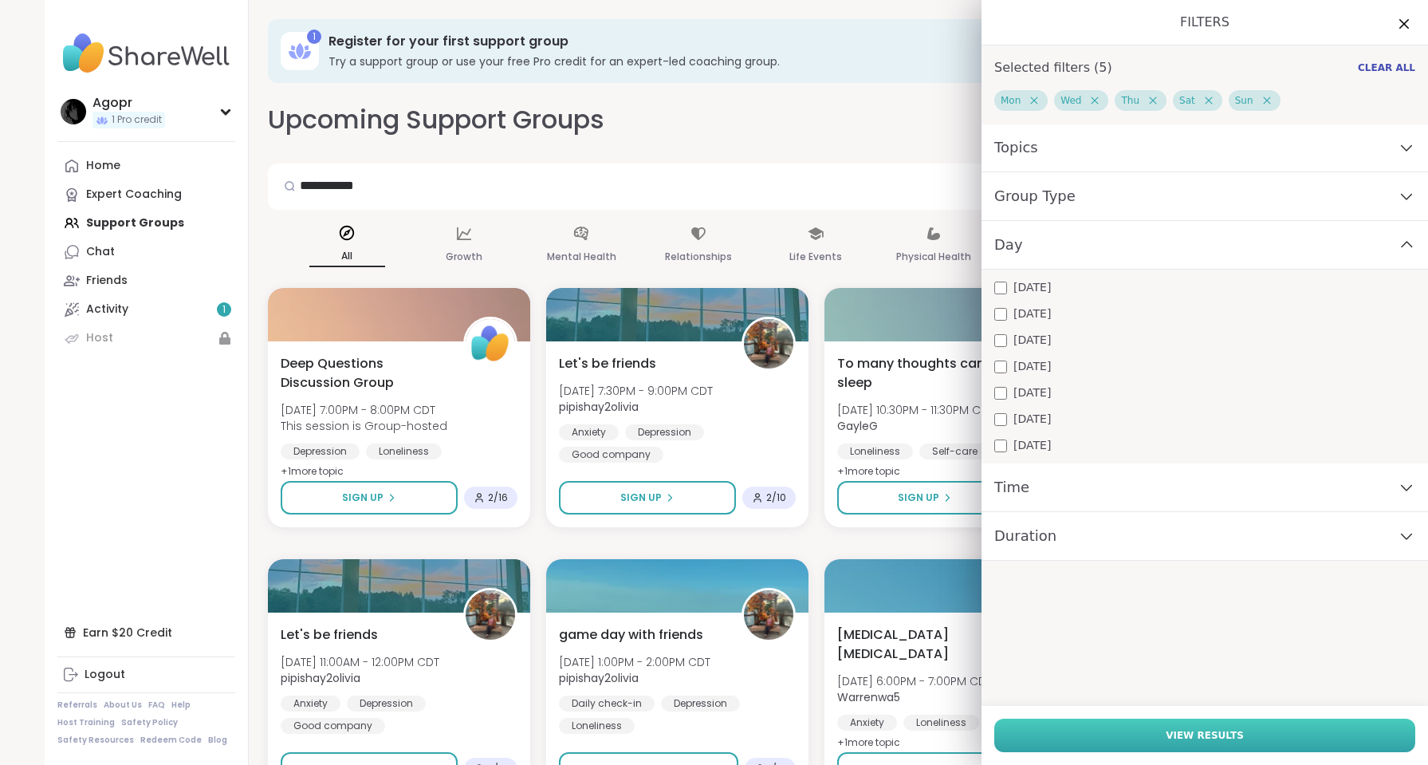
click at [1231, 731] on button "View Results" at bounding box center [1205, 735] width 421 height 33
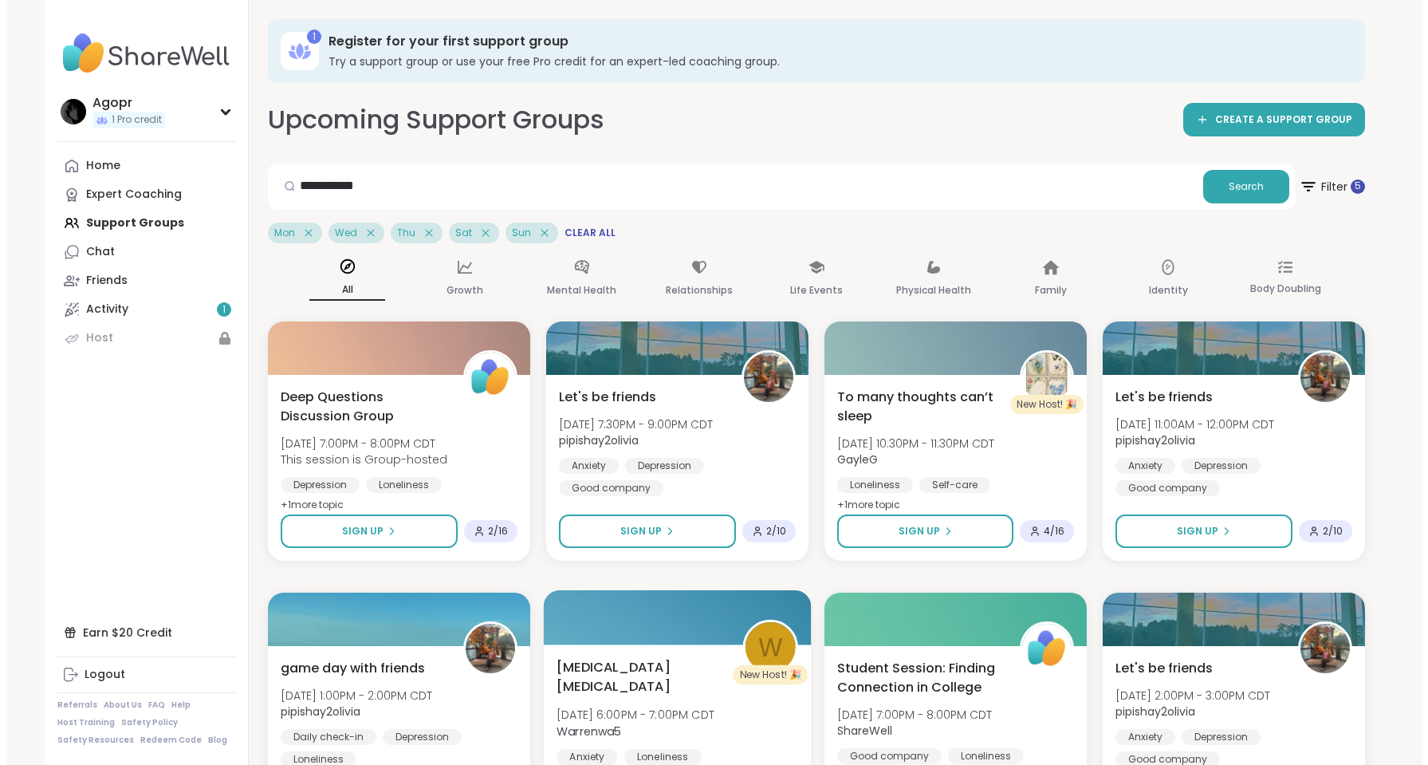
scroll to position [160, 0]
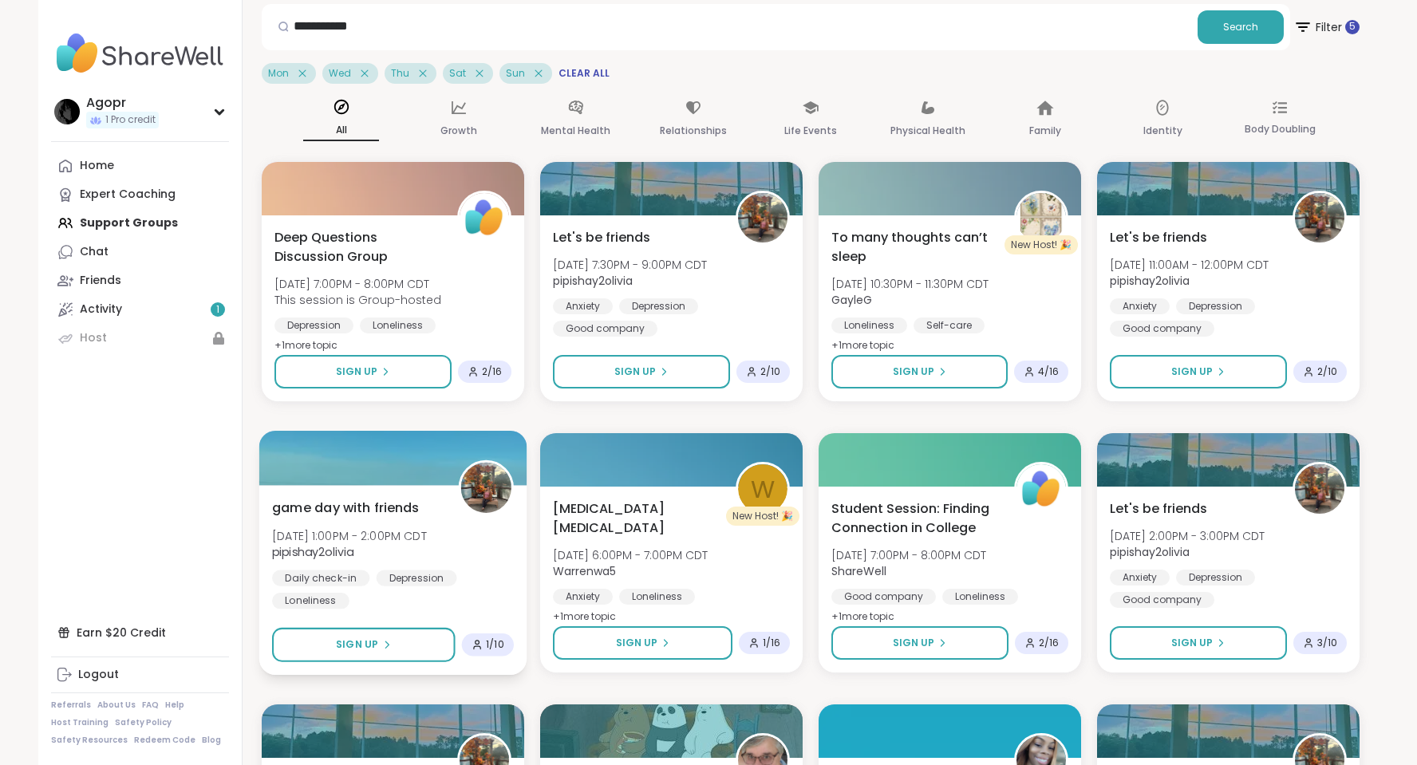
click at [481, 480] on img at bounding box center [486, 488] width 50 height 50
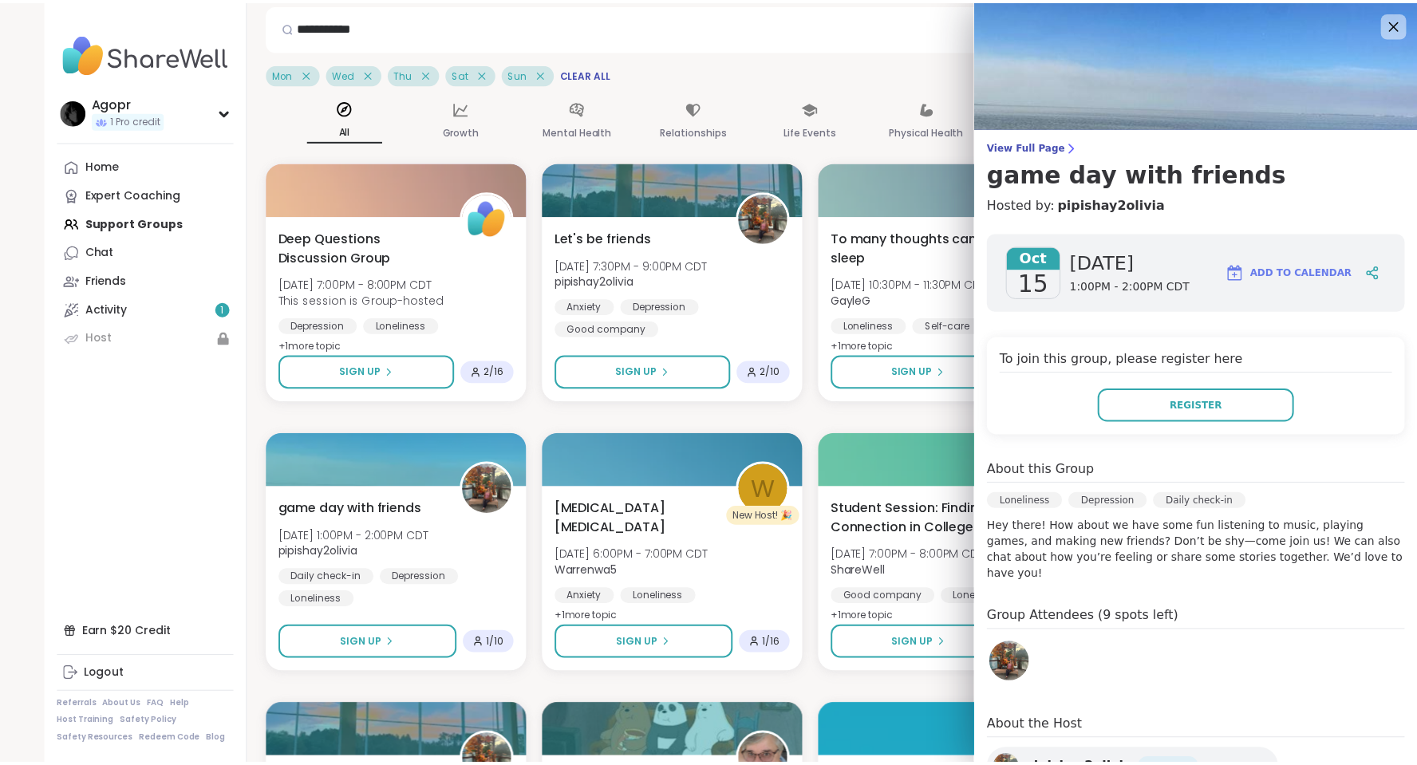
scroll to position [100, 0]
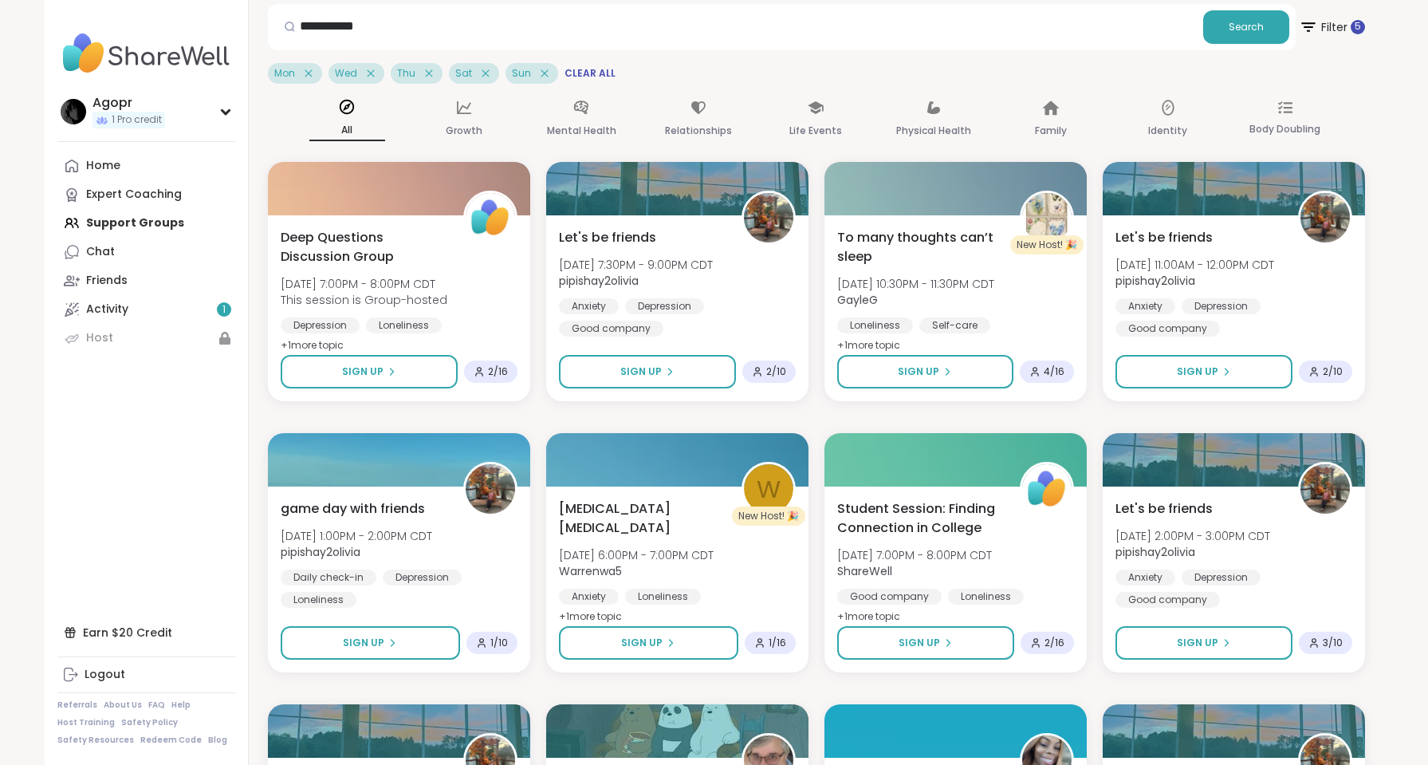
click at [863, 50] on div "**********" at bounding box center [816, 44] width 1097 height 80
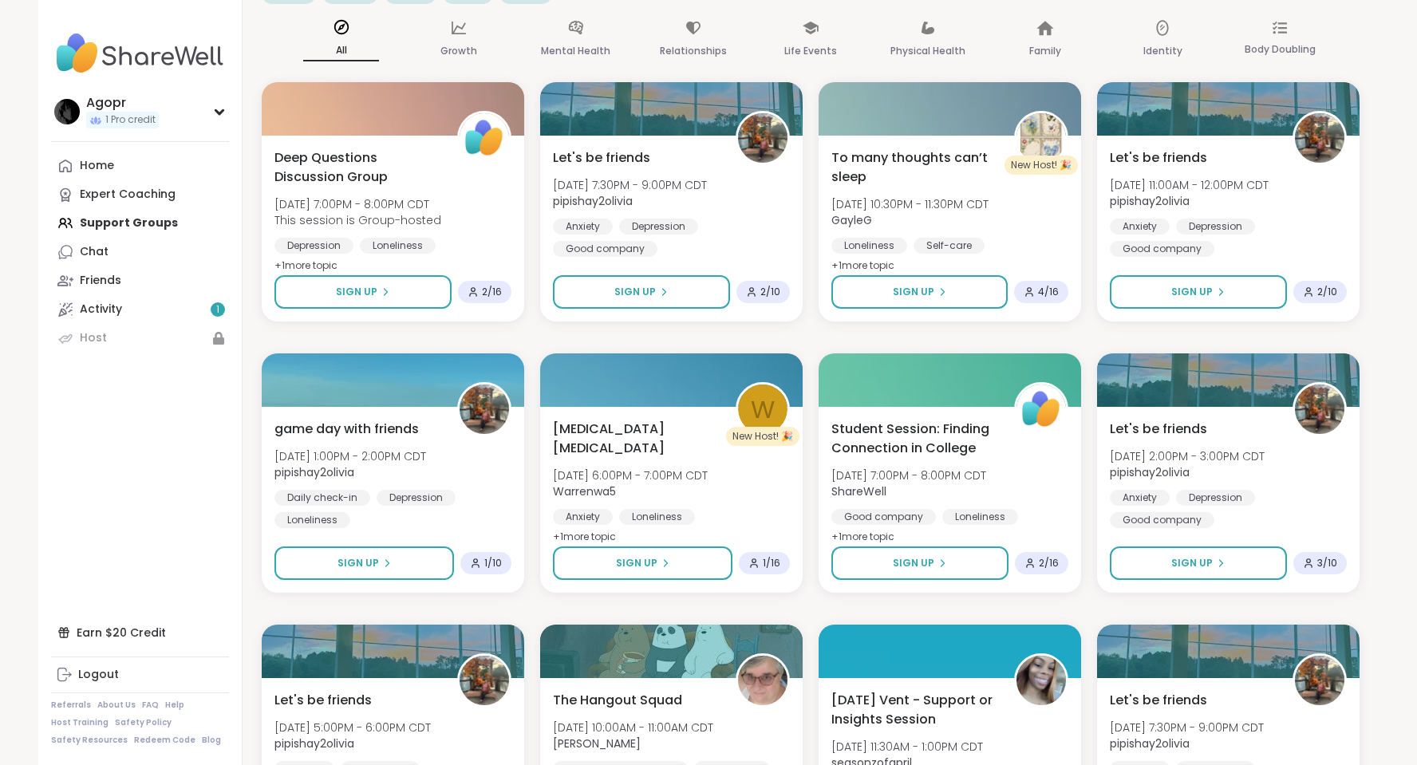
scroll to position [80, 0]
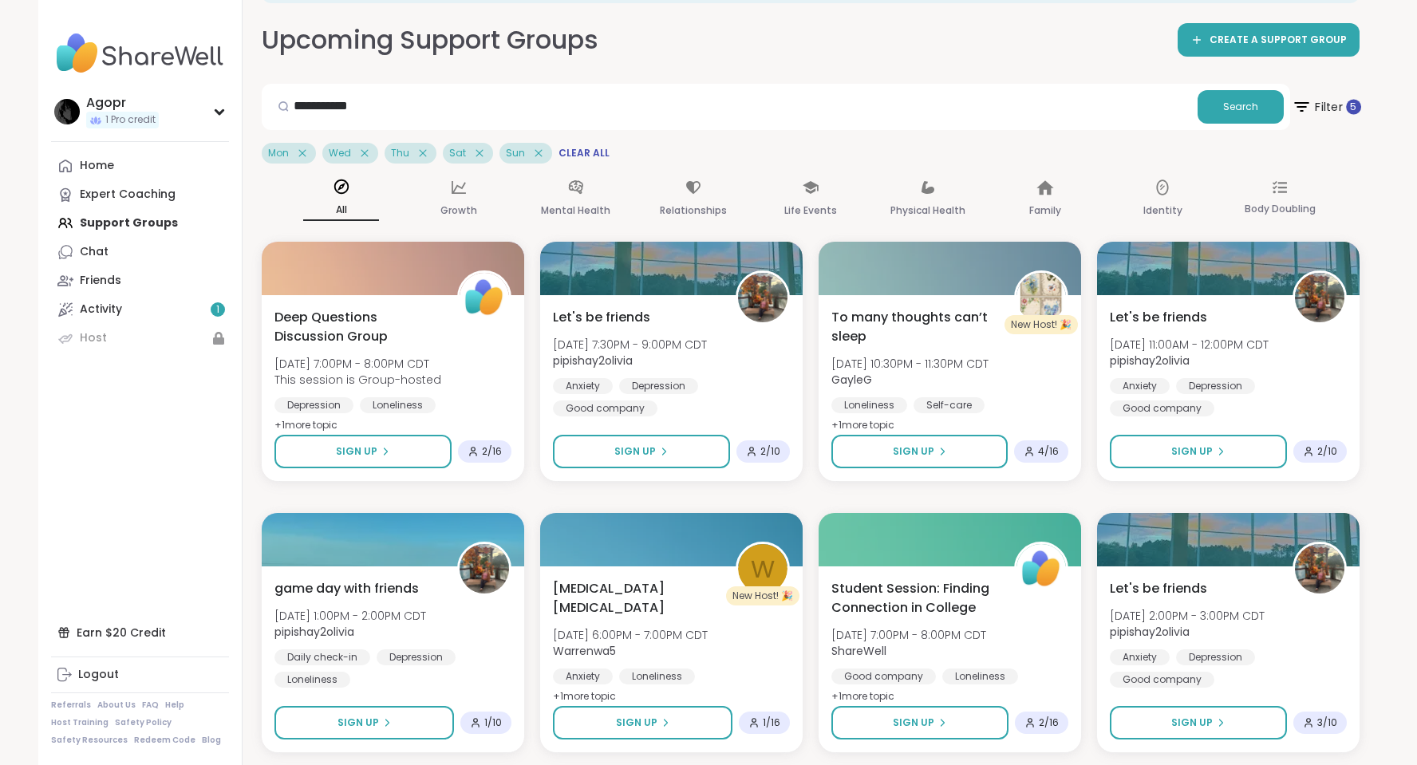
click at [1331, 105] on span "Filter 5" at bounding box center [1325, 107] width 69 height 40
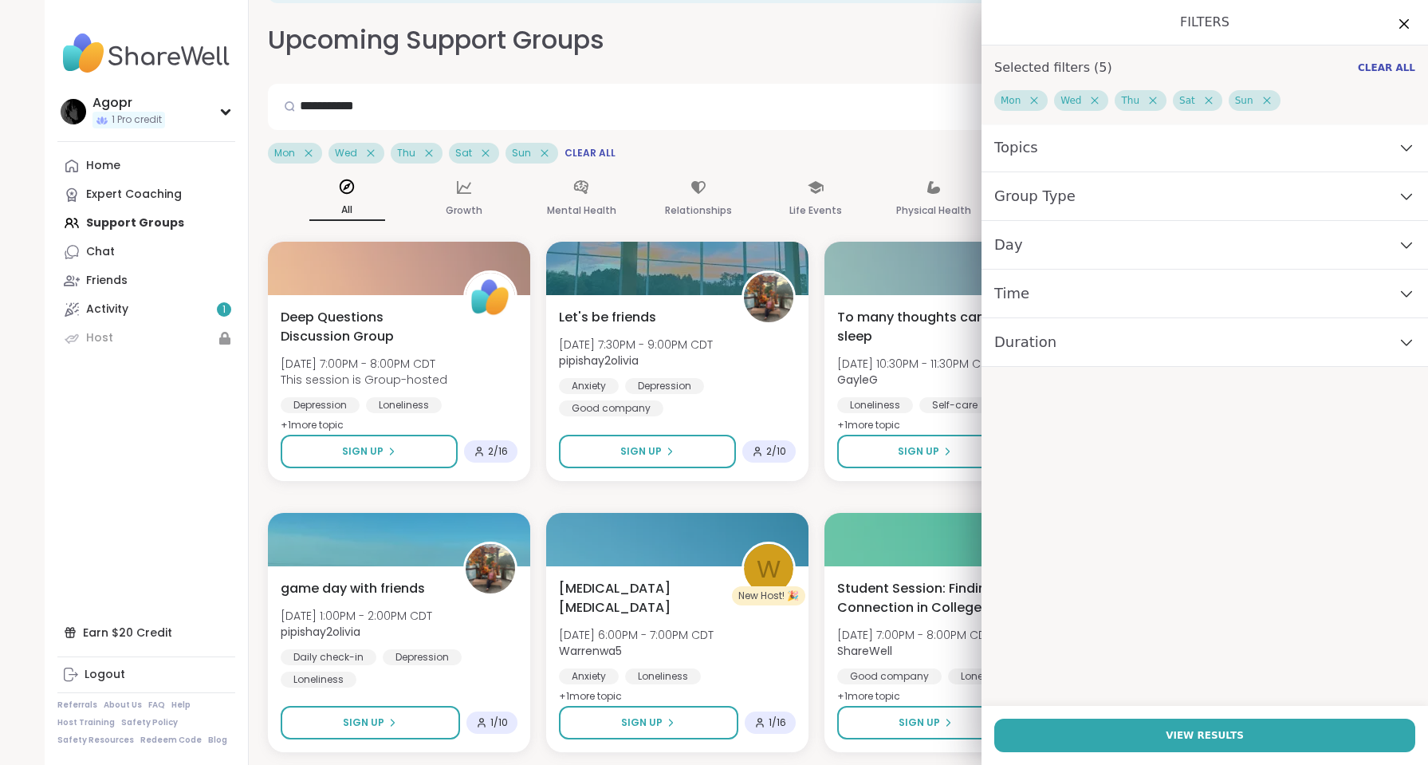
click at [1032, 100] on div "Mon" at bounding box center [1021, 100] width 53 height 21
click at [1029, 100] on icon at bounding box center [1035, 100] width 14 height 14
click at [1029, 100] on div "Thu" at bounding box center [1021, 100] width 52 height 21
click at [1029, 100] on div "Sat" at bounding box center [1019, 100] width 49 height 21
click at [1026, 100] on icon at bounding box center [1033, 100] width 14 height 14
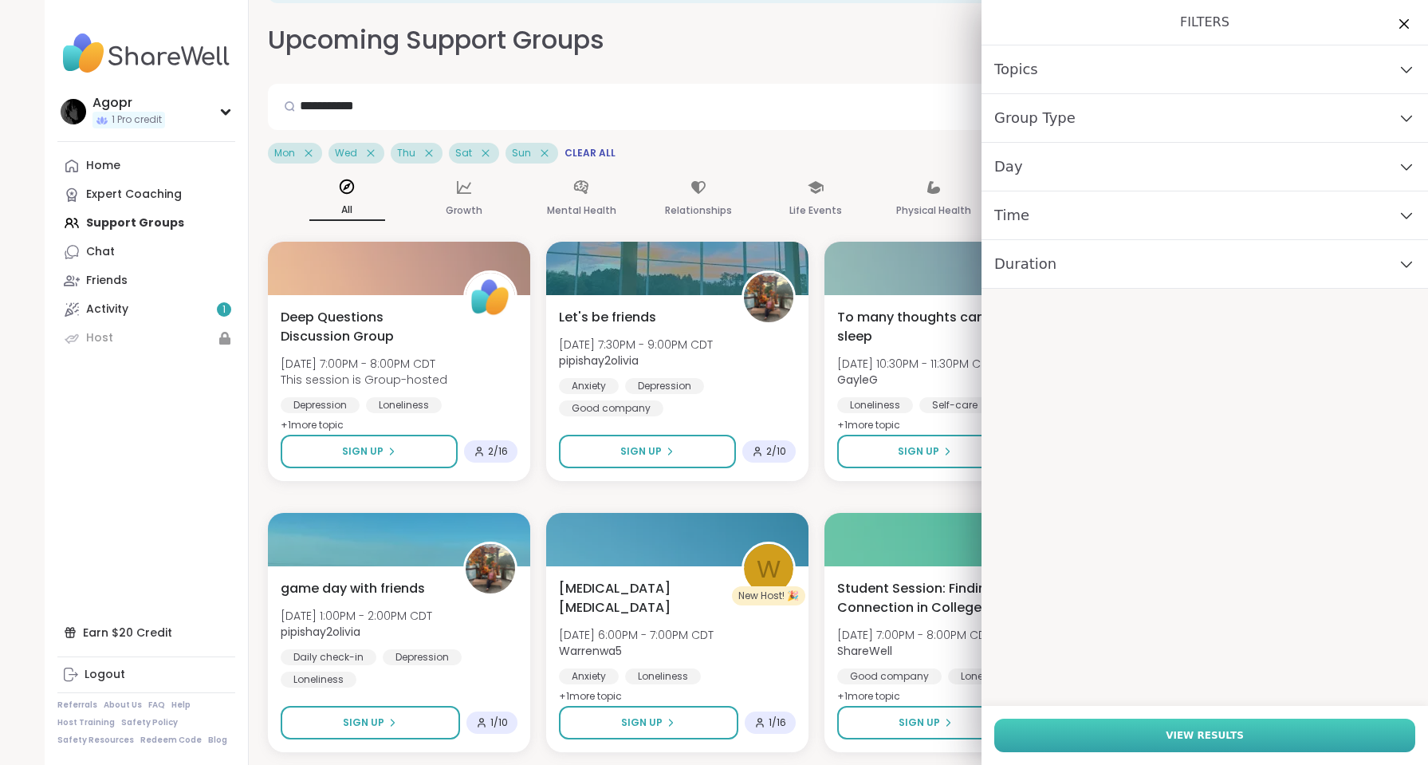
click at [1191, 738] on span "View Results" at bounding box center [1205, 735] width 78 height 14
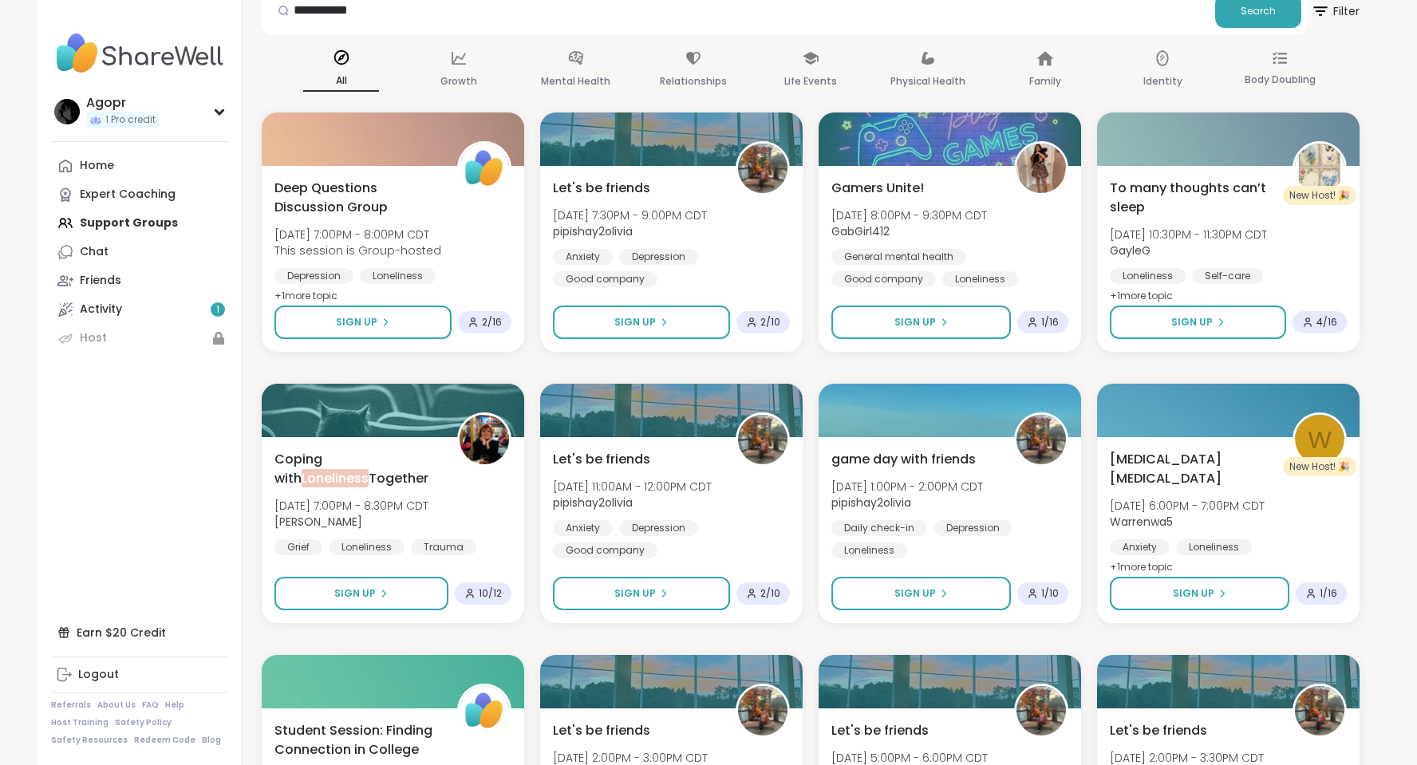
scroll to position [271, 0]
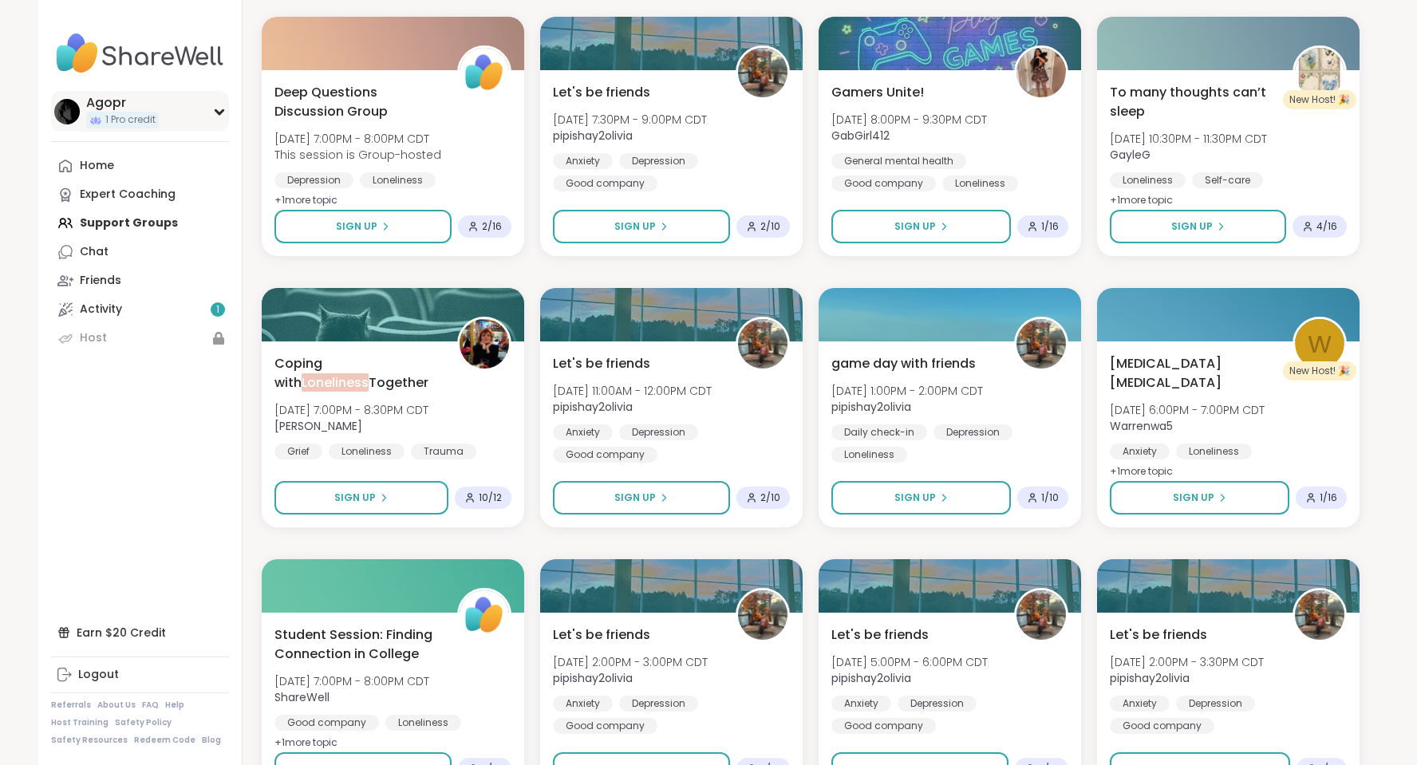
click at [226, 108] on div "Agopr 1 Pro credit" at bounding box center [140, 111] width 178 height 41
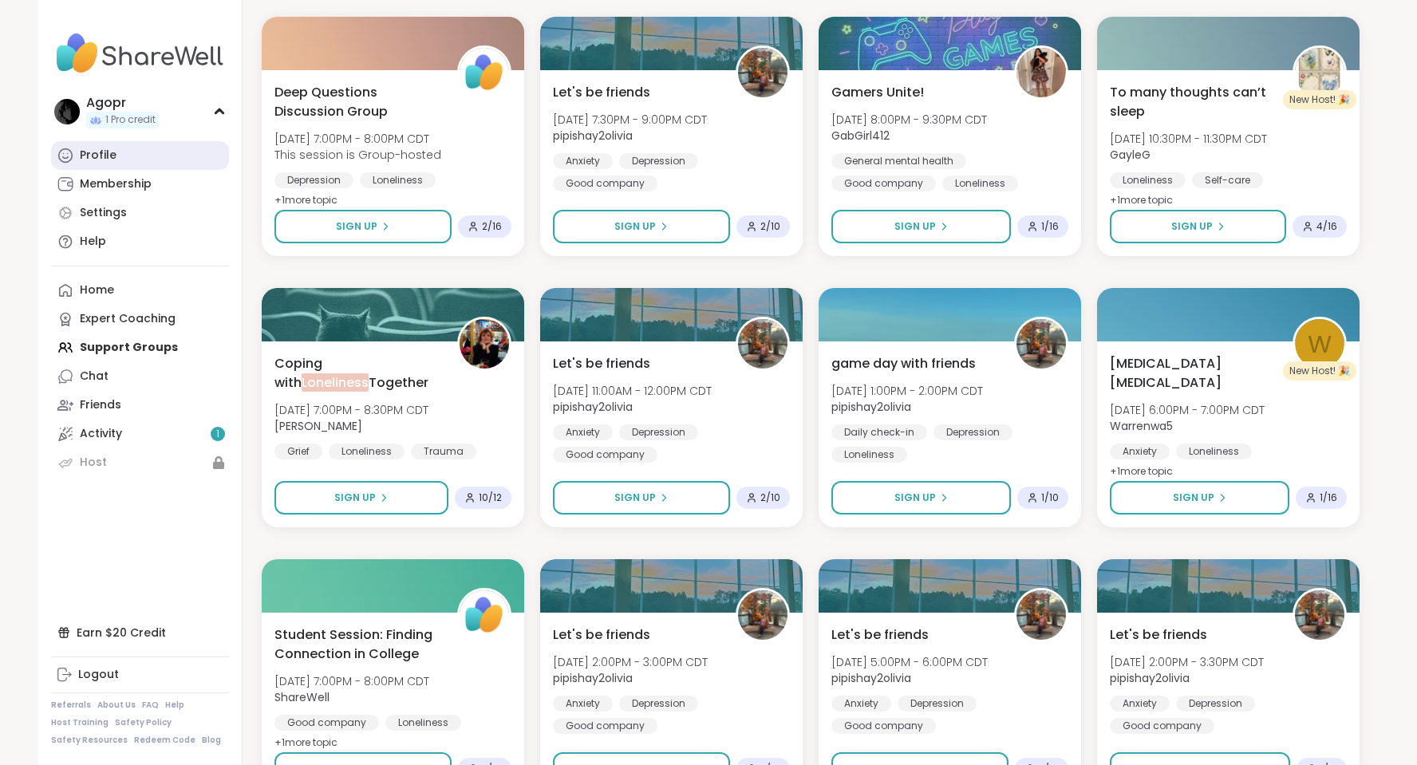
click at [101, 151] on div "Profile" at bounding box center [98, 156] width 37 height 16
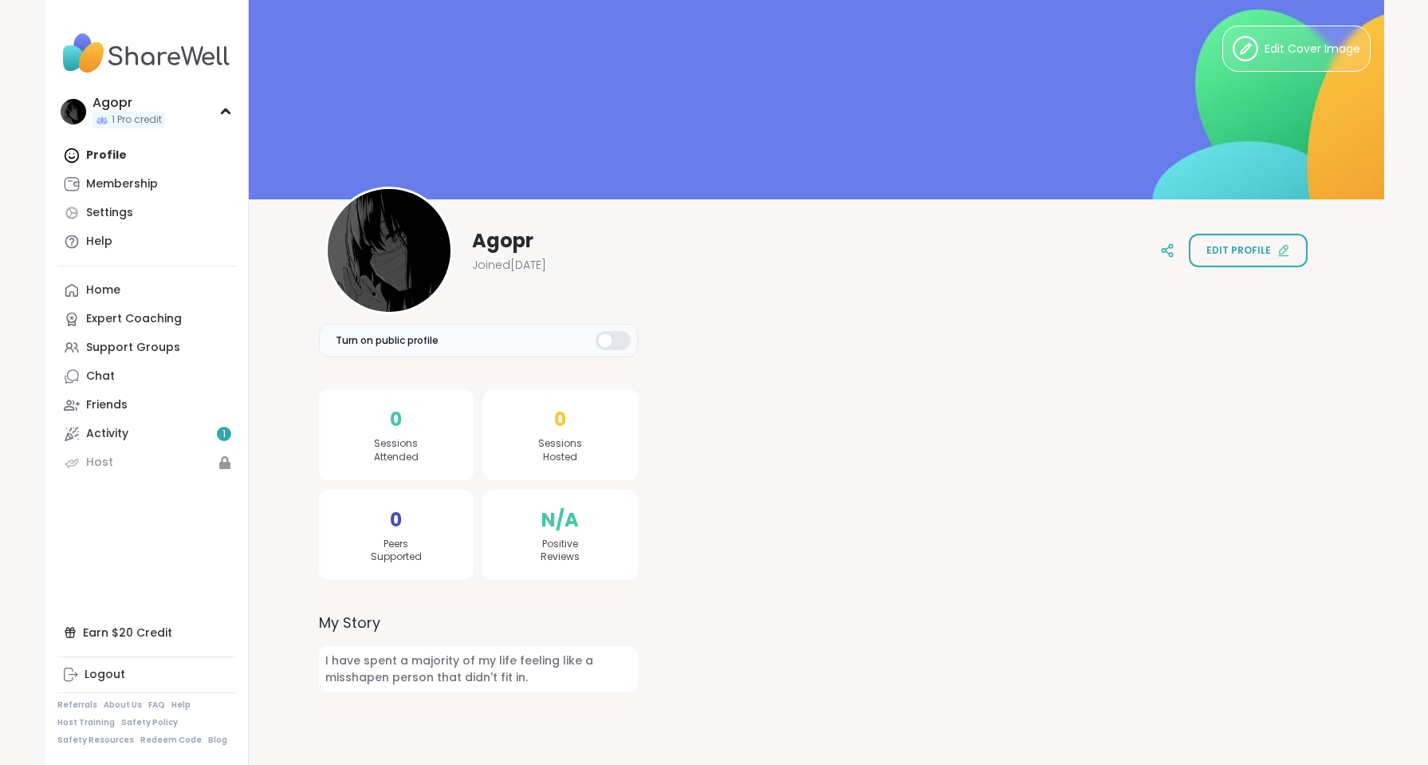
click at [484, 236] on span "Agopr" at bounding box center [502, 241] width 61 height 26
click at [1285, 250] on button "Edit profile" at bounding box center [1248, 250] width 119 height 33
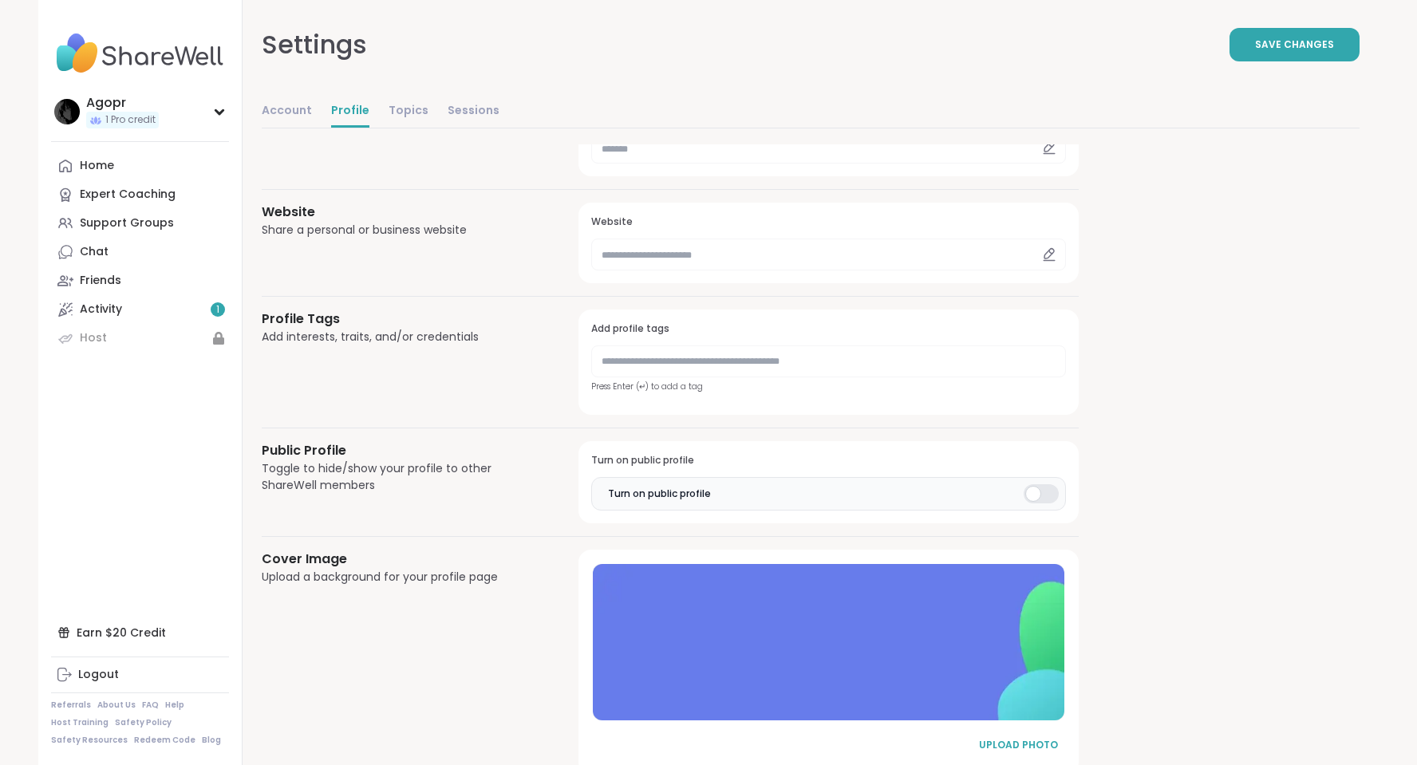
scroll to position [606, 0]
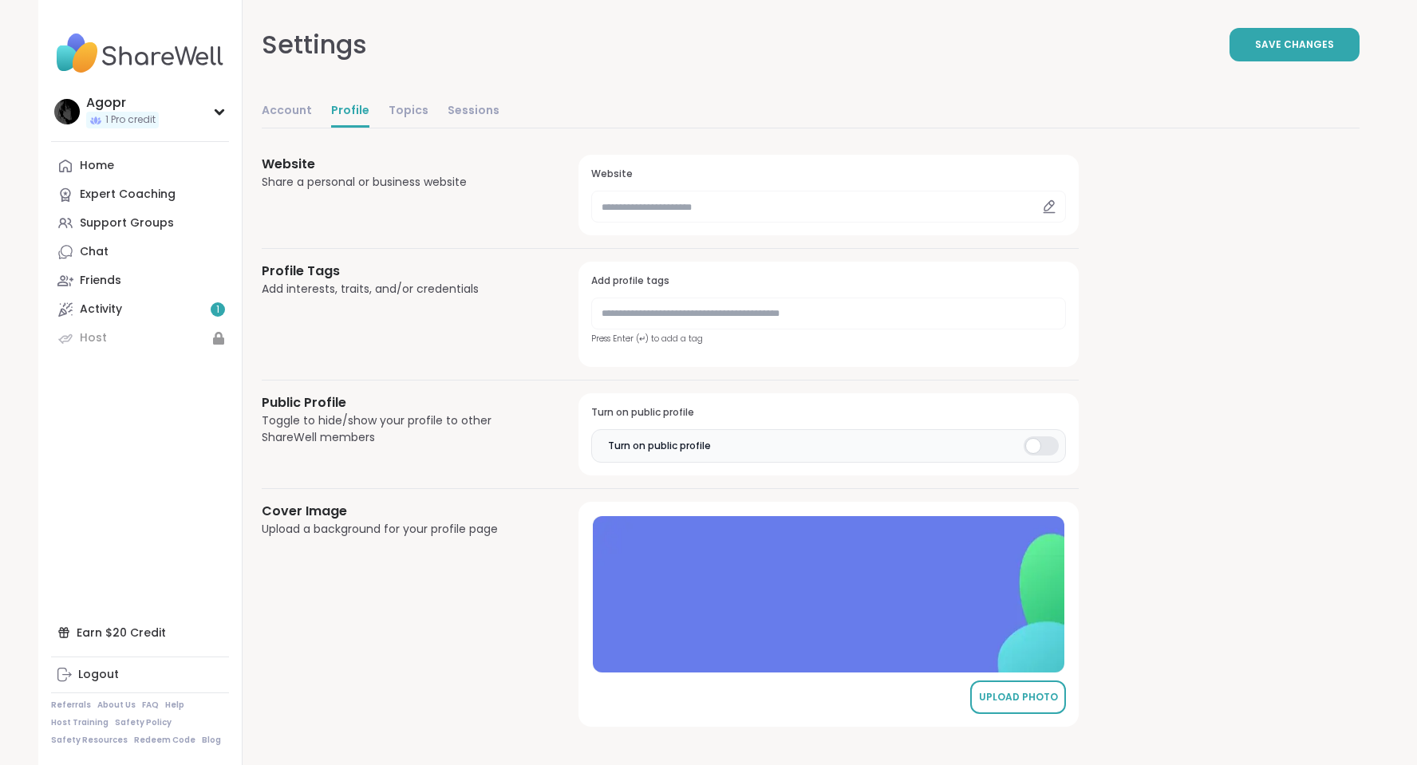
click at [1012, 695] on div "UPLOAD PHOTO" at bounding box center [1018, 697] width 80 height 14
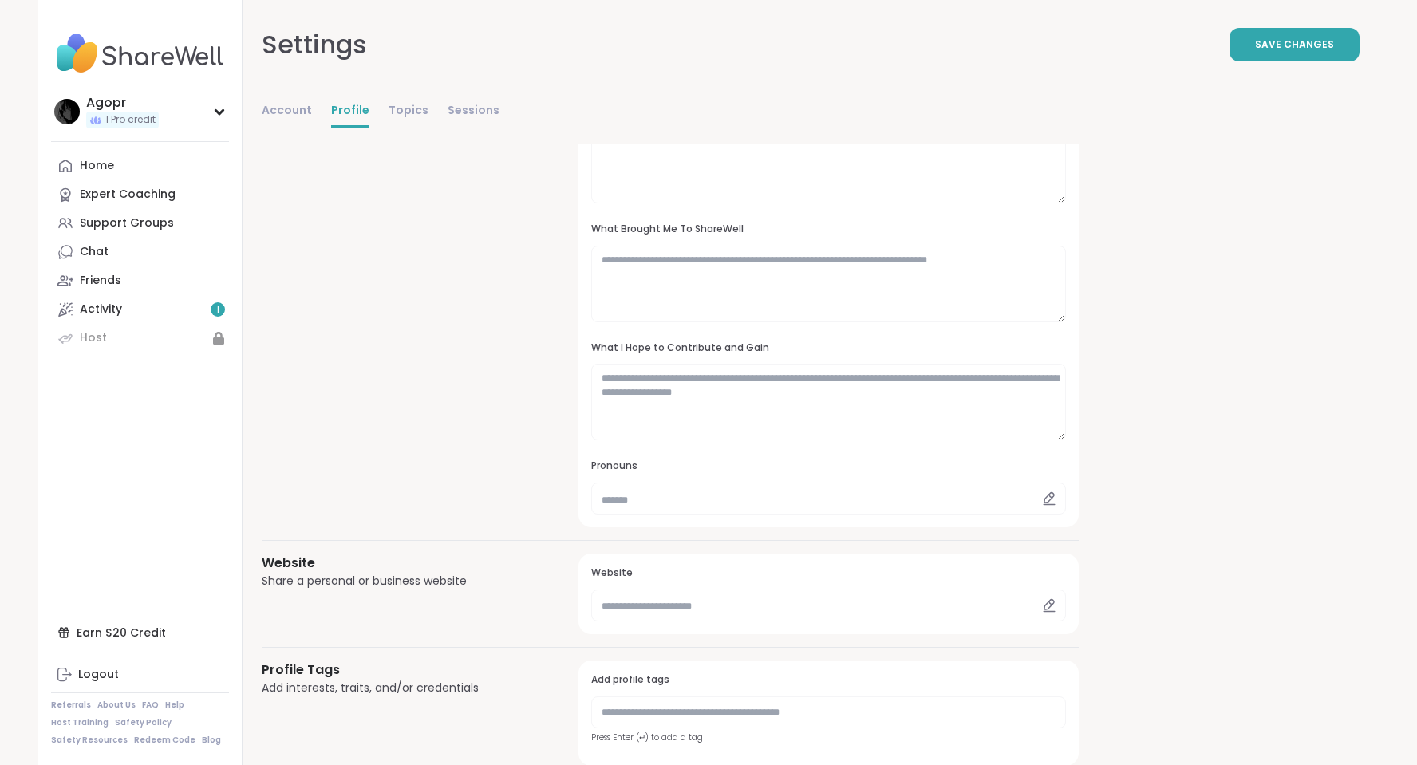
scroll to position [0, 0]
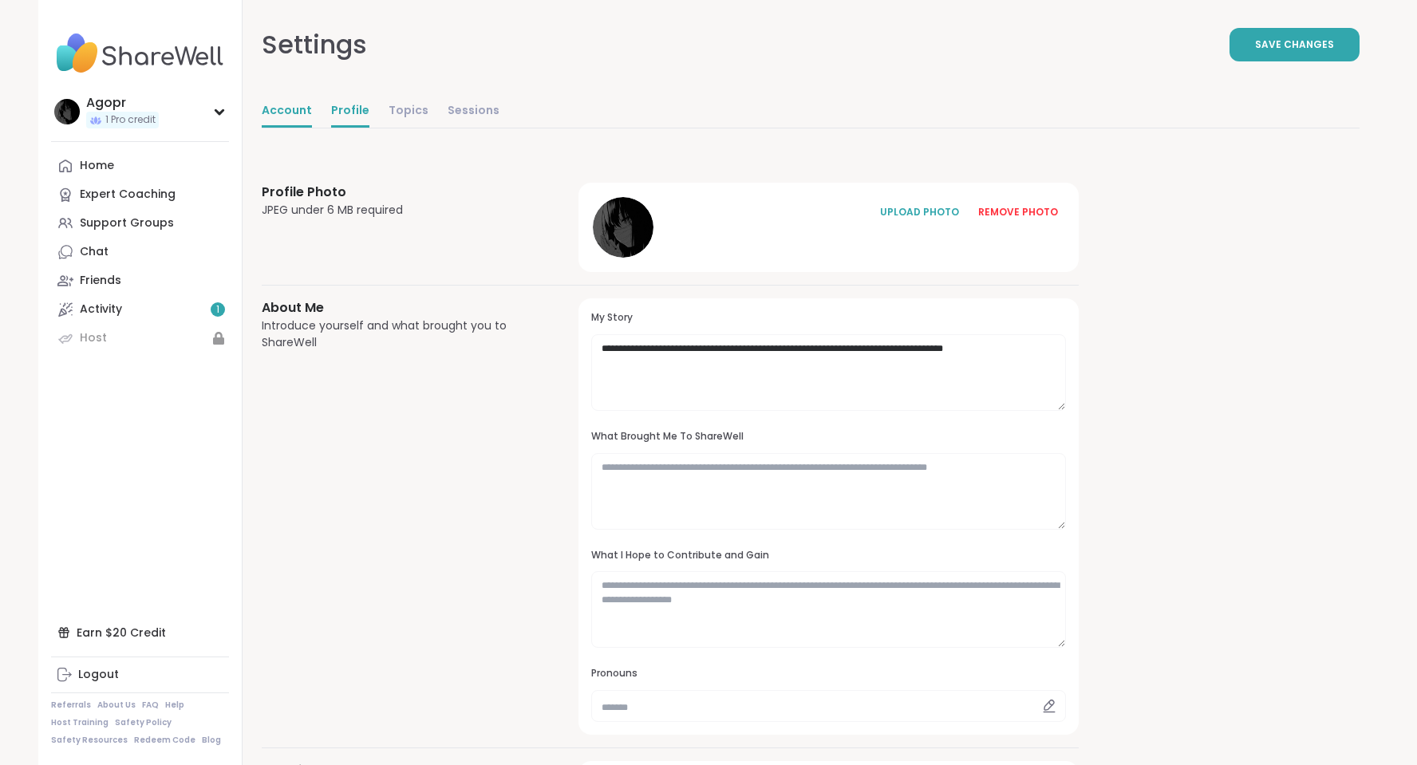
click at [294, 112] on link "Account" at bounding box center [287, 112] width 50 height 32
select select "**"
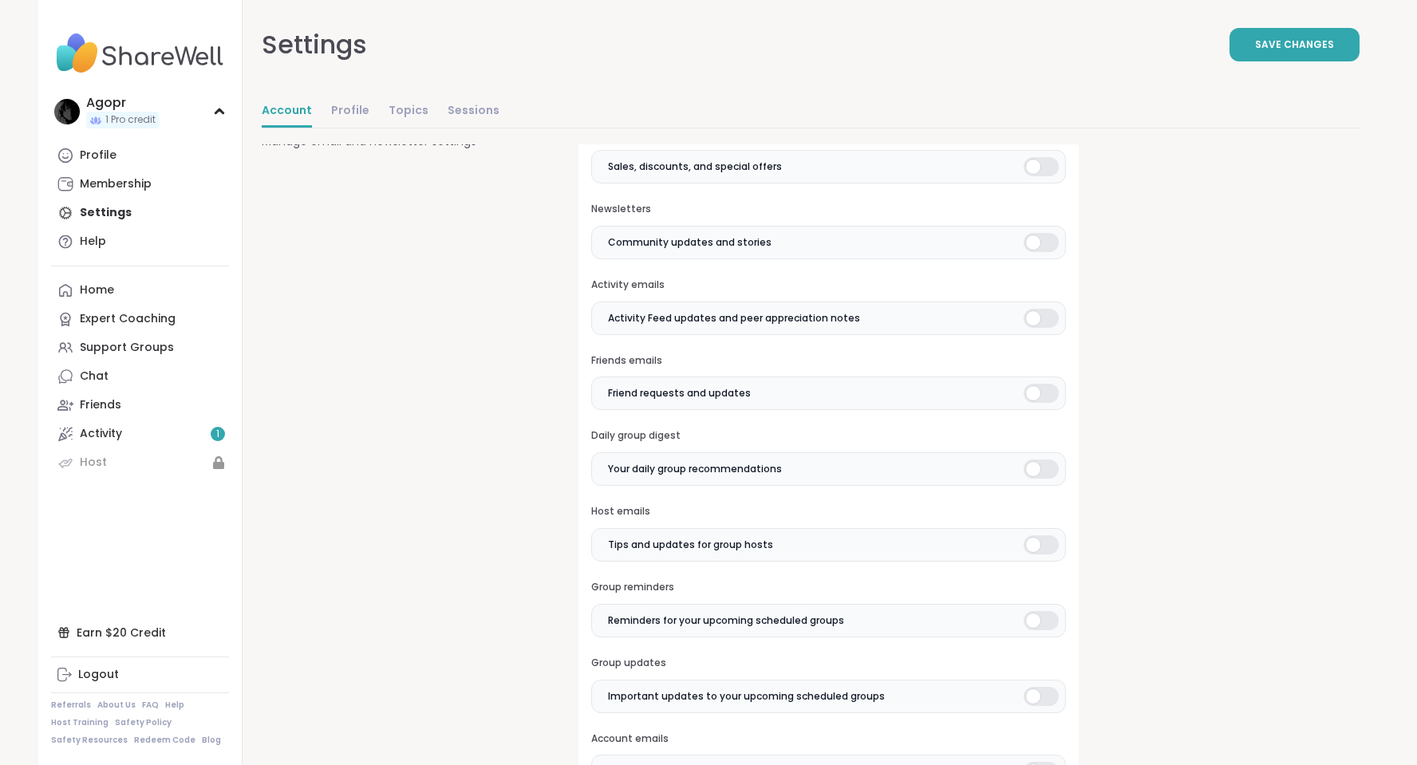
scroll to position [479, 0]
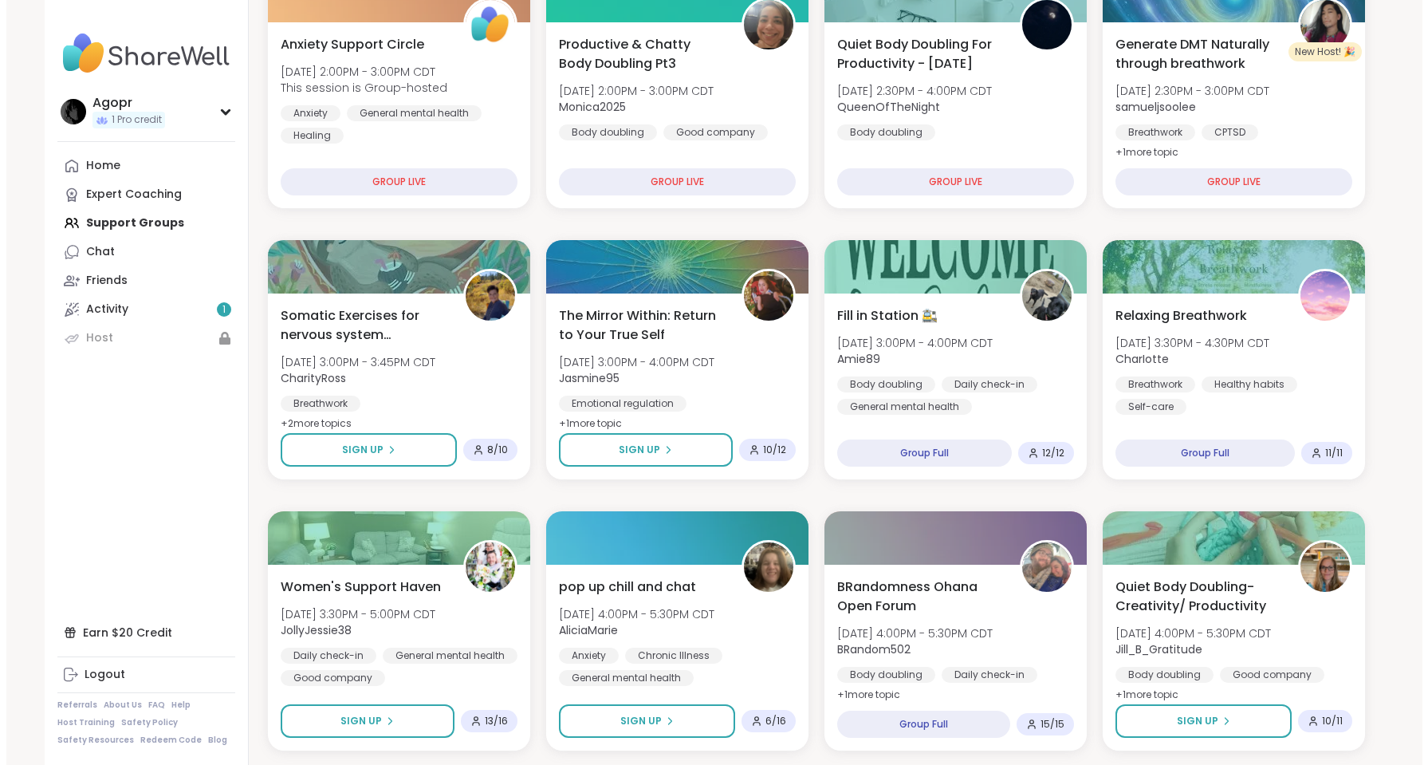
scroll to position [399, 0]
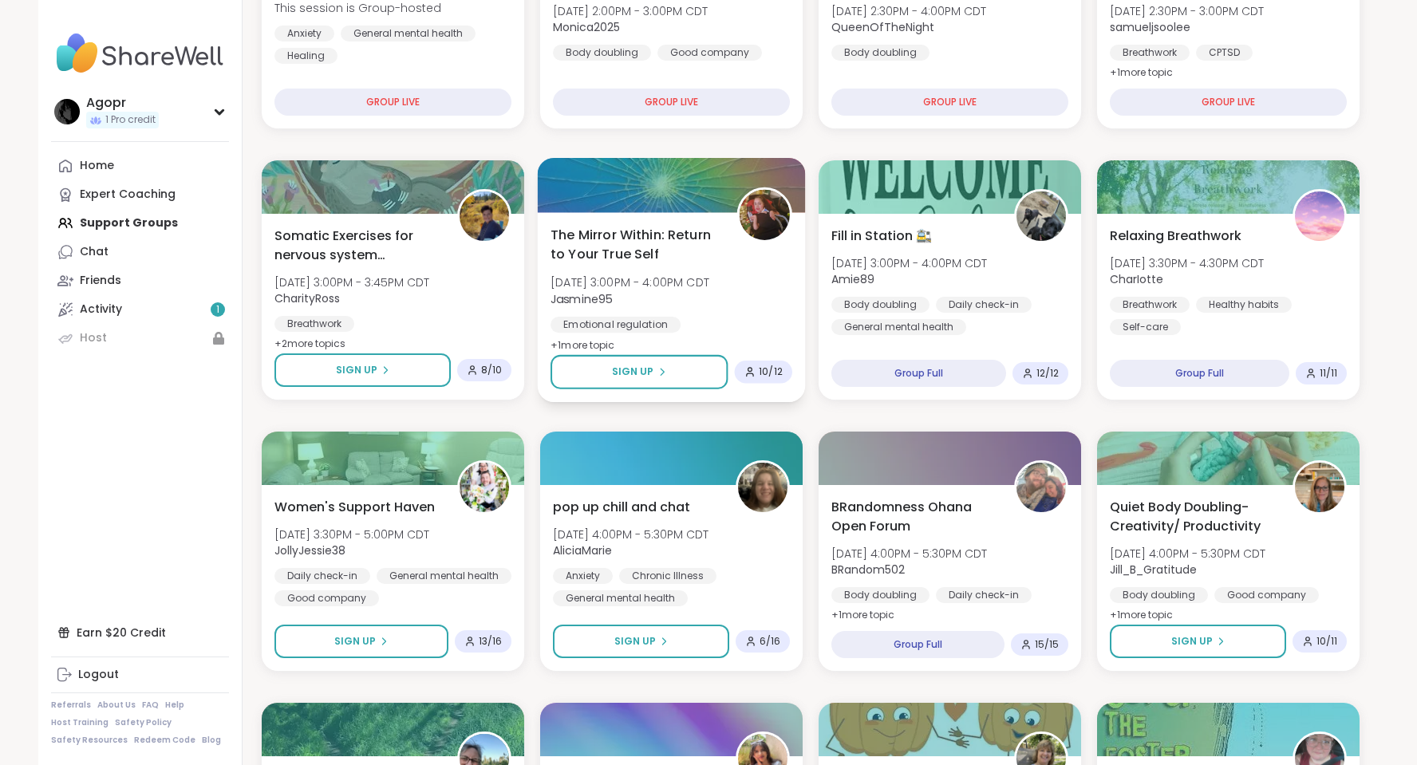
click at [750, 215] on img at bounding box center [764, 215] width 50 height 50
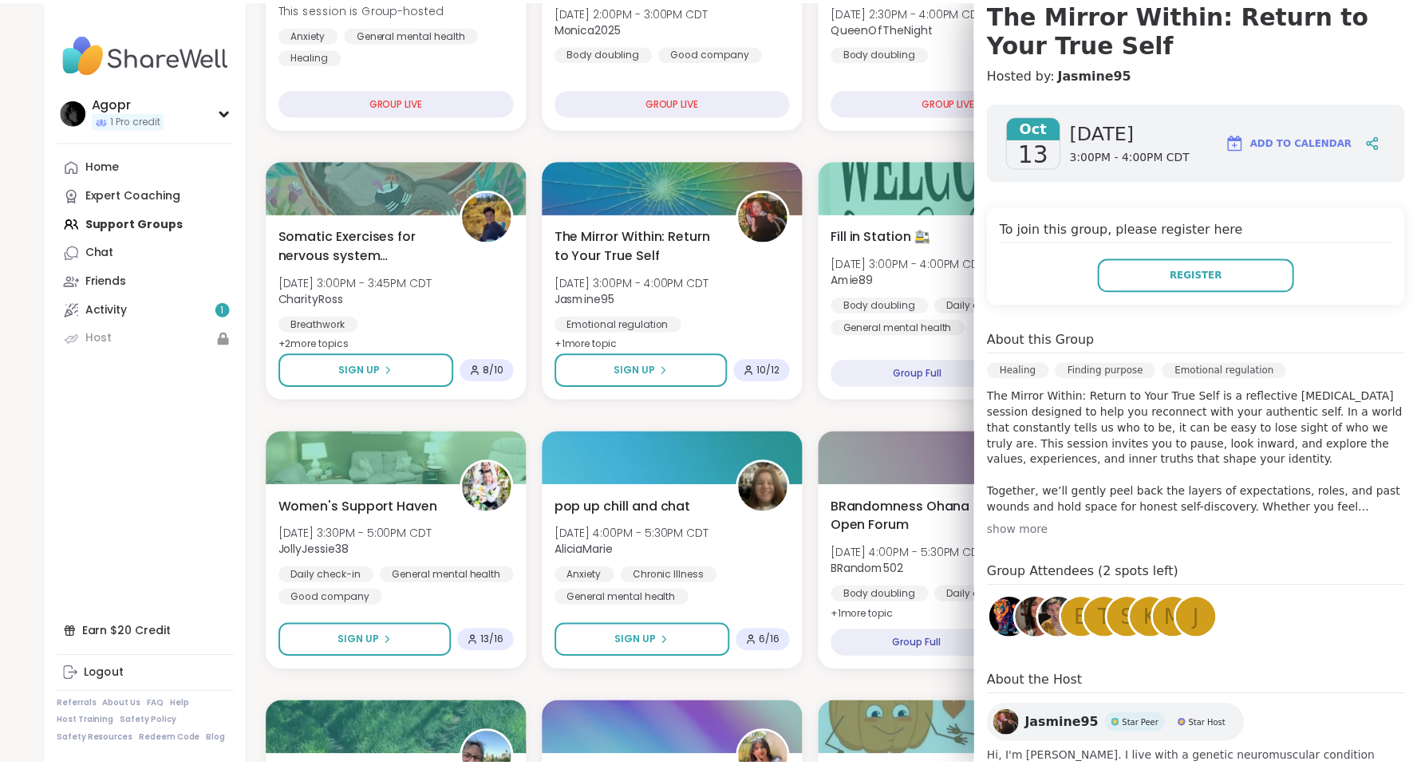
scroll to position [262, 0]
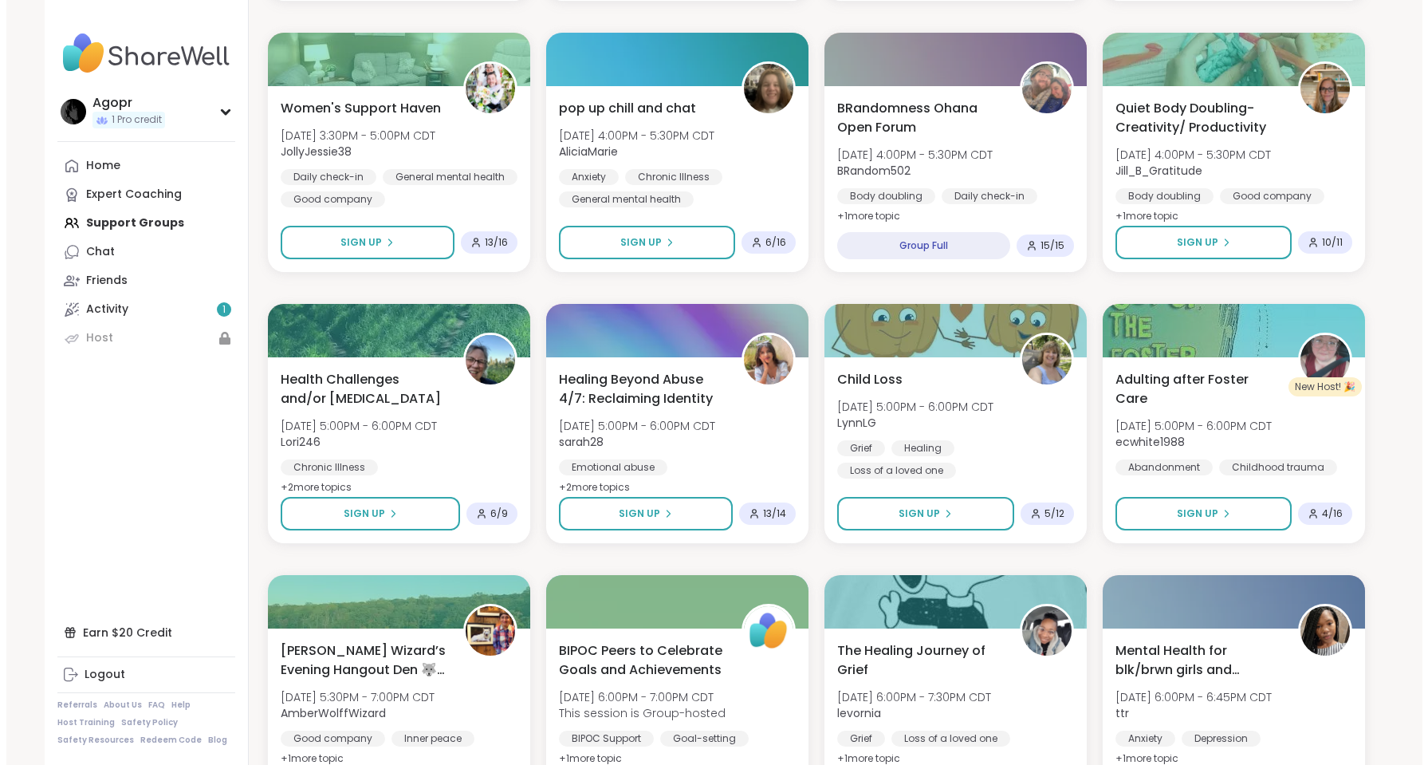
scroll to position [877, 0]
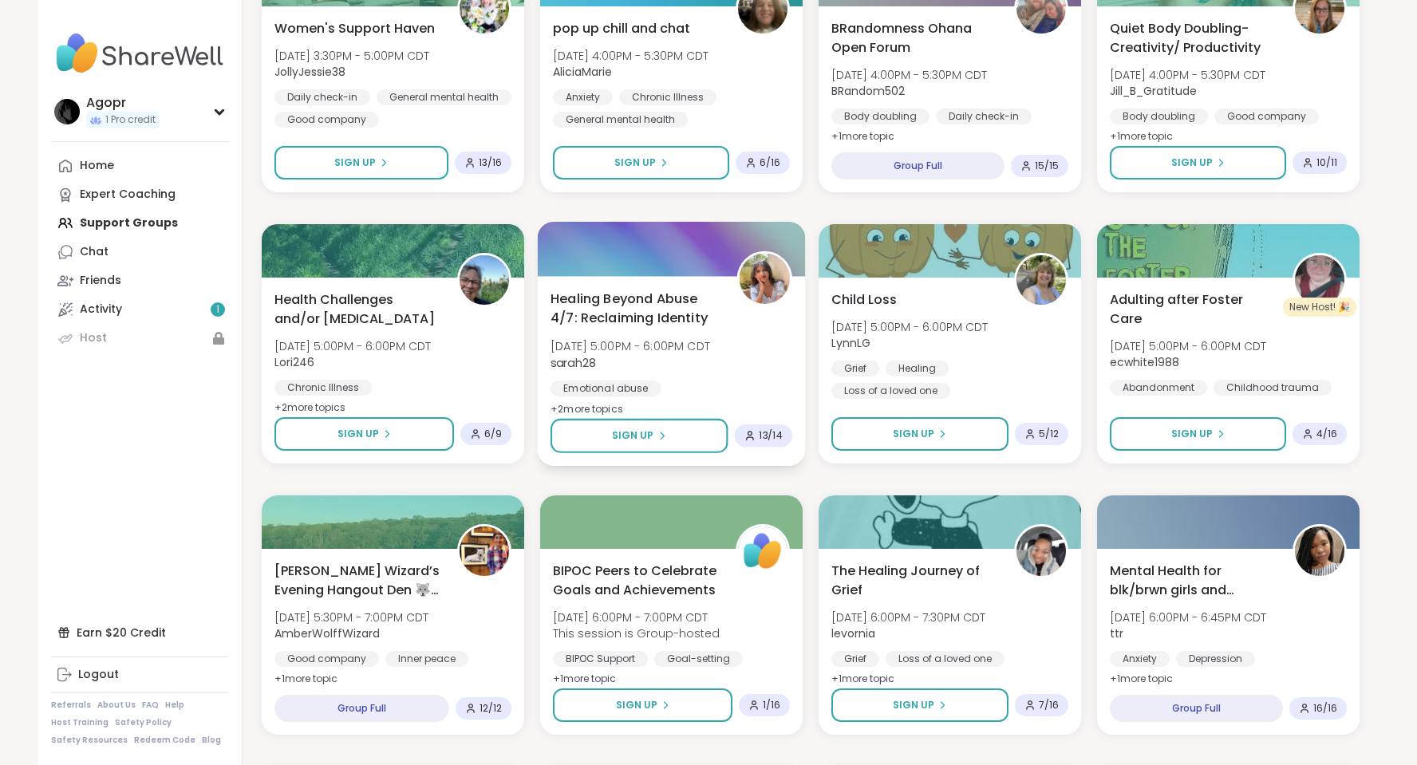
click at [597, 409] on span "+ 2 more topic s" at bounding box center [586, 408] width 73 height 13
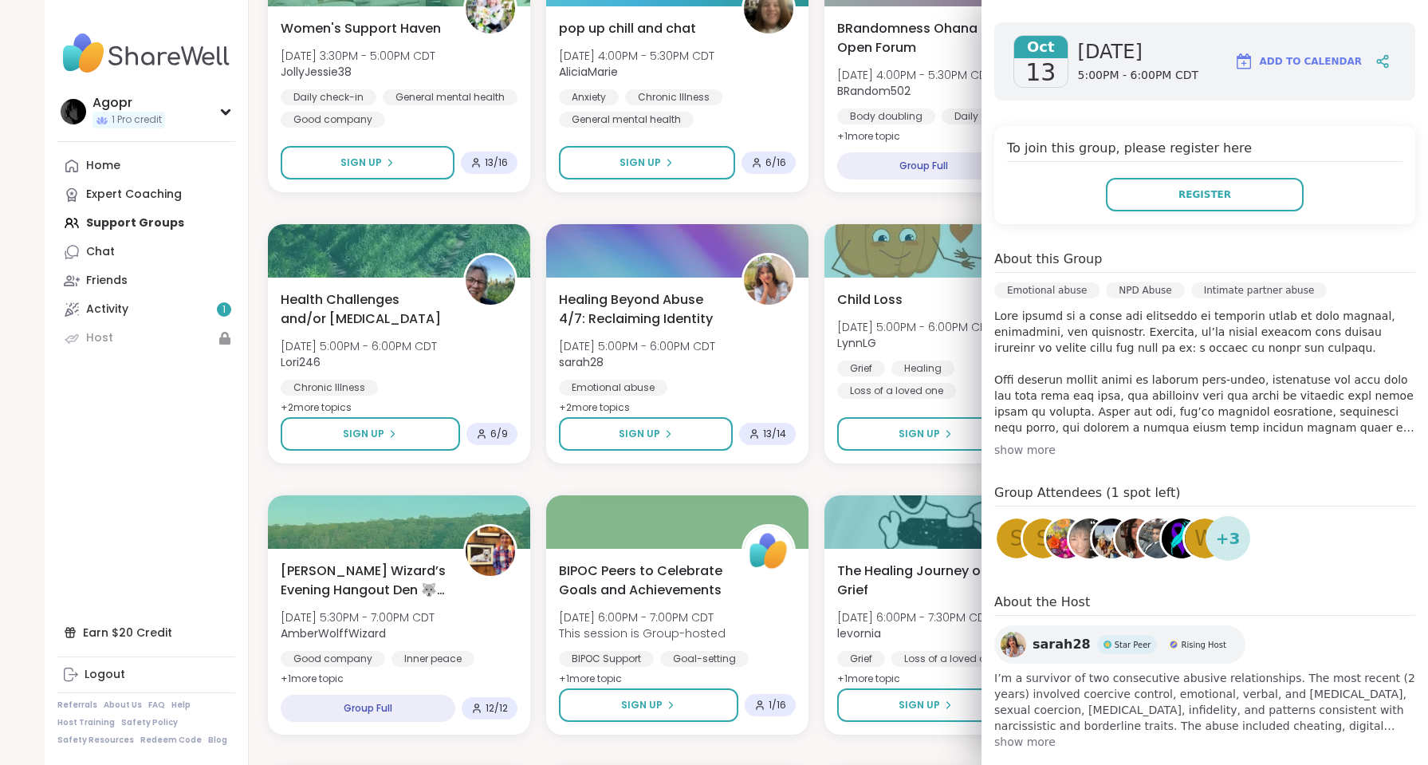
scroll to position [262, 0]
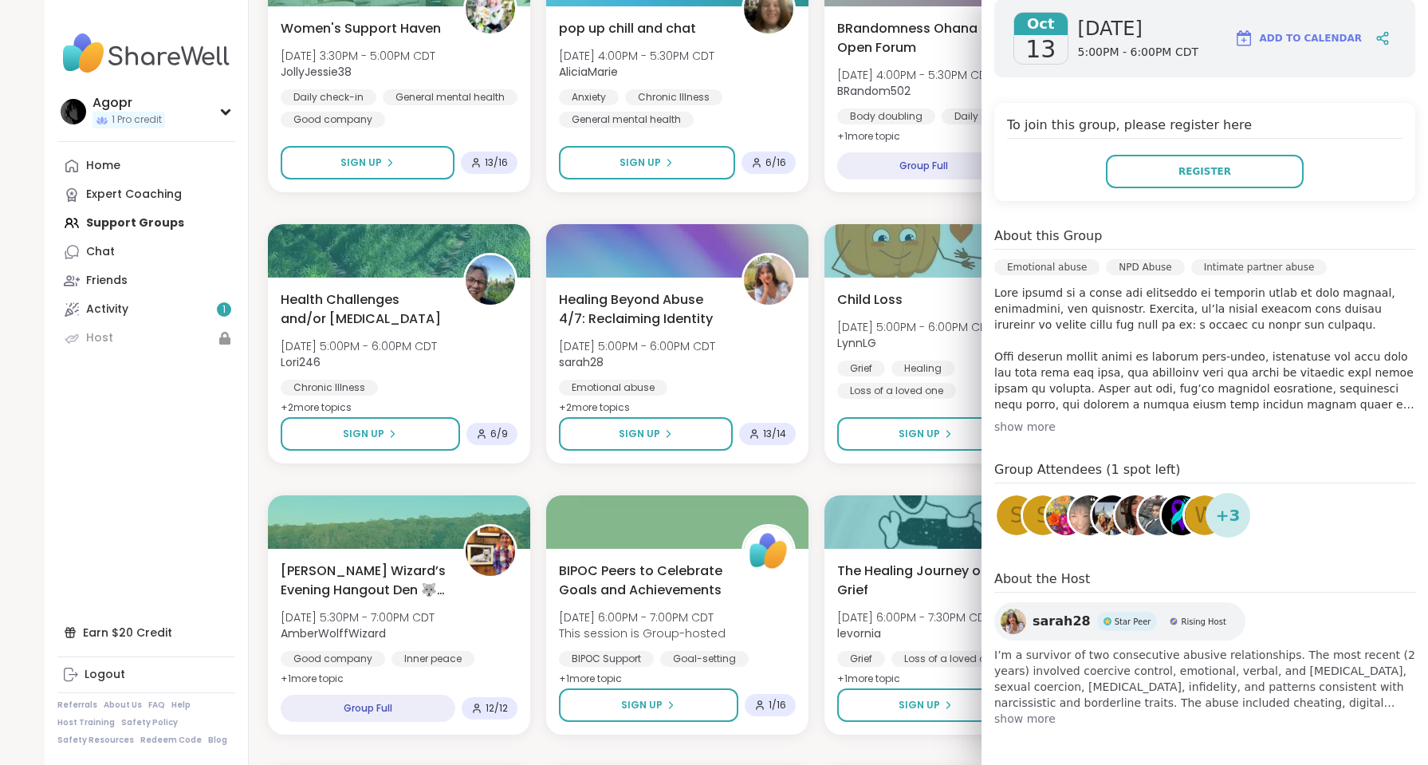
click at [1216, 514] on span "+ 3" at bounding box center [1228, 515] width 25 height 24
click at [1023, 507] on div "S" at bounding box center [1043, 515] width 40 height 40
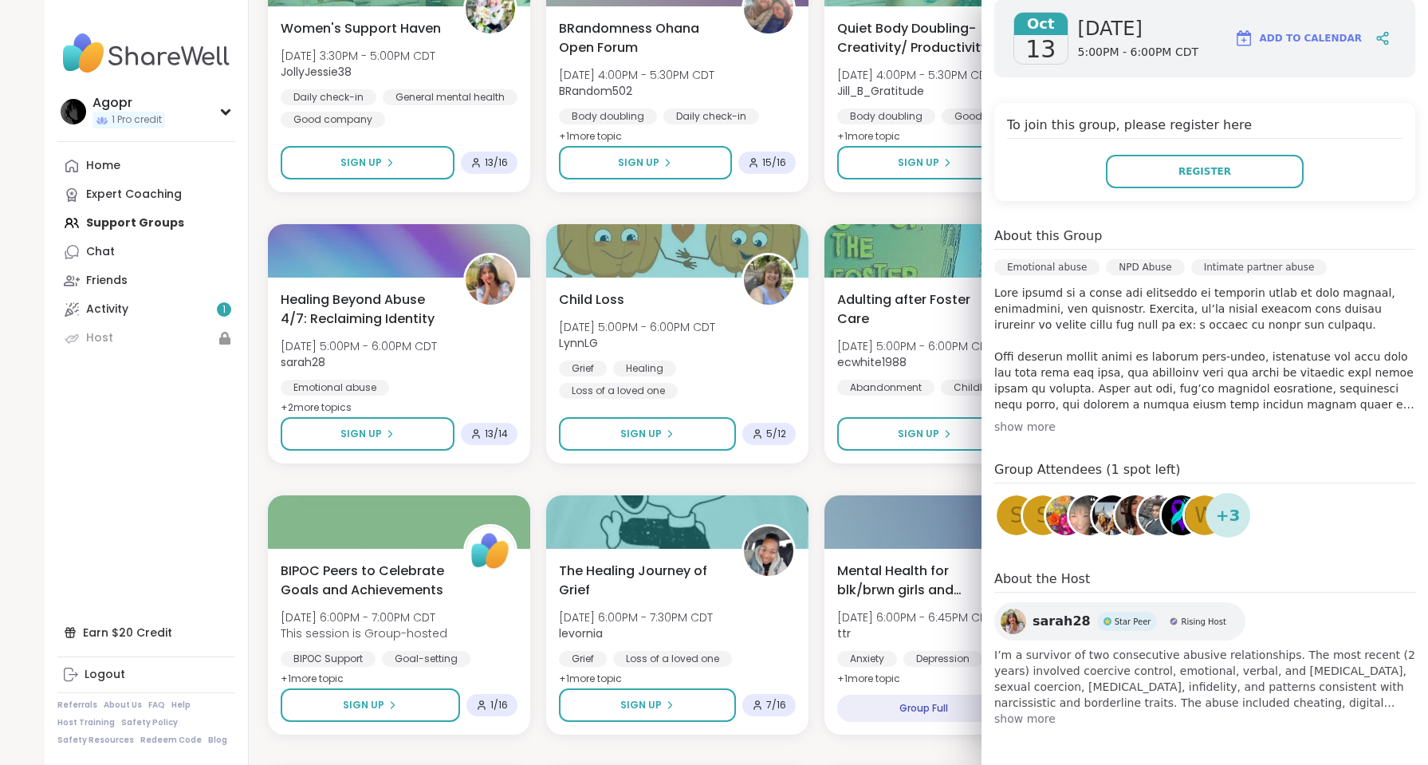
click at [1029, 611] on div "sarah28 Star Peer Rising Host" at bounding box center [1120, 621] width 251 height 38
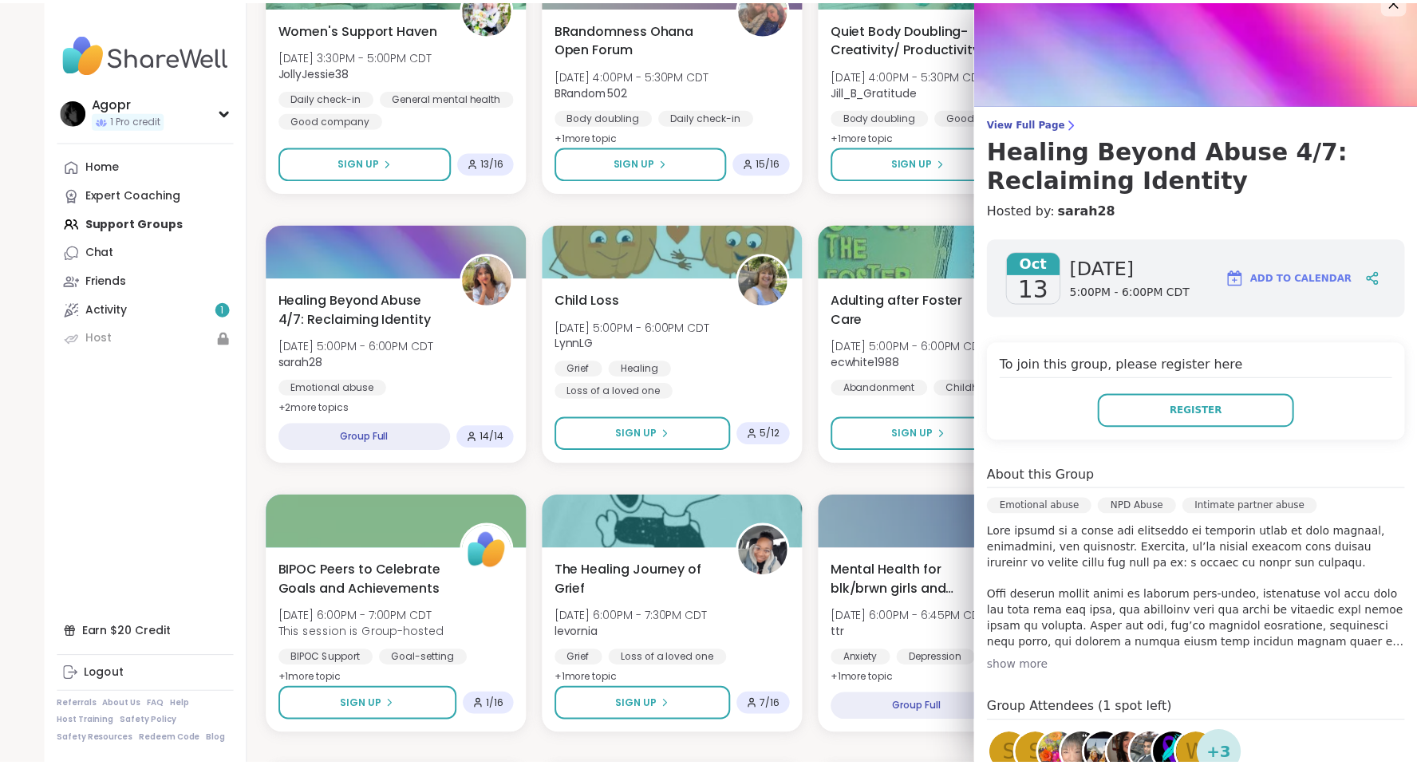
scroll to position [0, 0]
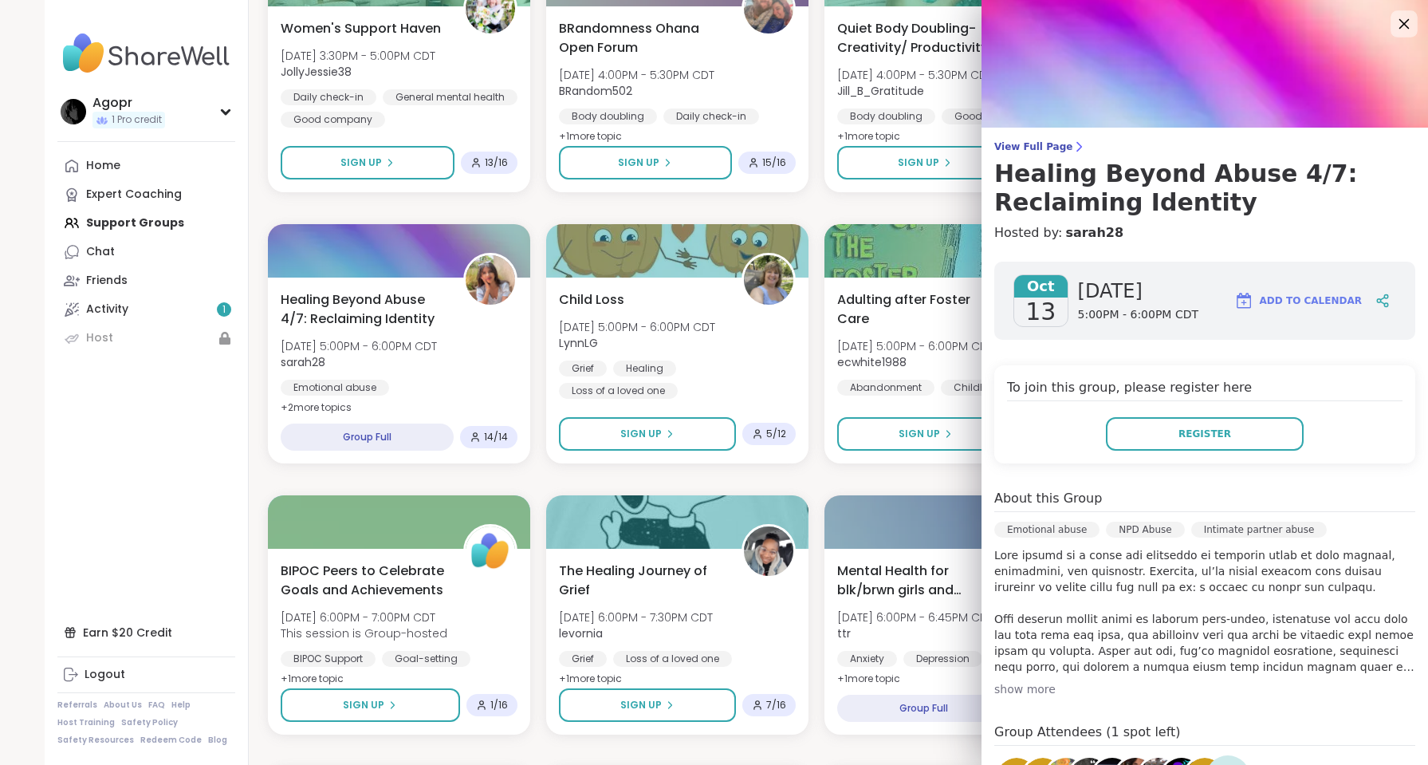
click at [1394, 32] on icon at bounding box center [1404, 24] width 20 height 20
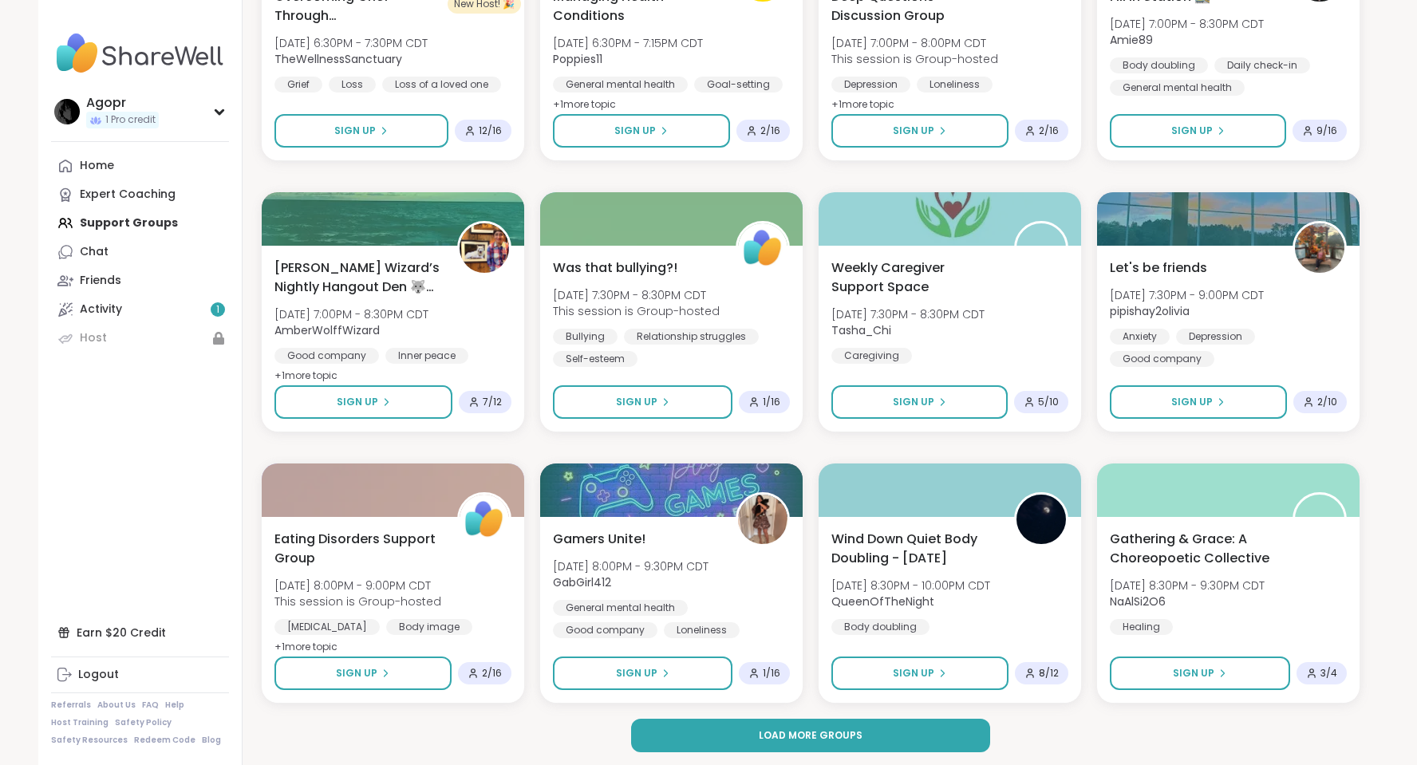
scroll to position [1997, 0]
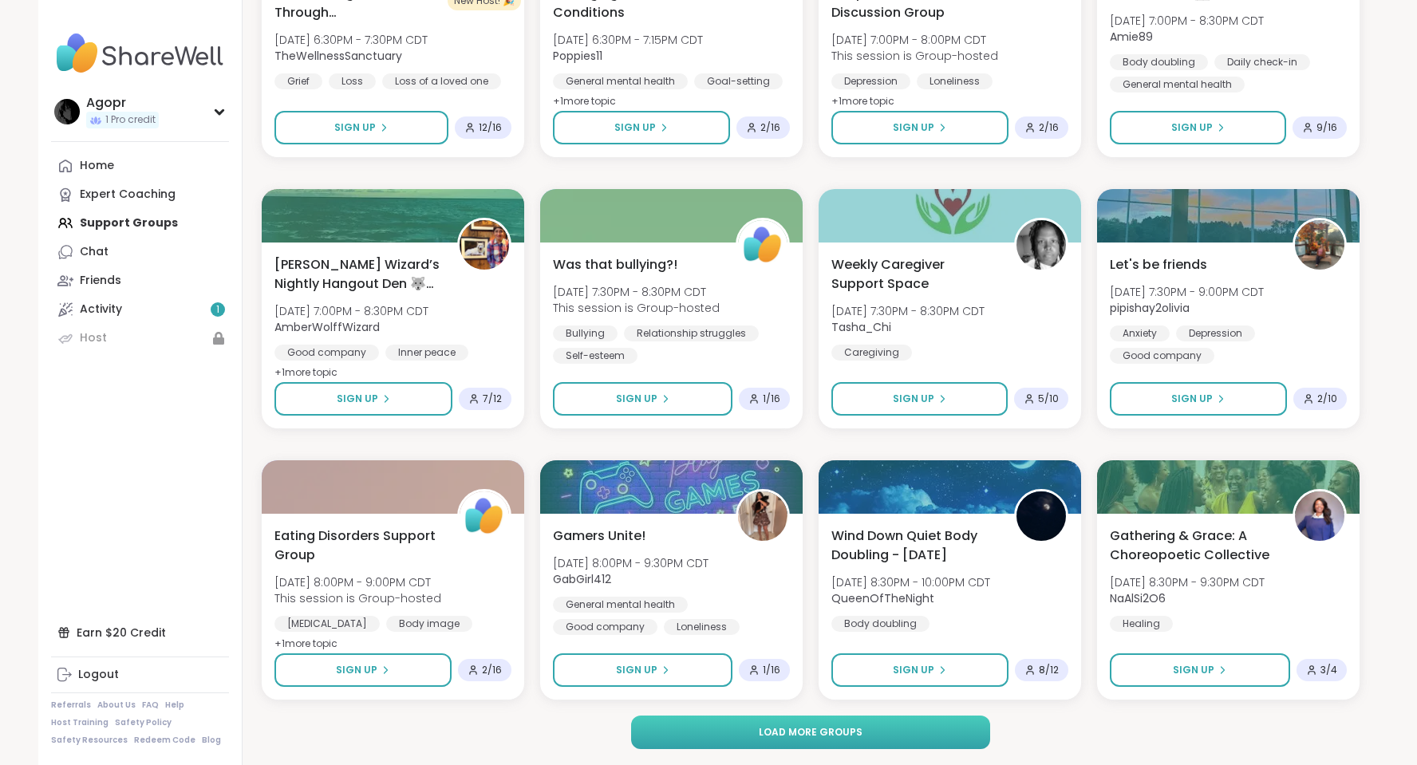
click at [880, 734] on button "Load more groups" at bounding box center [811, 731] width 360 height 33
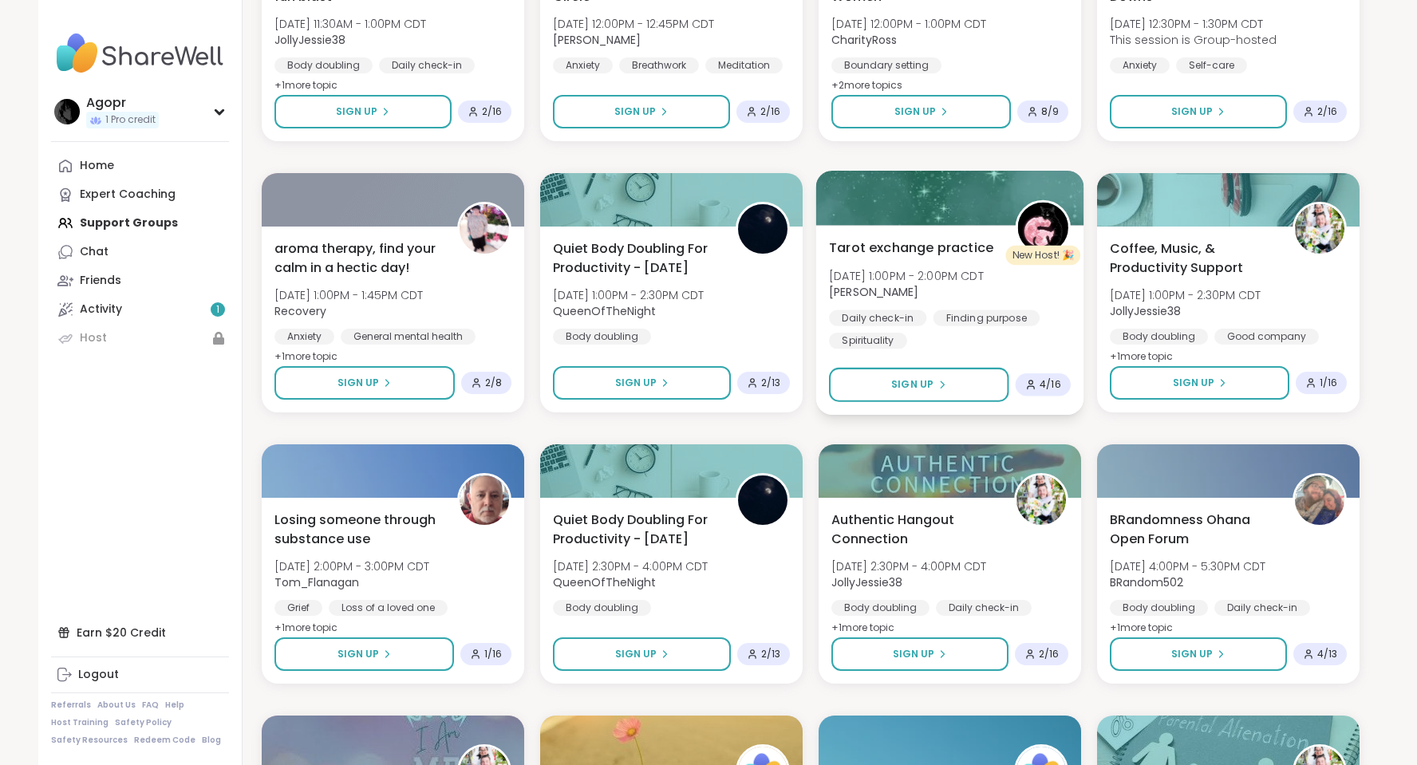
scroll to position [4438, 0]
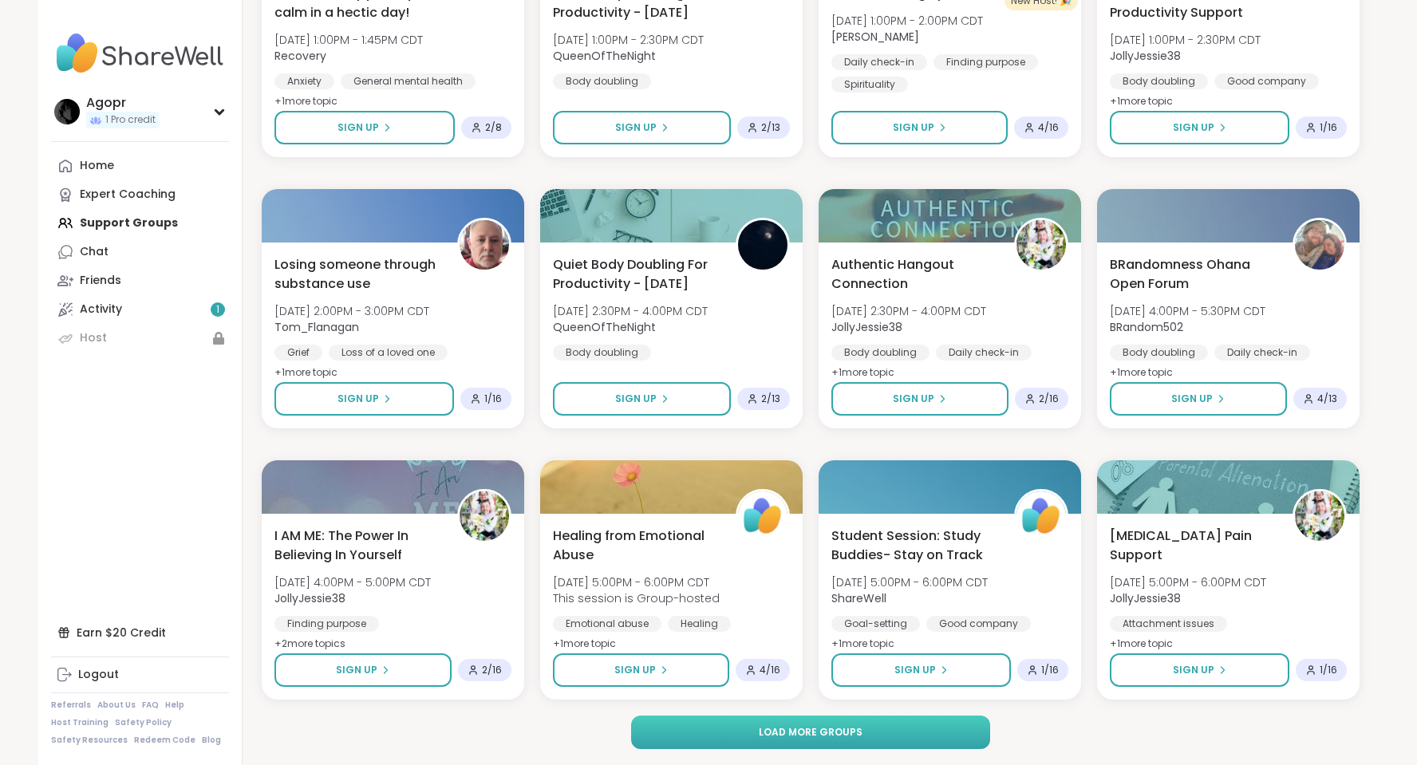
click at [908, 730] on button "Load more groups" at bounding box center [811, 731] width 360 height 33
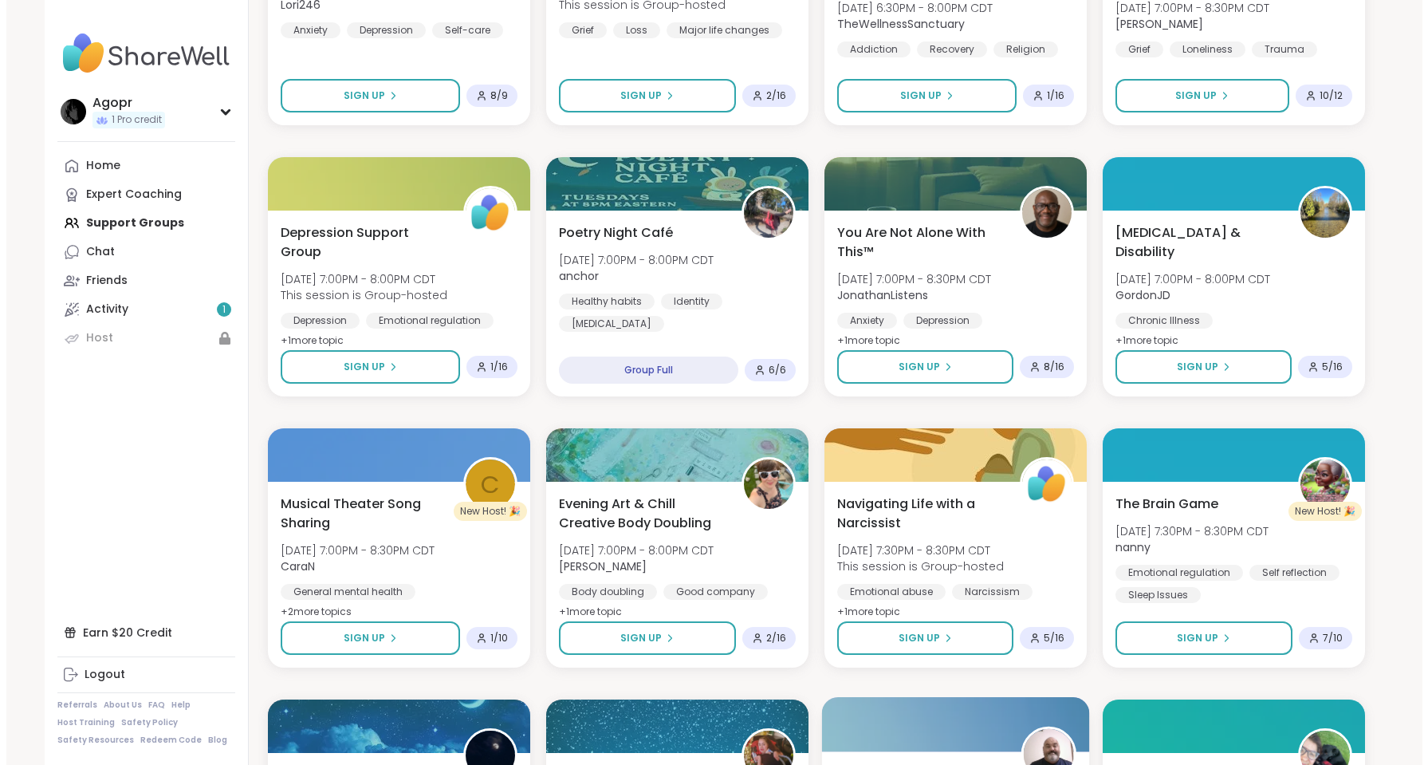
scroll to position [5124, 0]
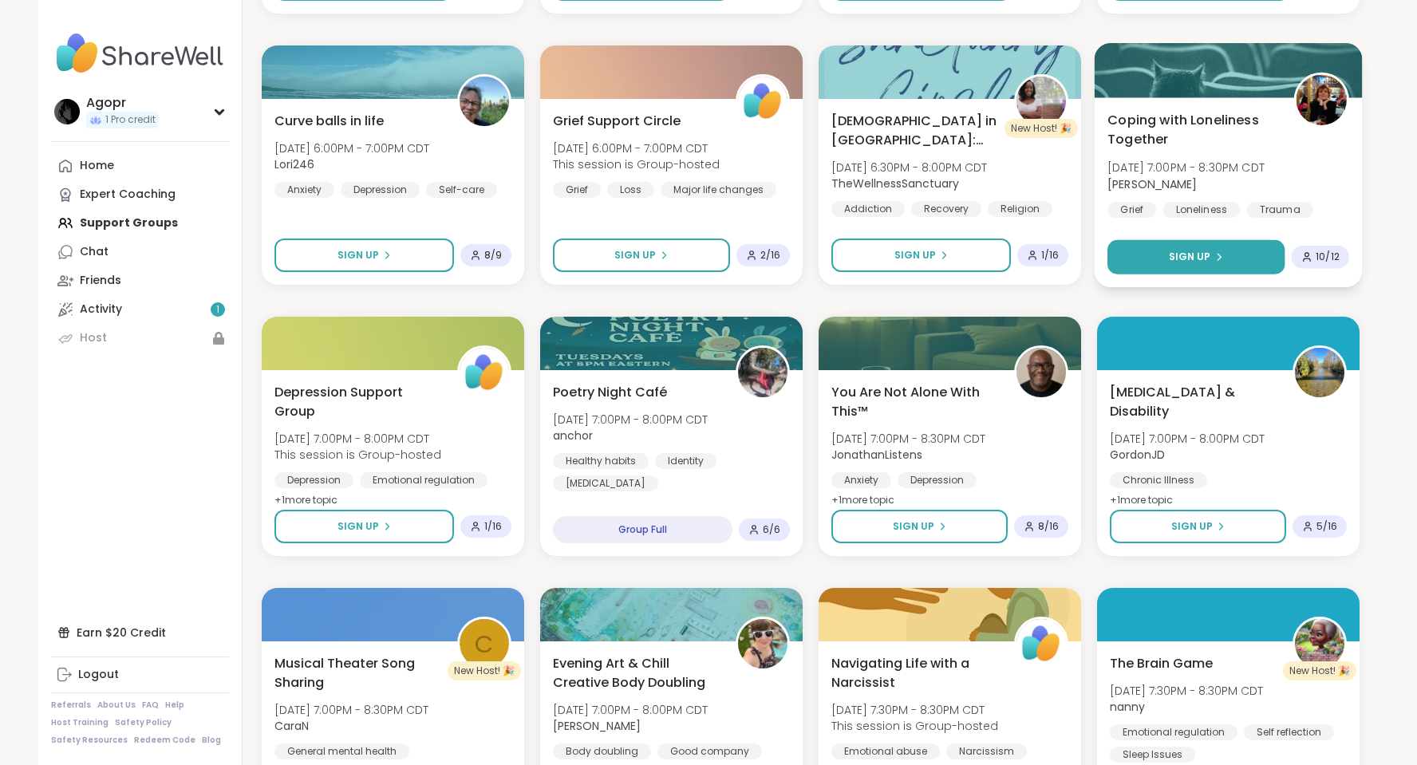
click at [1259, 253] on button "Sign Up" at bounding box center [1195, 257] width 177 height 34
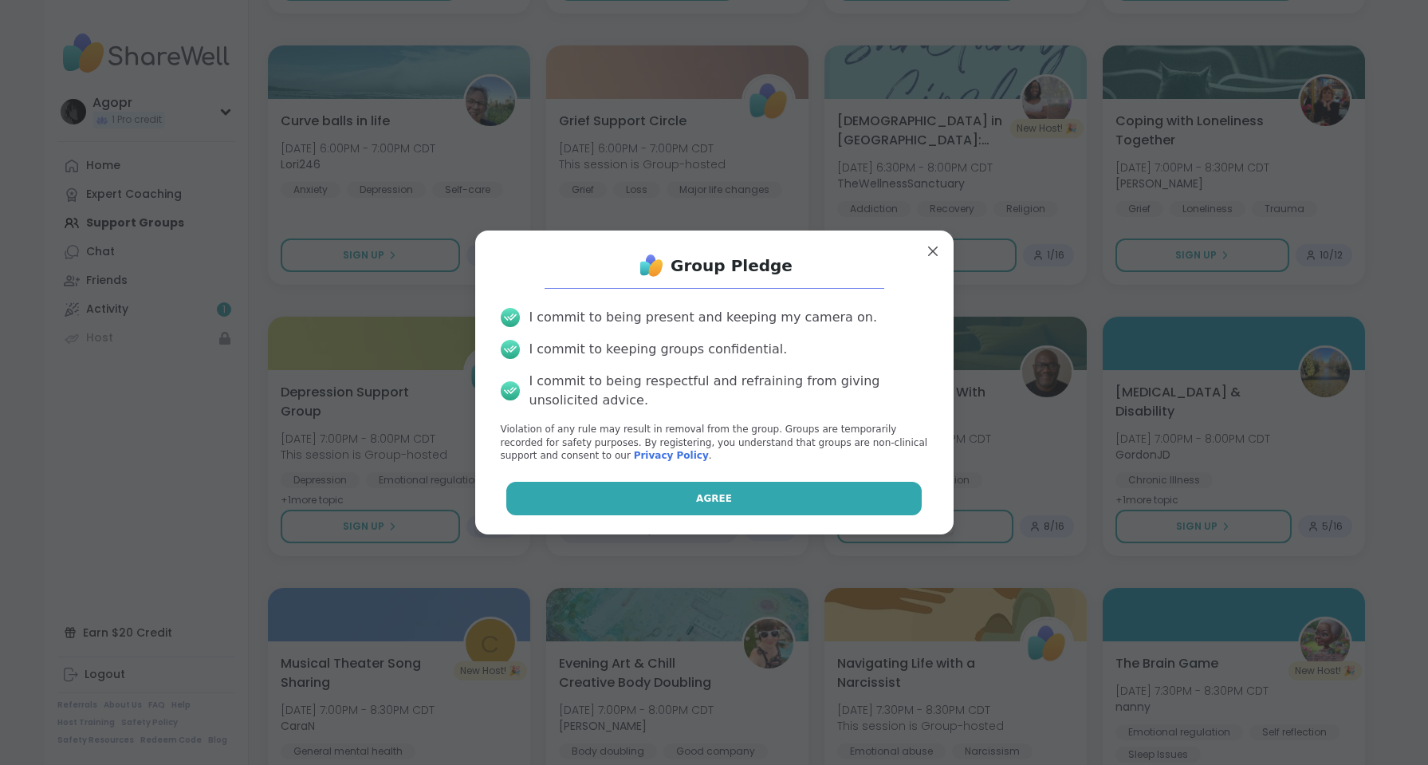
click at [790, 498] on button "Agree" at bounding box center [714, 498] width 416 height 33
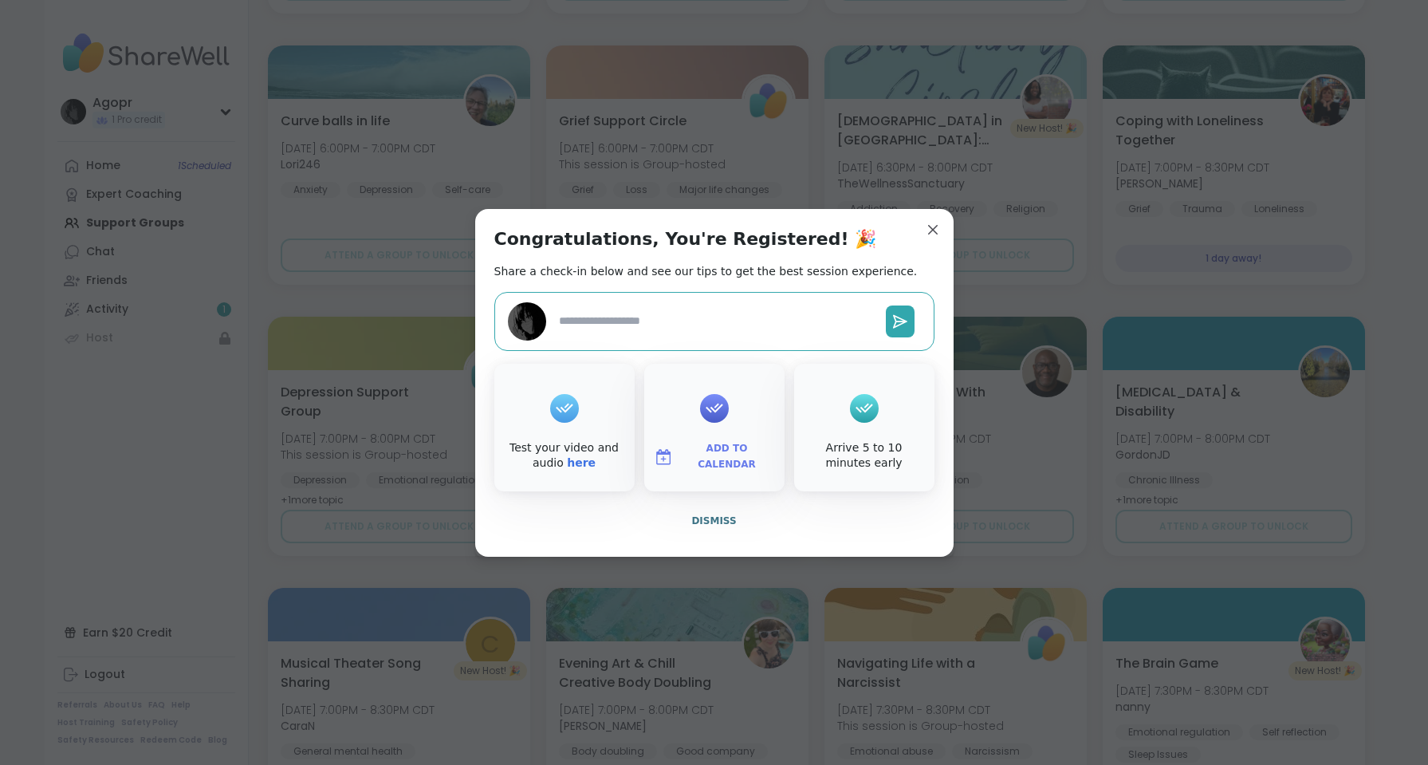
click at [707, 459] on span "Add to Calendar" at bounding box center [728, 456] width 96 height 31
click at [696, 387] on button "Outlook Web App" at bounding box center [714, 381] width 121 height 35
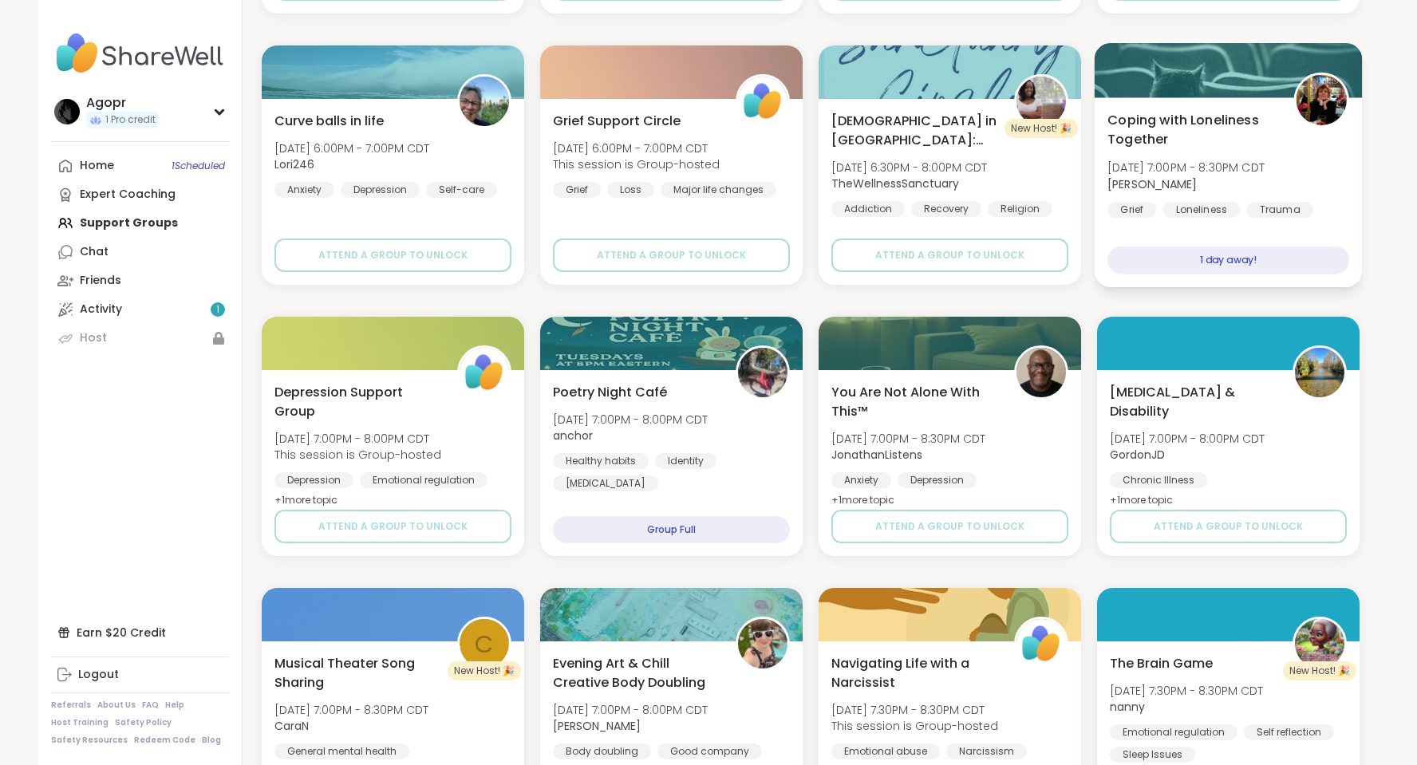
click at [1313, 89] on img at bounding box center [1321, 100] width 50 height 50
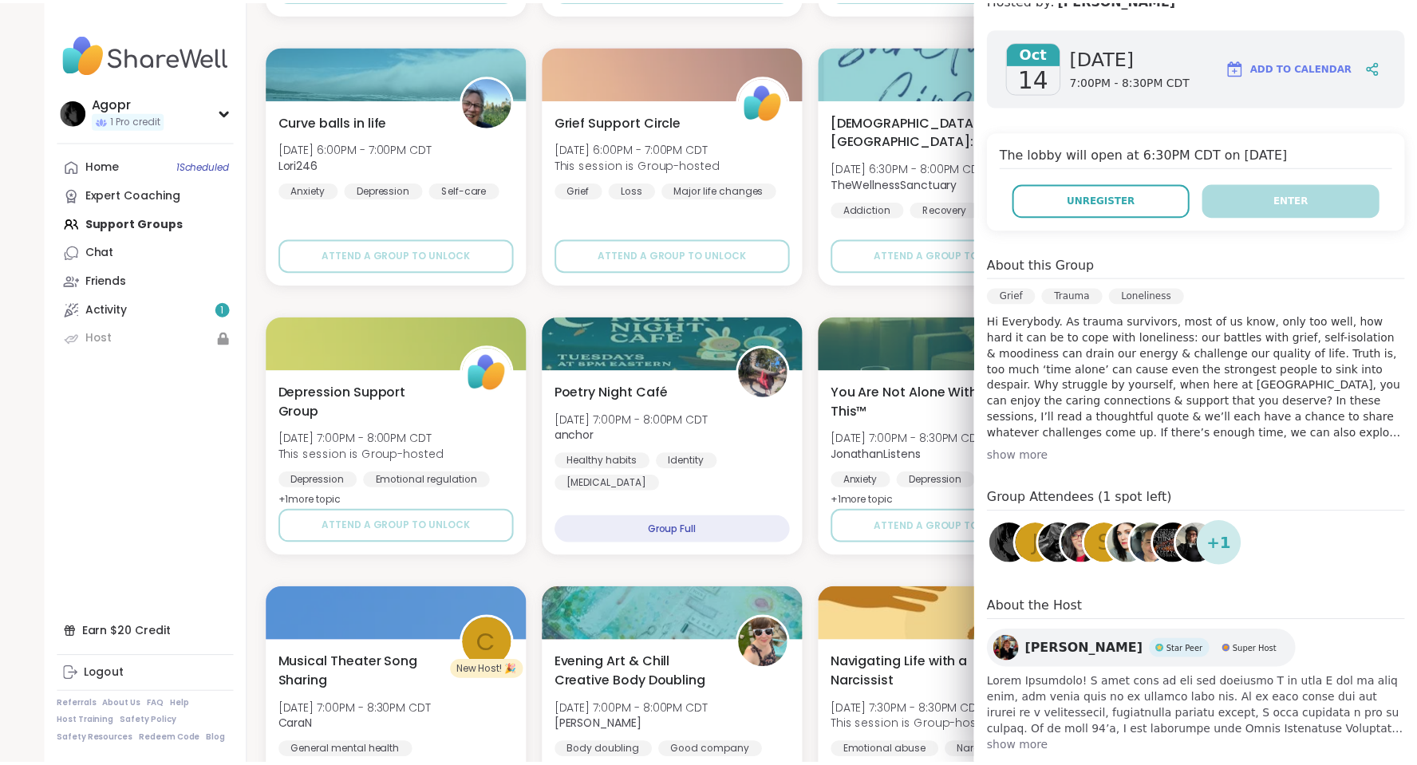
scroll to position [0, 0]
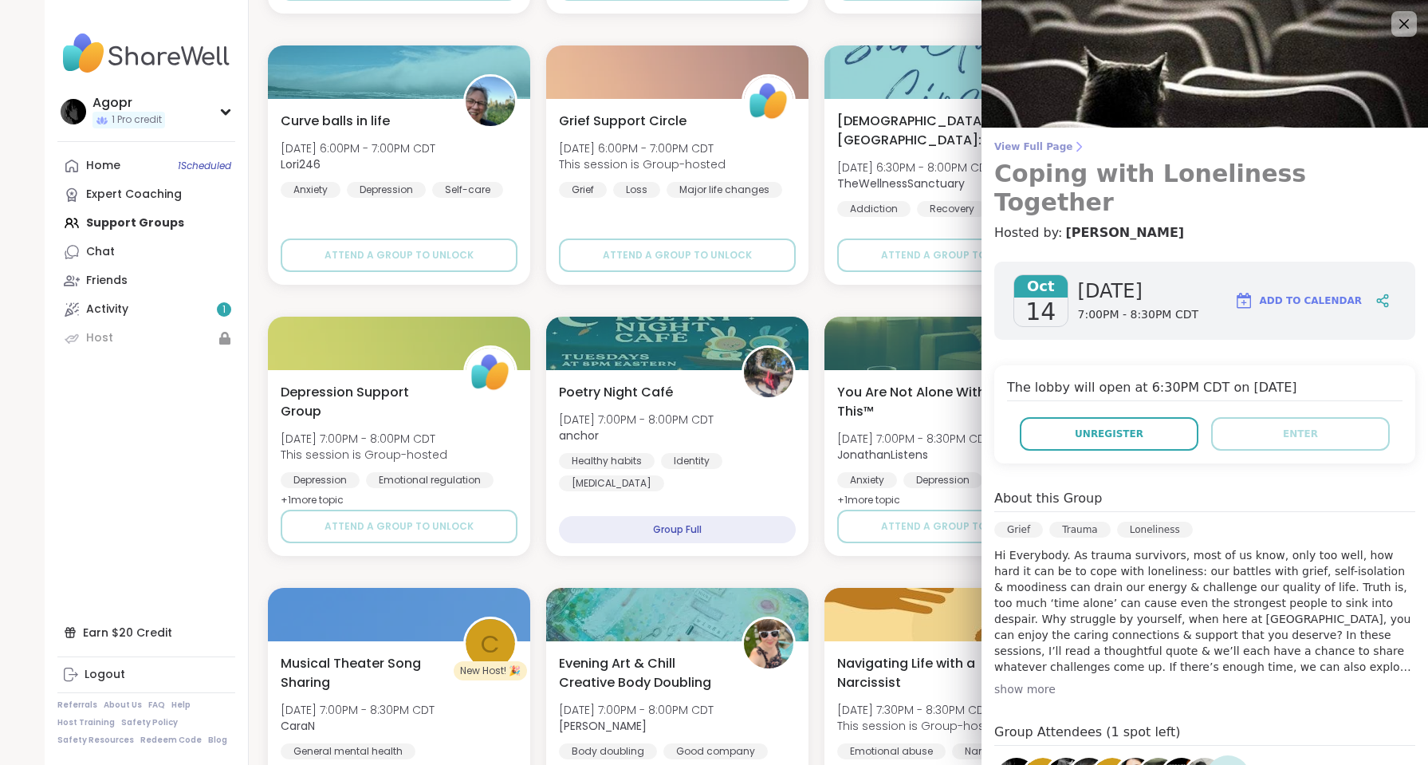
click at [1030, 152] on span "View Full Page" at bounding box center [1205, 146] width 421 height 13
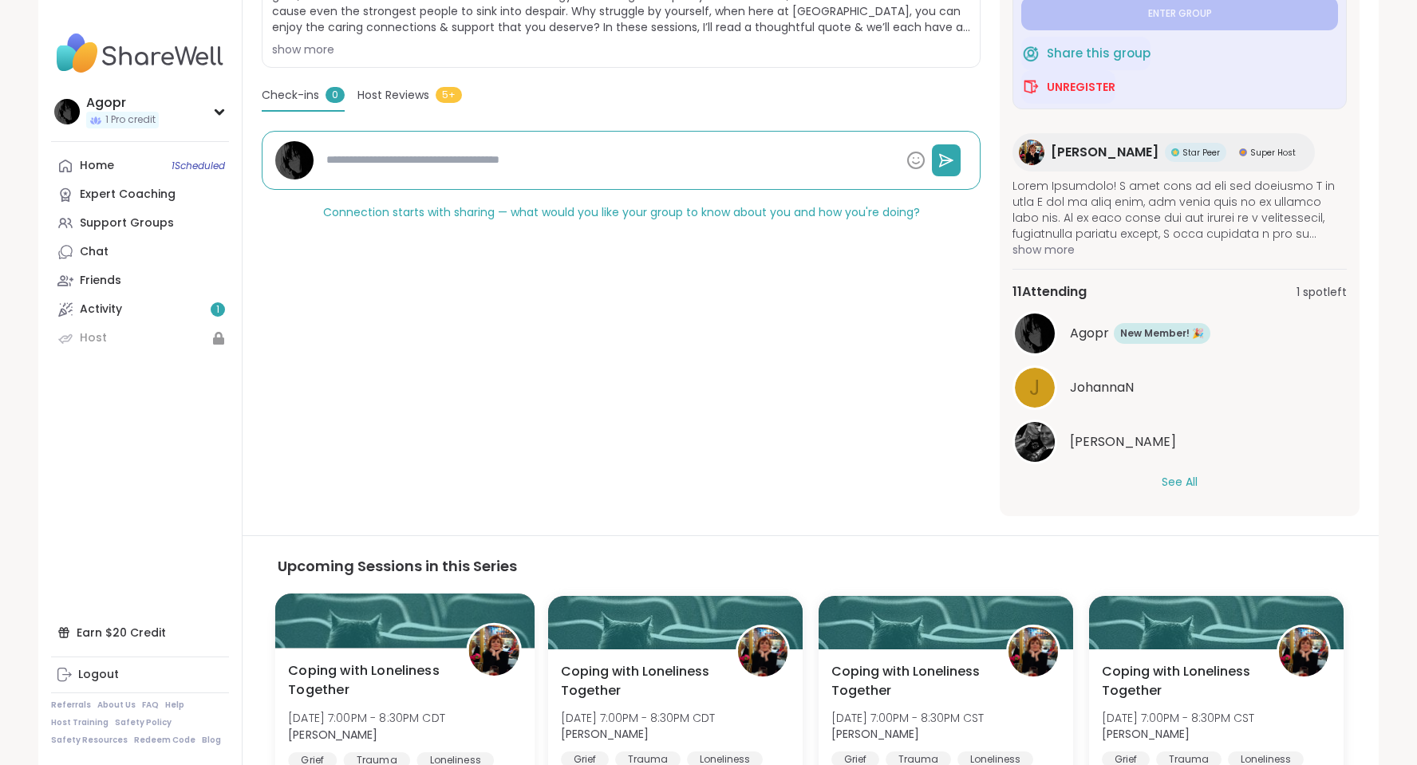
scroll to position [539, 0]
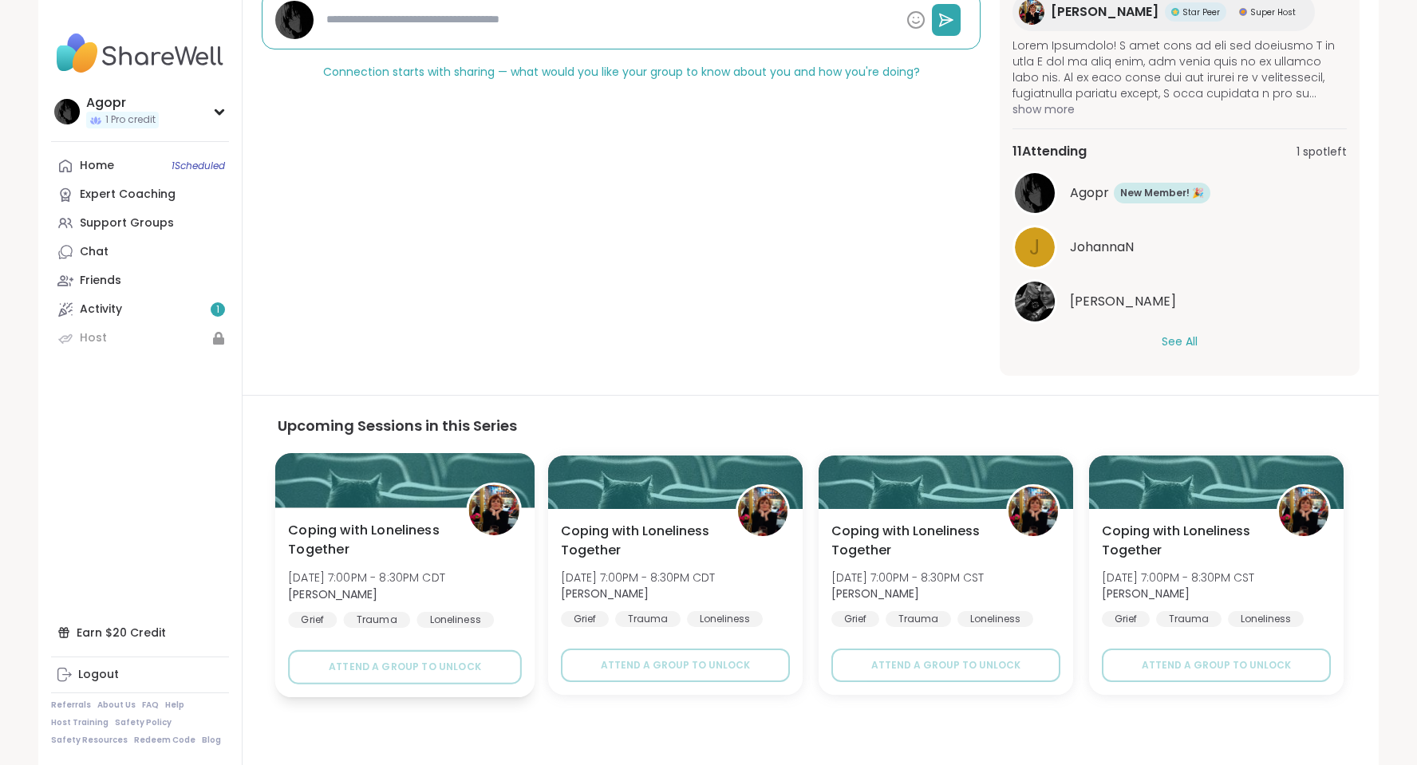
click at [491, 511] on img at bounding box center [494, 510] width 50 height 50
type textarea "*"
